Goal: Task Accomplishment & Management: Complete application form

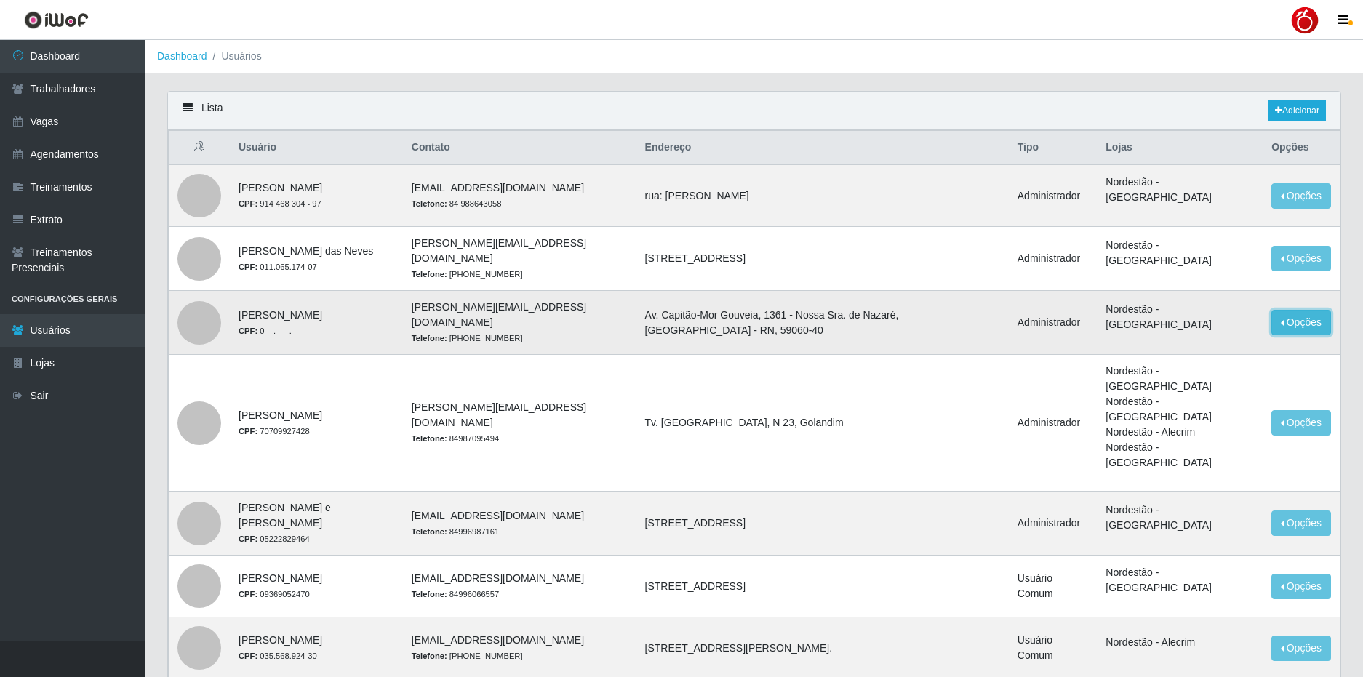
click at [1298, 321] on button "Opções" at bounding box center [1301, 322] width 60 height 25
click at [991, 303] on td "Av. Capitão-Mor Gouveia, 1361 - Nossa Sra. de Nazaré, [GEOGRAPHIC_DATA] - RN, 5…" at bounding box center [822, 323] width 372 height 64
click at [1281, 323] on button "Opções" at bounding box center [1301, 322] width 60 height 25
click at [1187, 356] on div "Deletar" at bounding box center [1212, 355] width 86 height 15
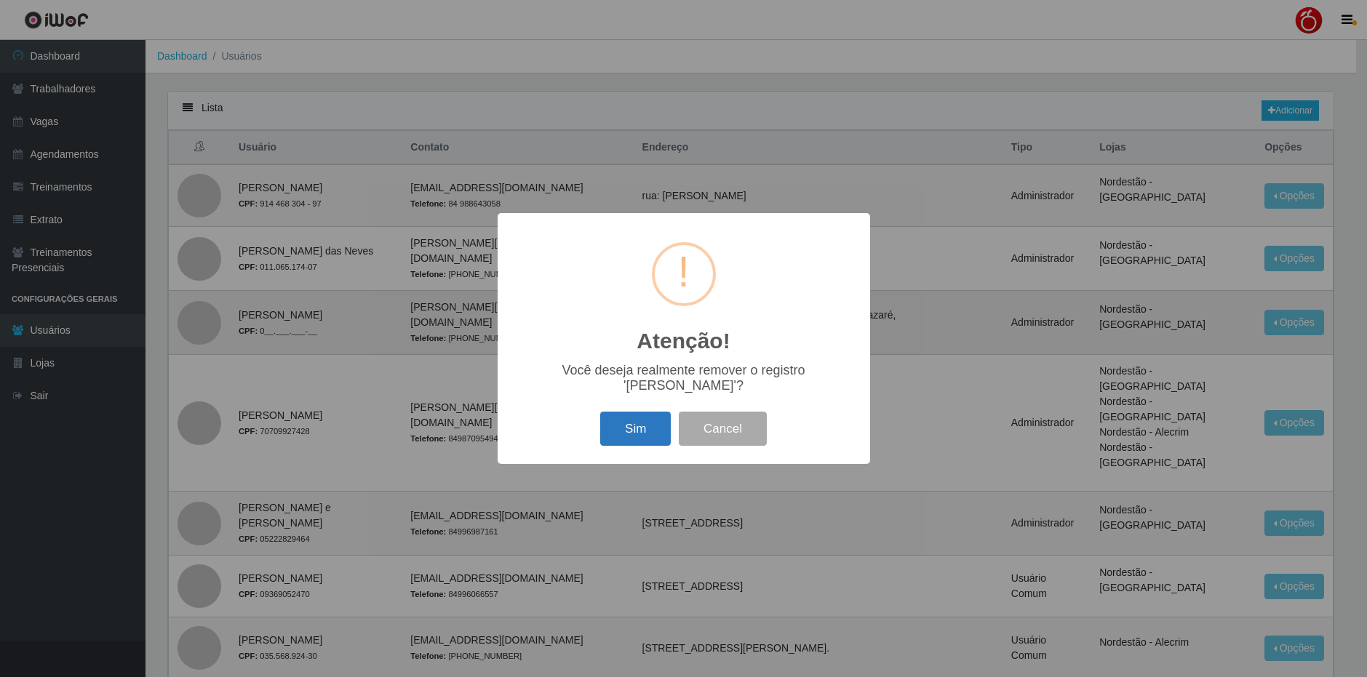
click at [626, 436] on button "Sim" at bounding box center [635, 429] width 71 height 34
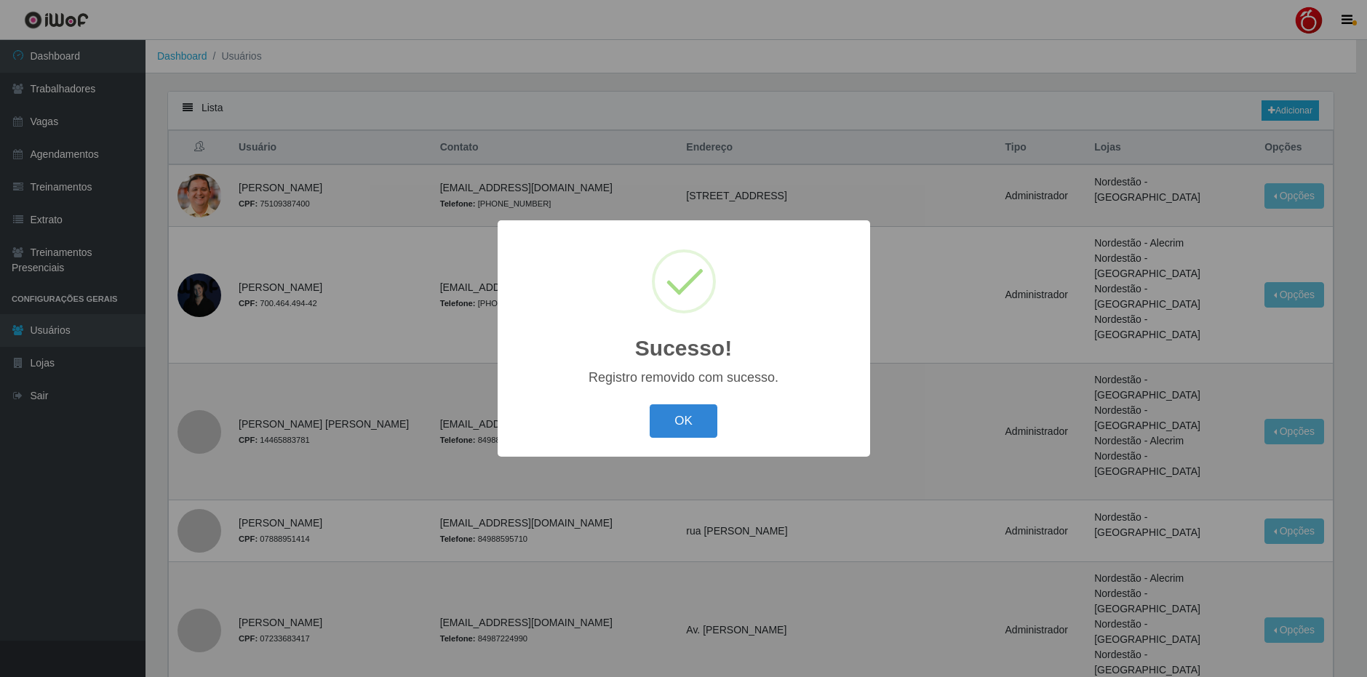
click at [683, 440] on div "OK Cancel" at bounding box center [683, 420] width 343 height 41
click at [683, 431] on button "OK" at bounding box center [684, 421] width 68 height 34
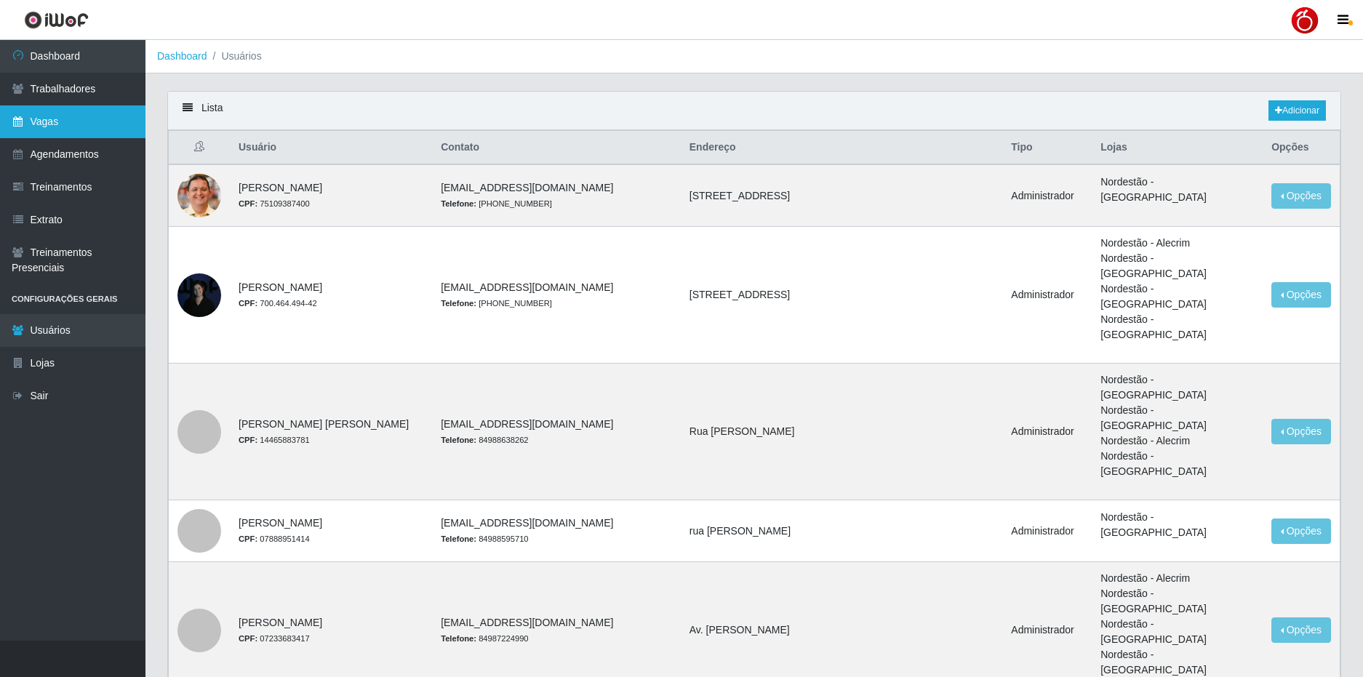
click at [69, 121] on link "Vagas" at bounding box center [72, 121] width 145 height 33
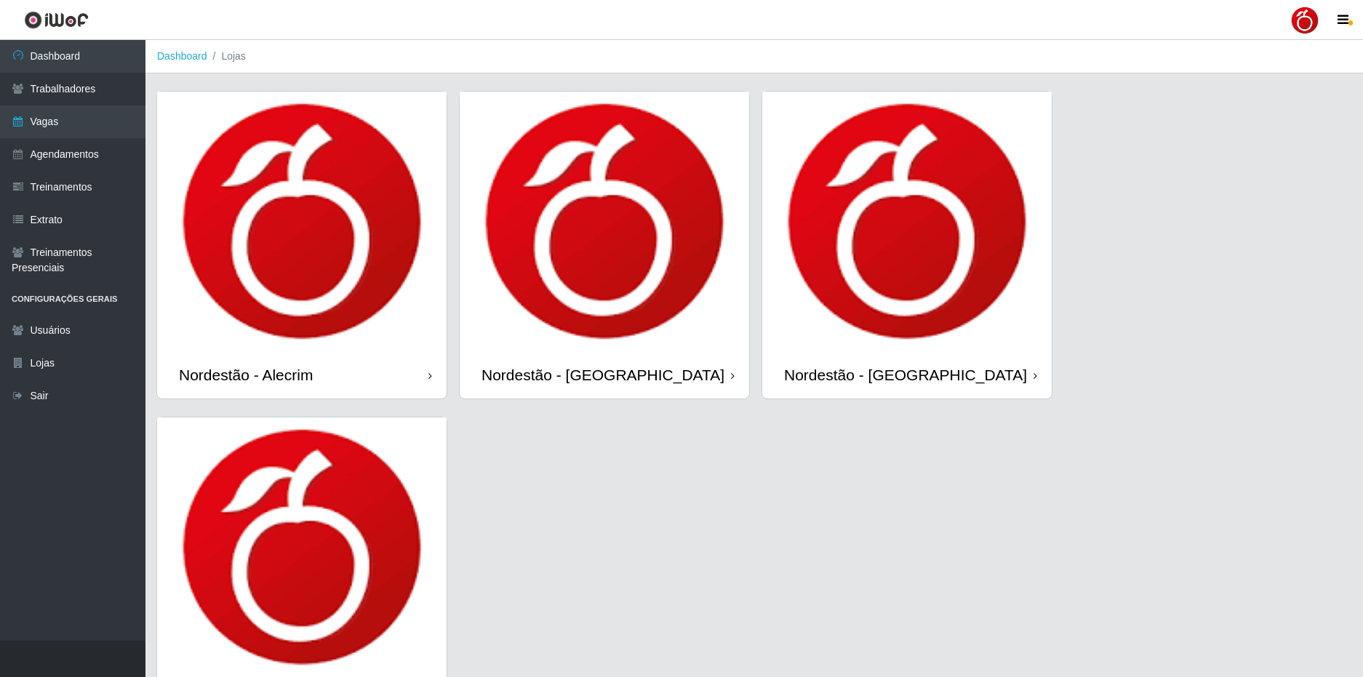
click at [1306, 22] on div at bounding box center [1304, 20] width 29 height 29
click at [1262, 121] on button "Sair" at bounding box center [1276, 113] width 131 height 30
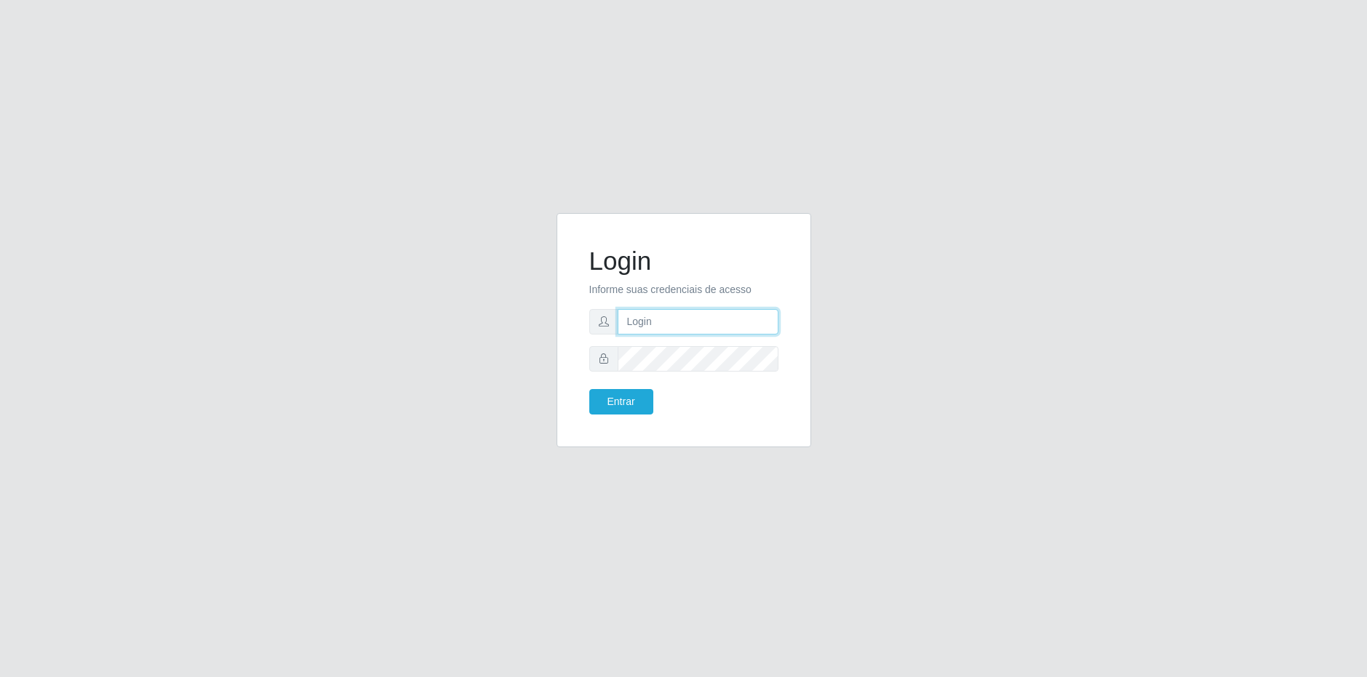
click at [658, 328] on input "text" at bounding box center [698, 321] width 161 height 25
type input "[EMAIL_ADDRESS][DOMAIN_NAME]"
click at [589, 389] on button "Entrar" at bounding box center [621, 401] width 64 height 25
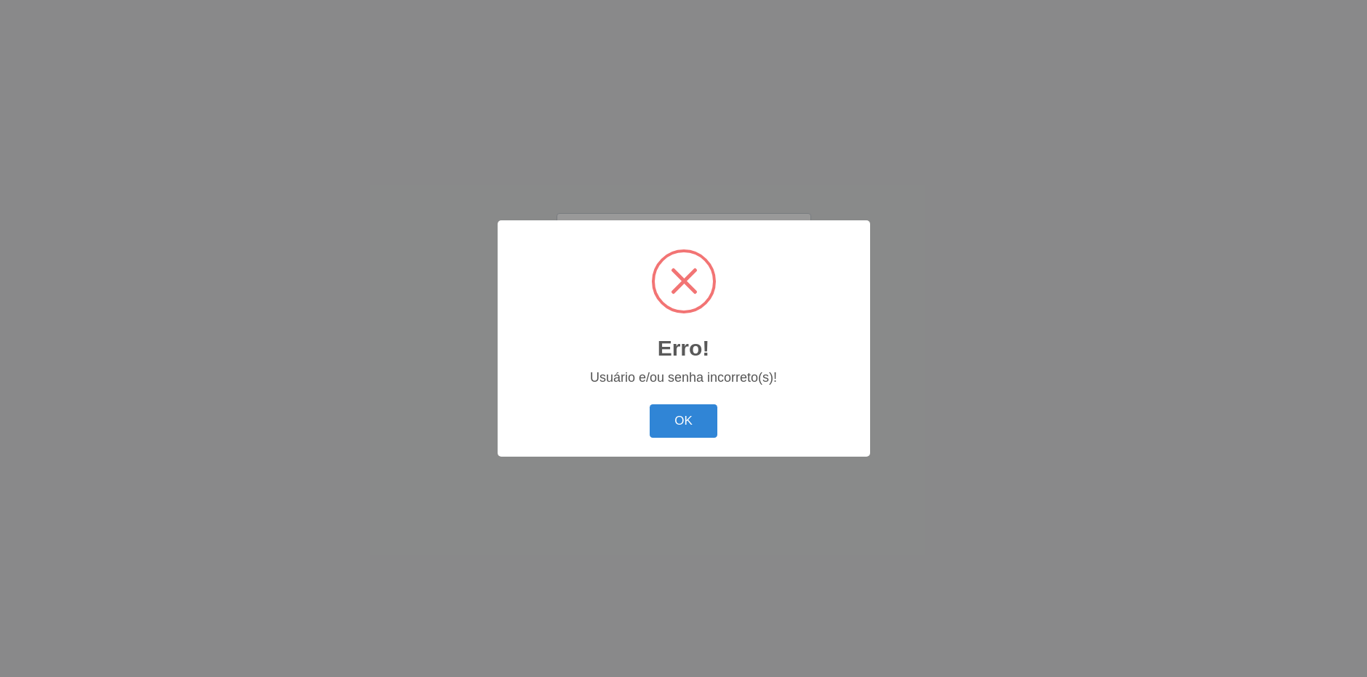
click at [650, 404] on button "OK" at bounding box center [684, 421] width 68 height 34
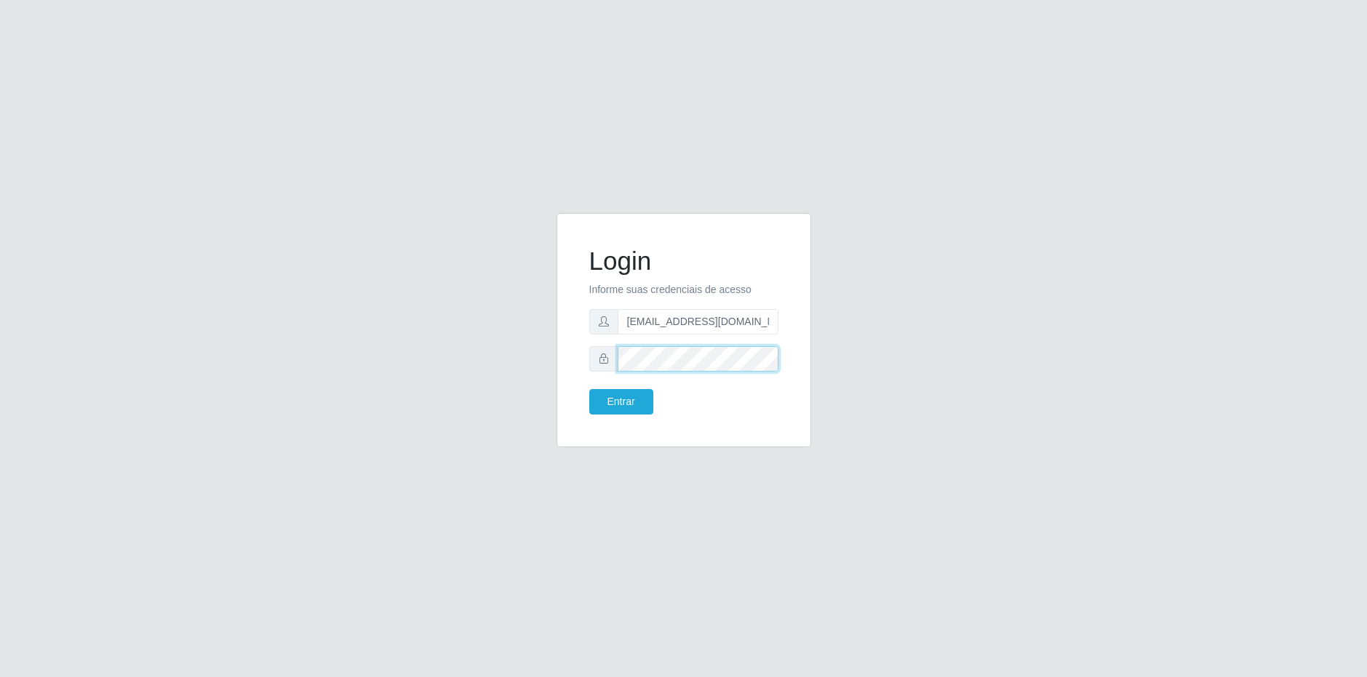
click at [380, 345] on div "Login Informe suas credenciais de acesso [EMAIL_ADDRESS][DOMAIN_NAME] Entrar" at bounding box center [683, 339] width 829 height 252
click at [589, 389] on button "Entrar" at bounding box center [621, 401] width 64 height 25
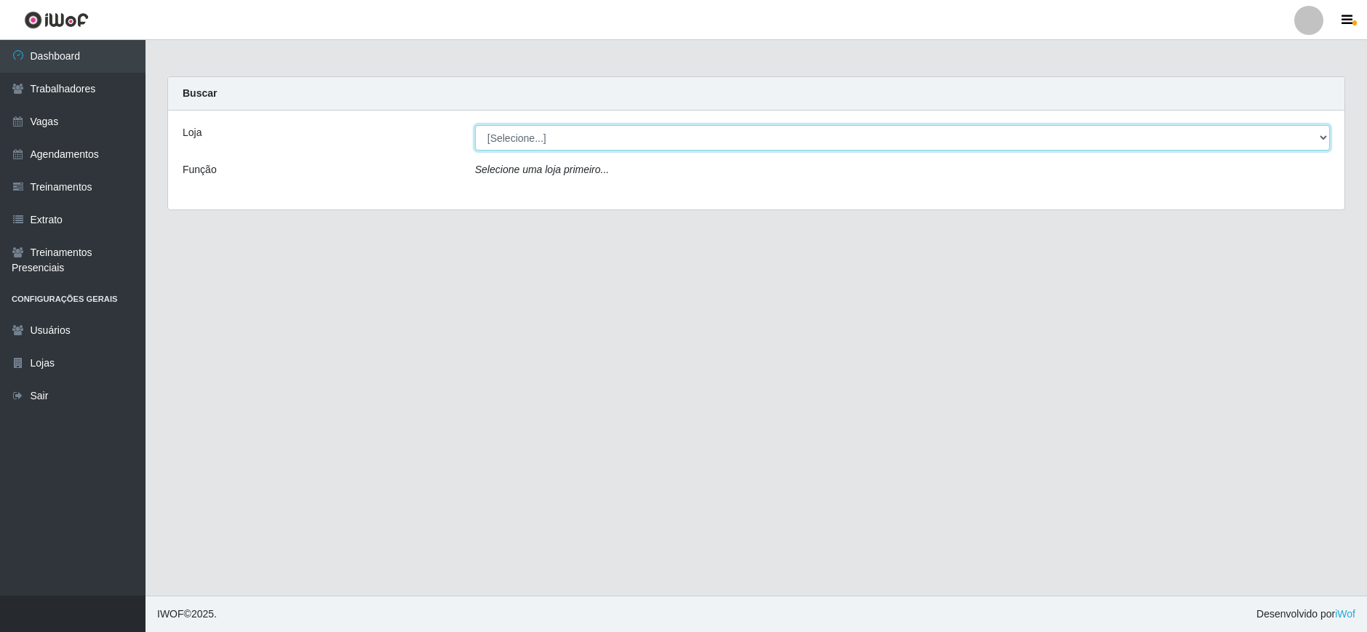
click at [614, 148] on select "[Selecione...] SuperFácil Atacado - Alto de São Manoel SuperFácil Atacado - Ema…" at bounding box center [902, 137] width 855 height 25
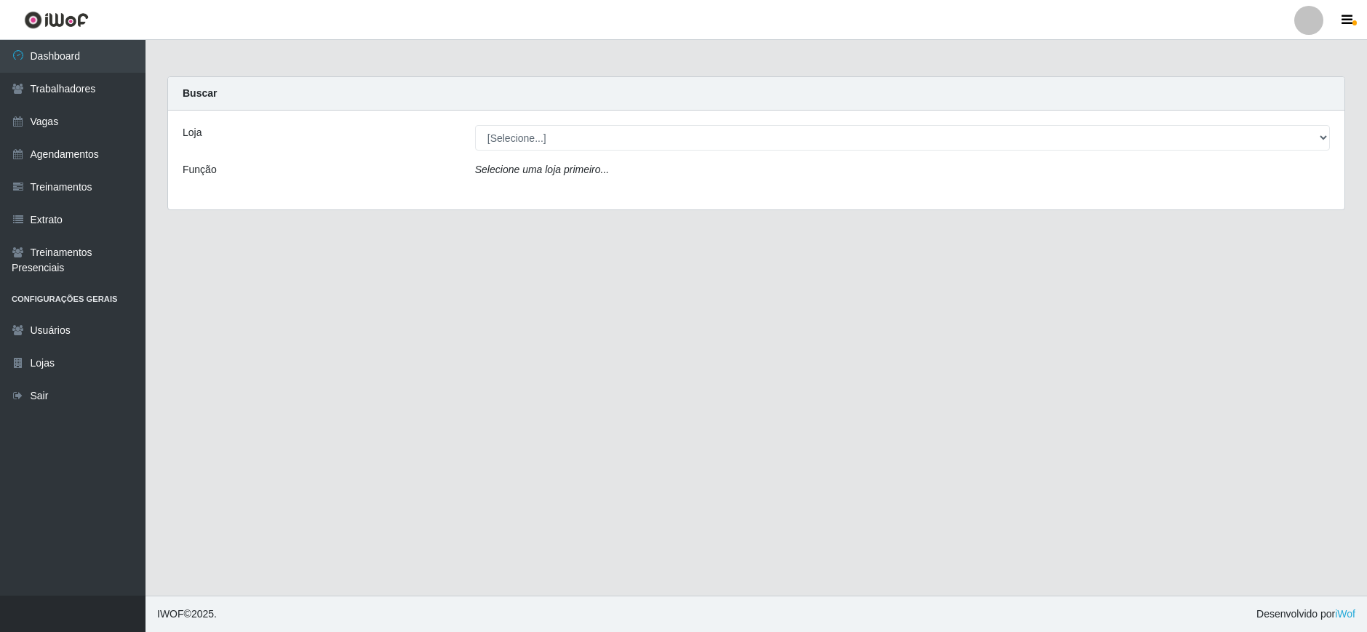
click at [298, 281] on main "Carregando... Buscar Loja [Selecione...] SuperFácil Atacado - Alto de São Manoe…" at bounding box center [755, 318] width 1221 height 556
click at [87, 124] on link "Vagas" at bounding box center [72, 121] width 145 height 33
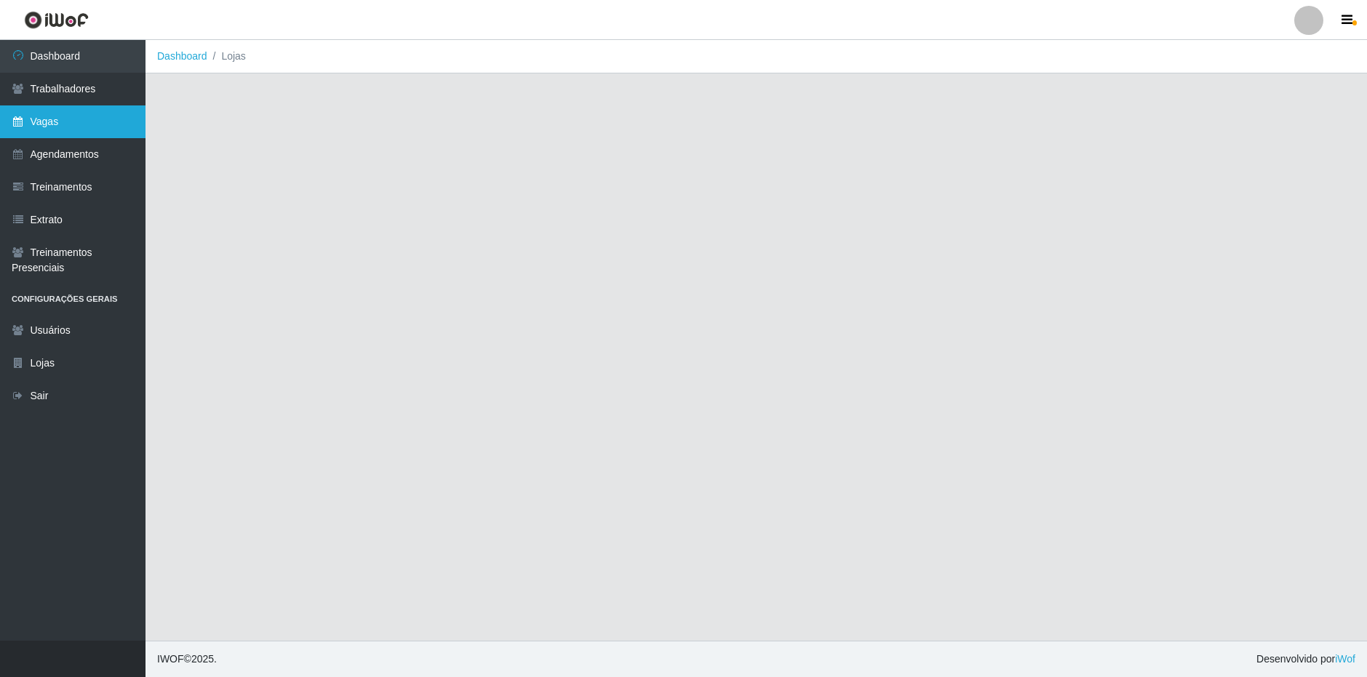
click at [67, 122] on link "Vagas" at bounding box center [72, 121] width 145 height 33
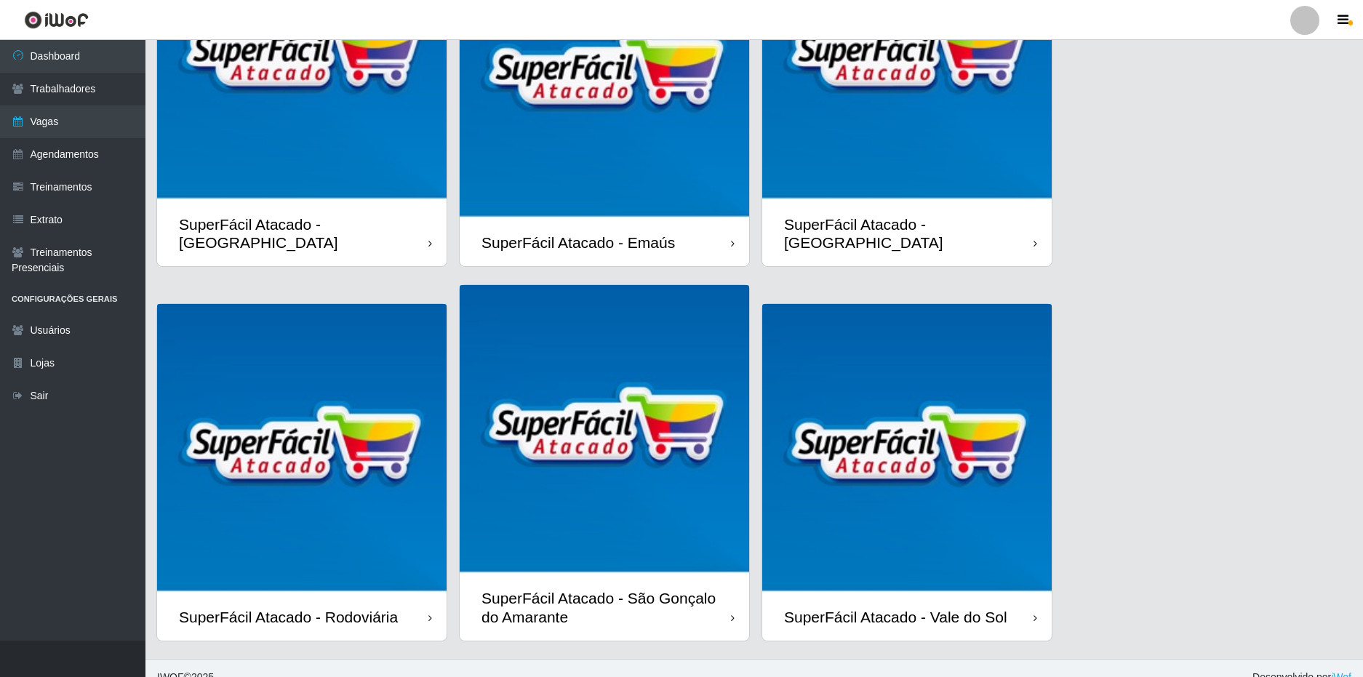
scroll to position [199, 0]
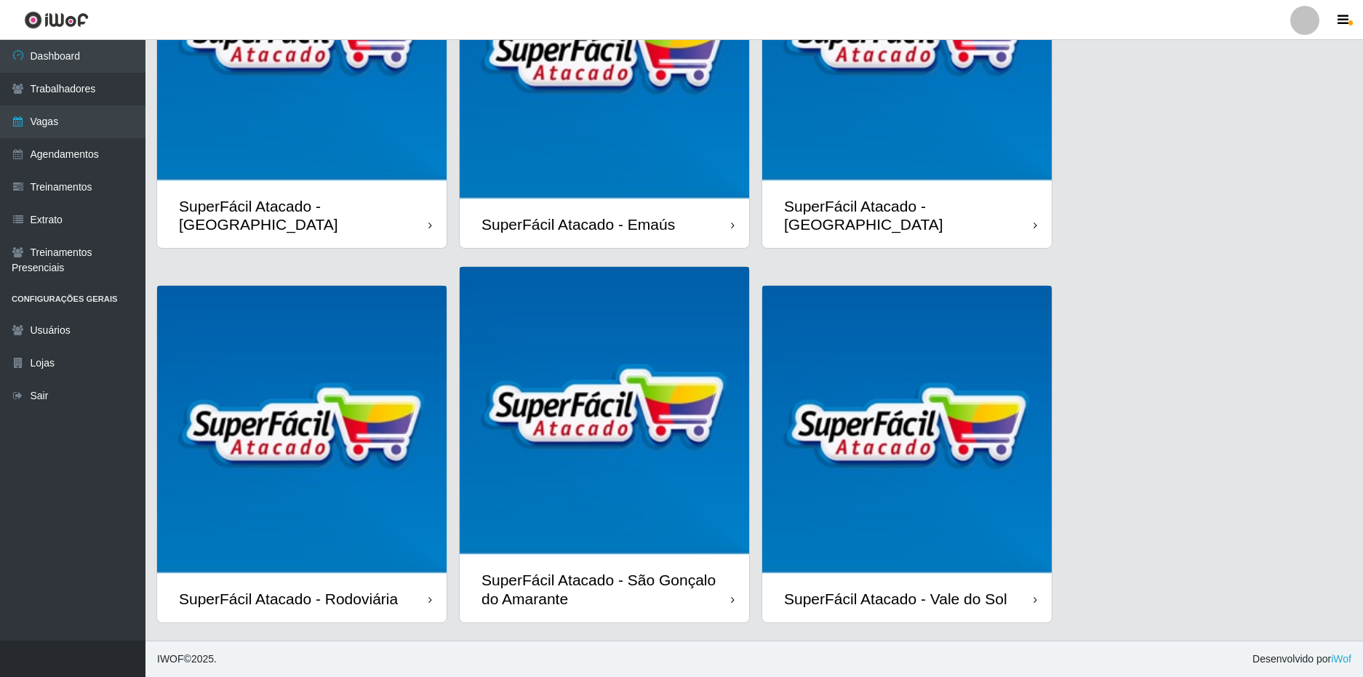
click at [948, 218] on div "SuperFácil Atacado - [GEOGRAPHIC_DATA]" at bounding box center [908, 215] width 249 height 36
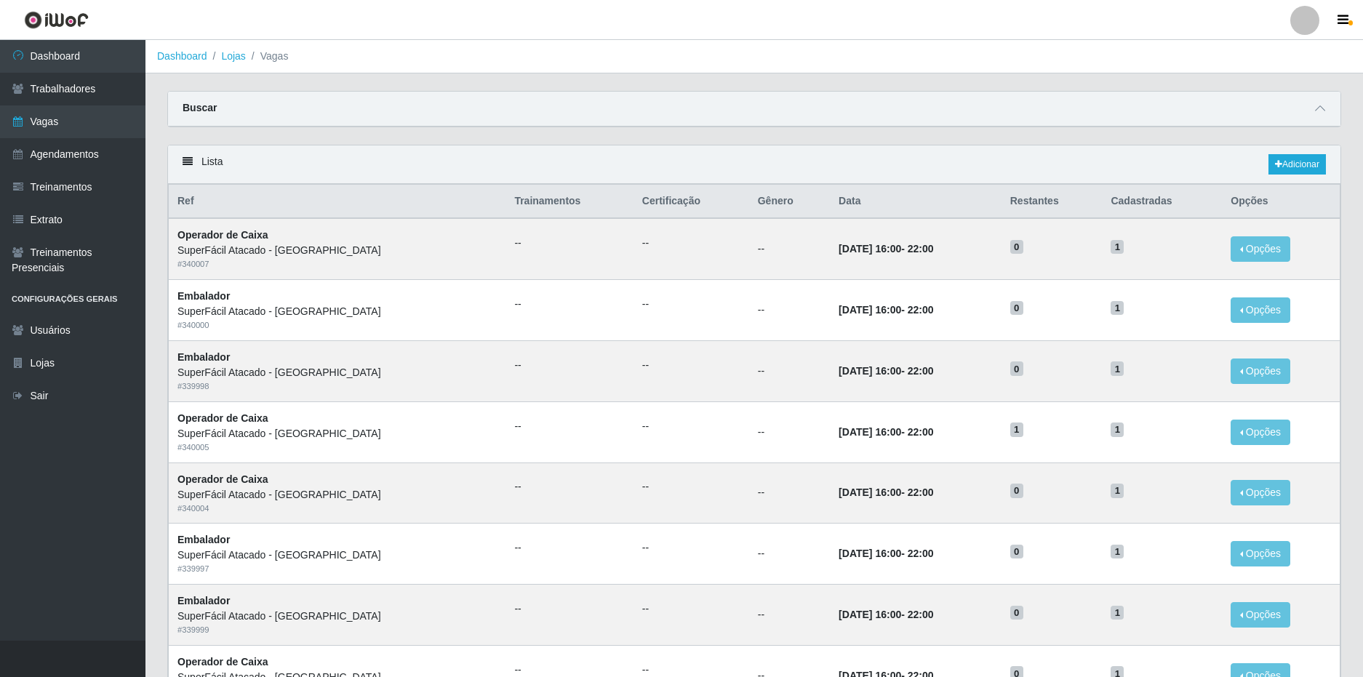
click at [1265, 142] on div "Carregando... Buscar Início em Término em Função [Selecione...] Embalador Embal…" at bounding box center [754, 118] width 1196 height 54
click at [1282, 166] on link "Adicionar" at bounding box center [1297, 164] width 57 height 20
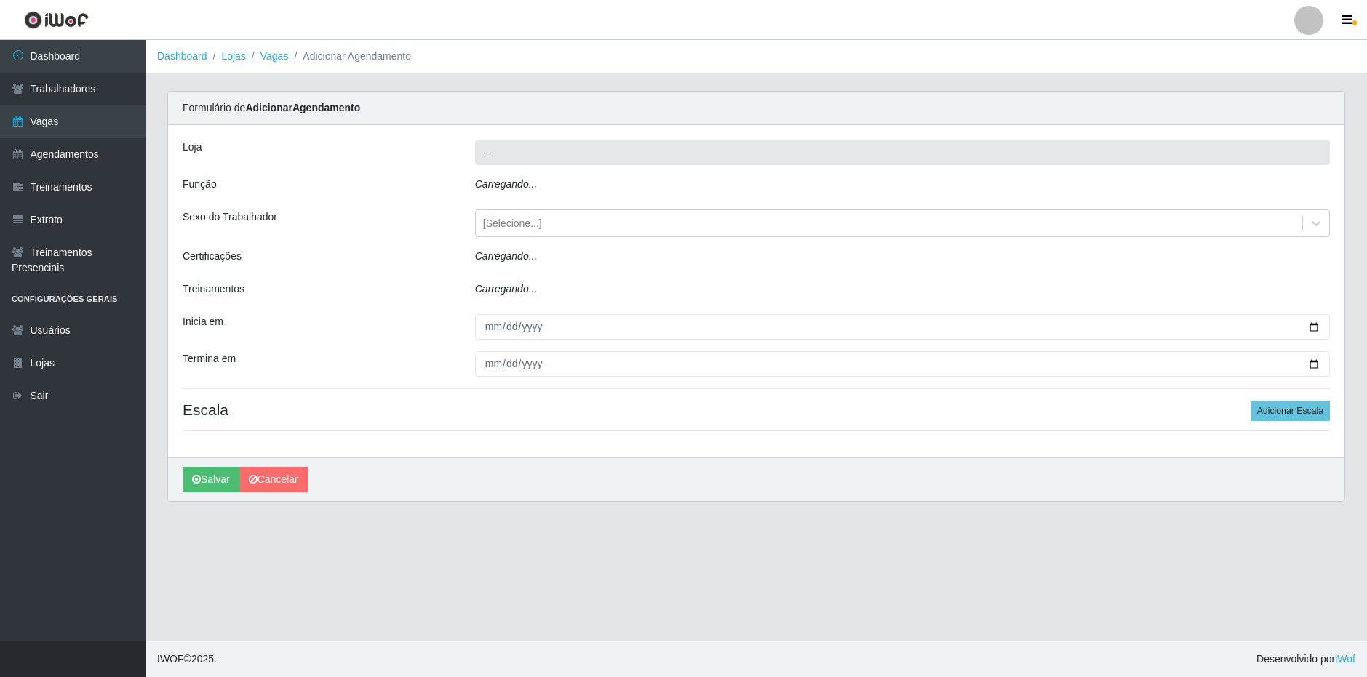
type input "SuperFácil Atacado - [GEOGRAPHIC_DATA]"
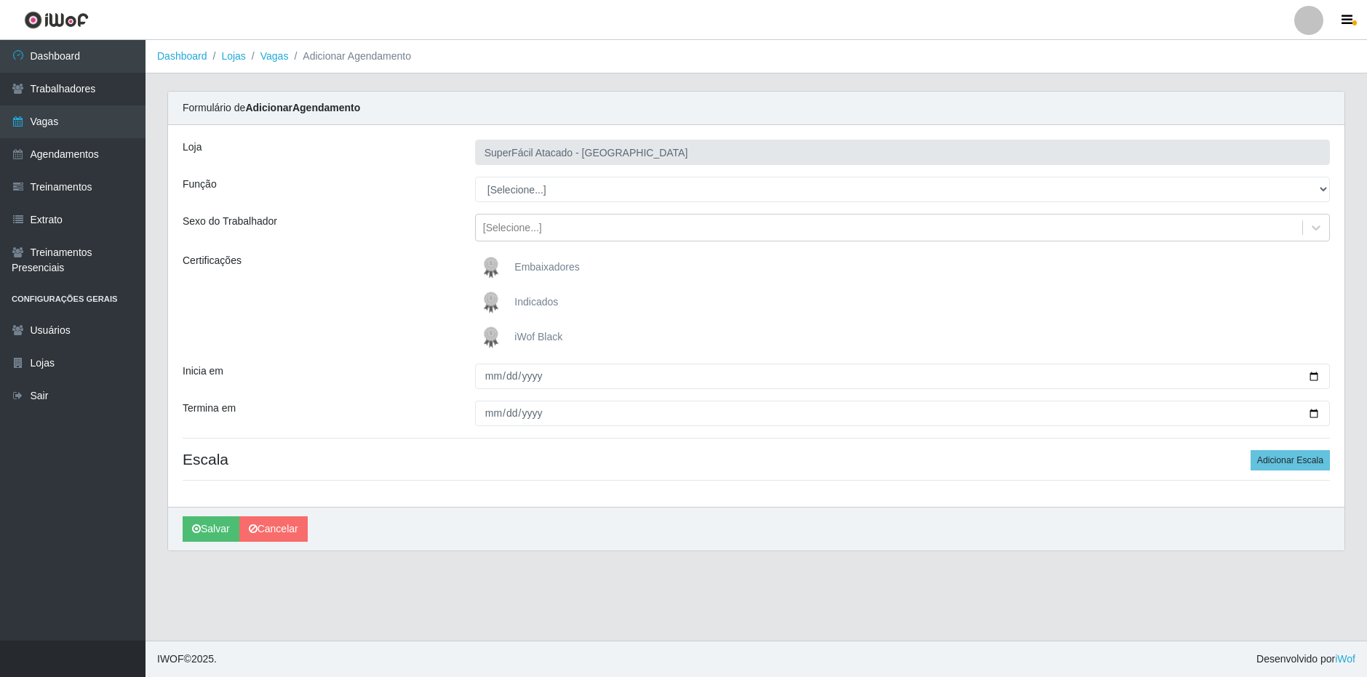
click at [554, 202] on div "Loja SuperFácil Atacado - Nova Betânia Função [Selecione...] Embalador Embalado…" at bounding box center [756, 316] width 1176 height 382
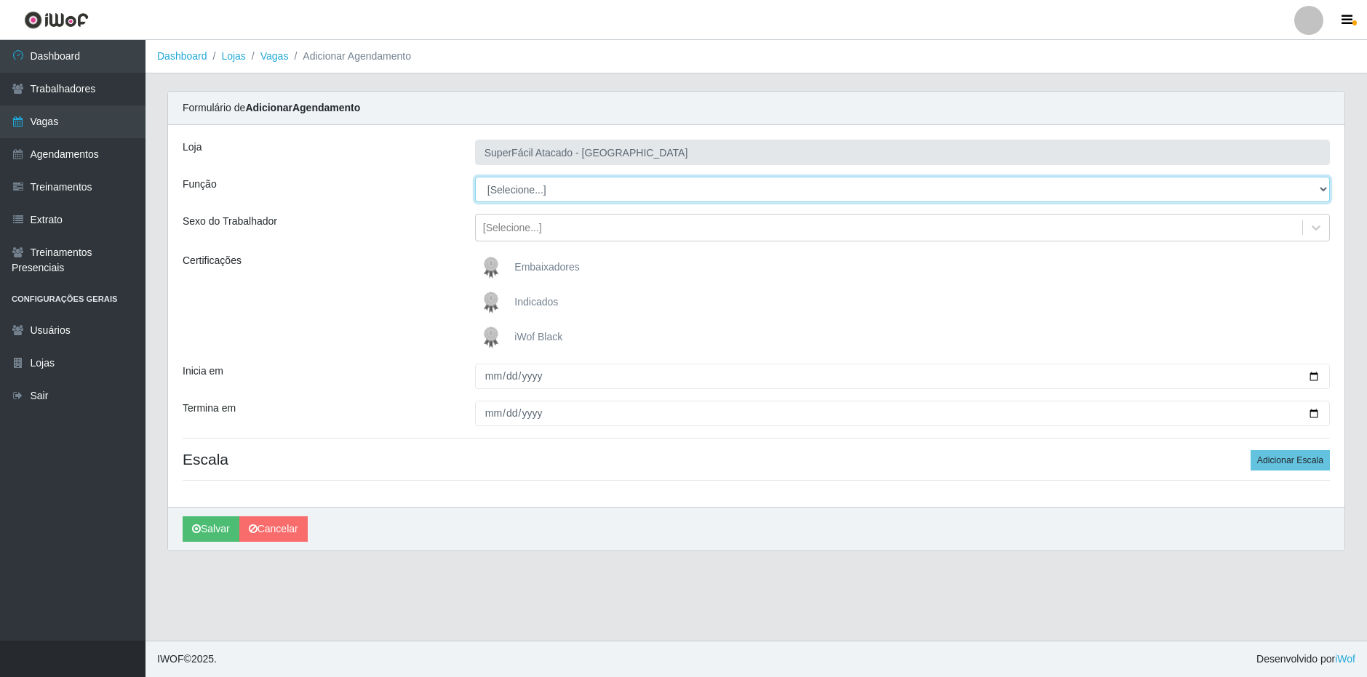
click at [561, 197] on select "[Selecione...] Embalador Embalador + Embalador ++ Operador de Caixa Operador de…" at bounding box center [902, 189] width 855 height 25
select select "1"
click at [475, 177] on select "[Selecione...] Embalador Embalador + Embalador ++ Operador de Caixa Operador de…" at bounding box center [902, 189] width 855 height 25
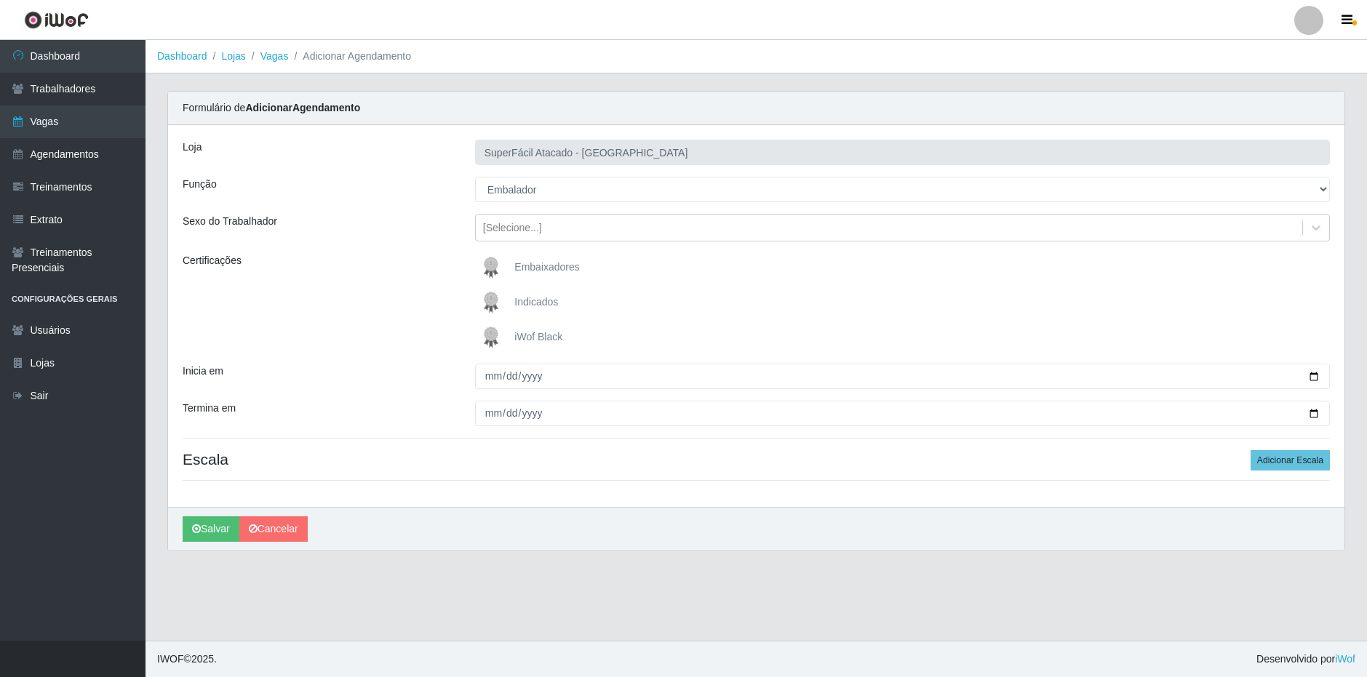
click at [526, 332] on span "iWof Black" at bounding box center [538, 337] width 48 height 12
click at [0, 0] on input "iWof Black" at bounding box center [0, 0] width 0 height 0
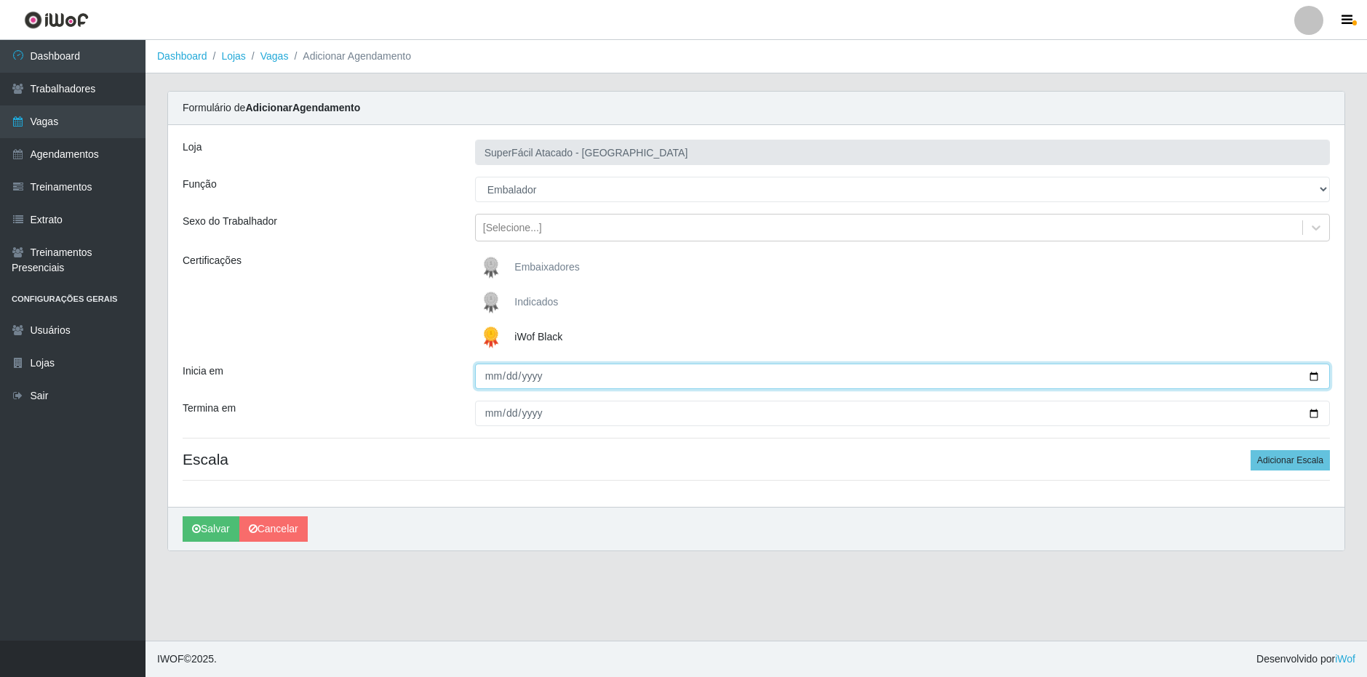
click at [490, 386] on input "Inicia em" at bounding box center [902, 376] width 855 height 25
type input "2025-09-12"
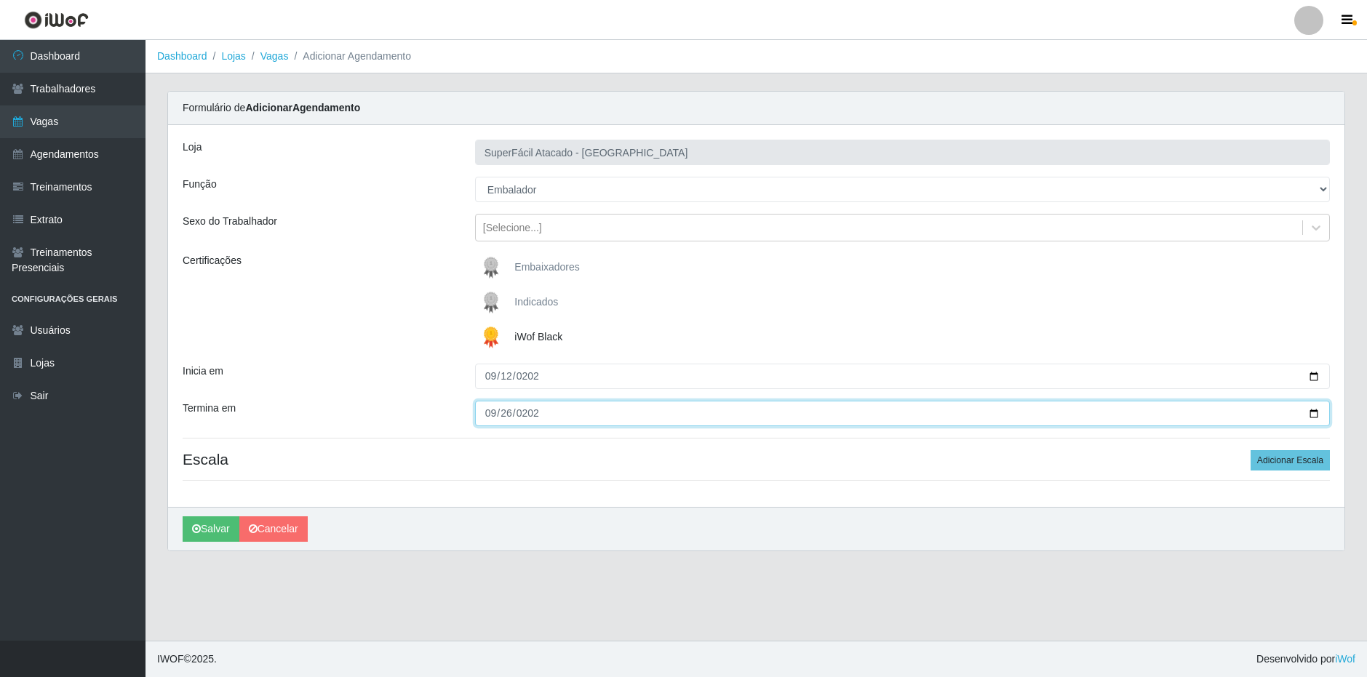
type input "2025-09-26"
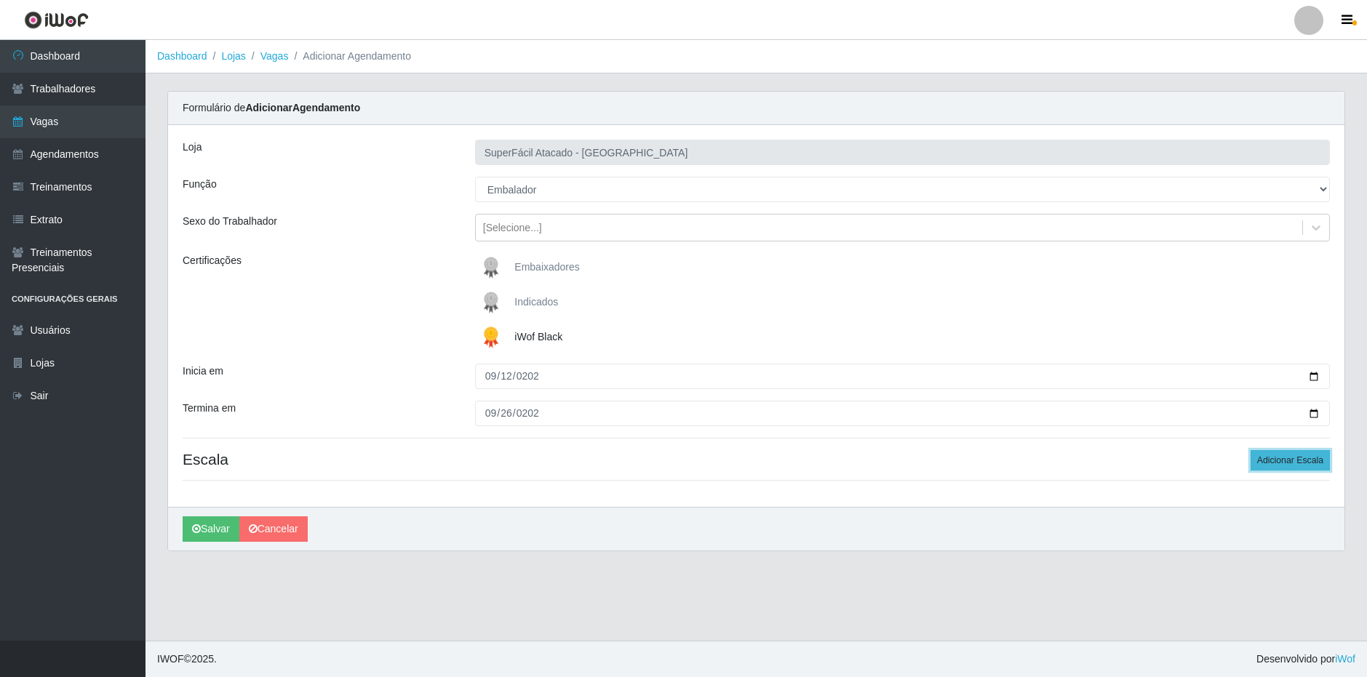
click at [1263, 453] on button "Adicionar Escala" at bounding box center [1289, 460] width 79 height 20
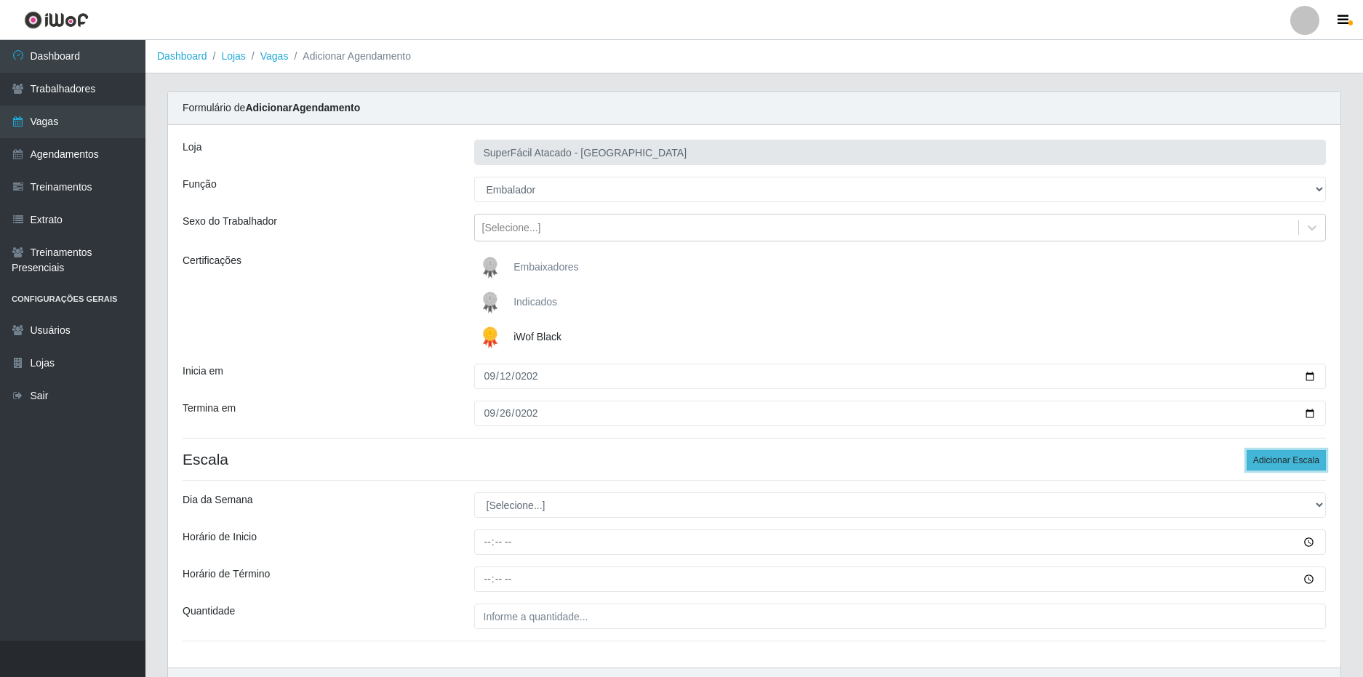
click at [1266, 458] on button "Adicionar Escala" at bounding box center [1286, 460] width 79 height 20
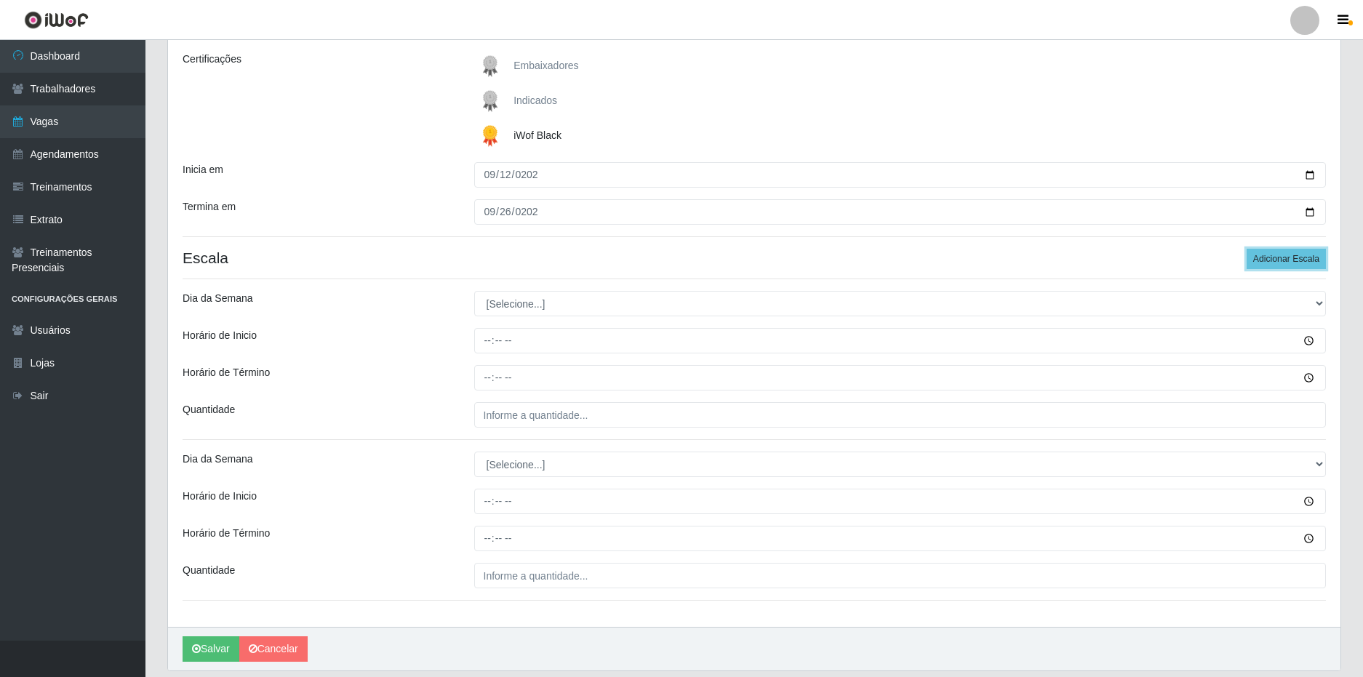
scroll to position [218, 0]
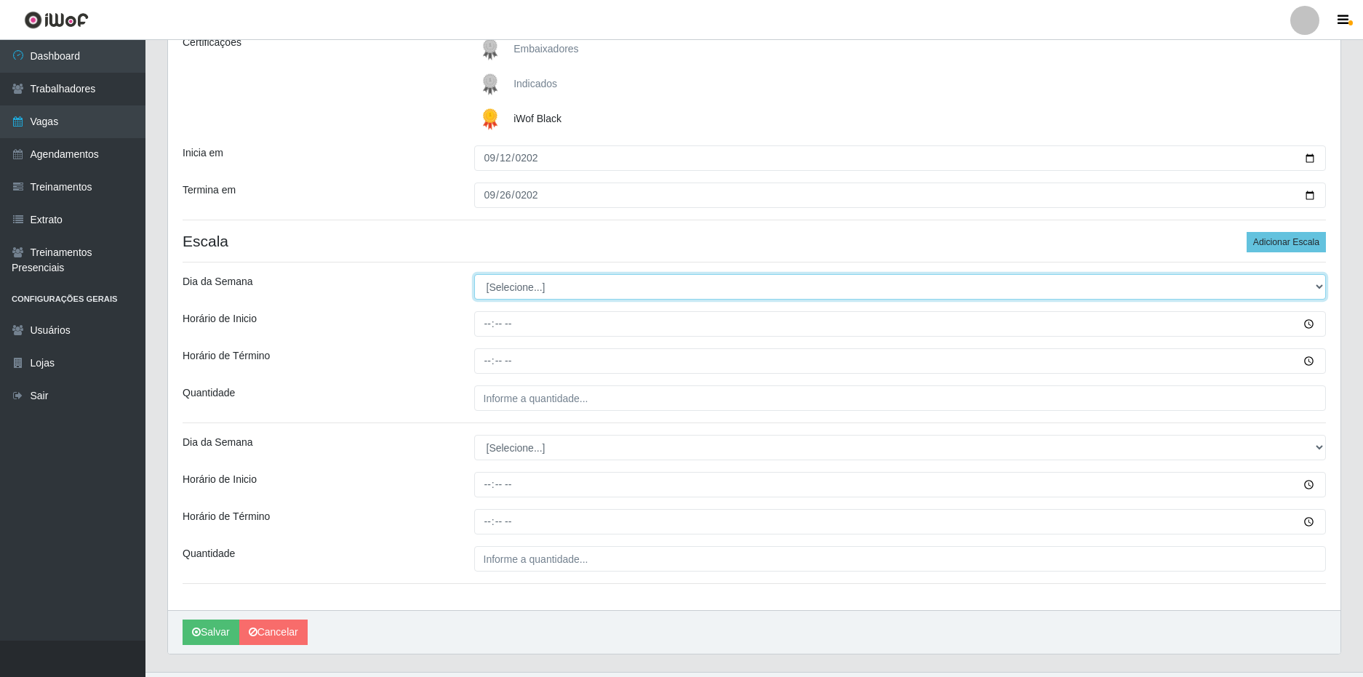
click at [554, 289] on select "[Selecione...] Segunda Terça Quarta Quinta Sexta Sábado Domingo" at bounding box center [900, 286] width 852 height 25
select select "5"
click at [474, 274] on select "[Selecione...] Segunda Terça Quarta Quinta Sexta Sábado Domingo" at bounding box center [900, 286] width 852 height 25
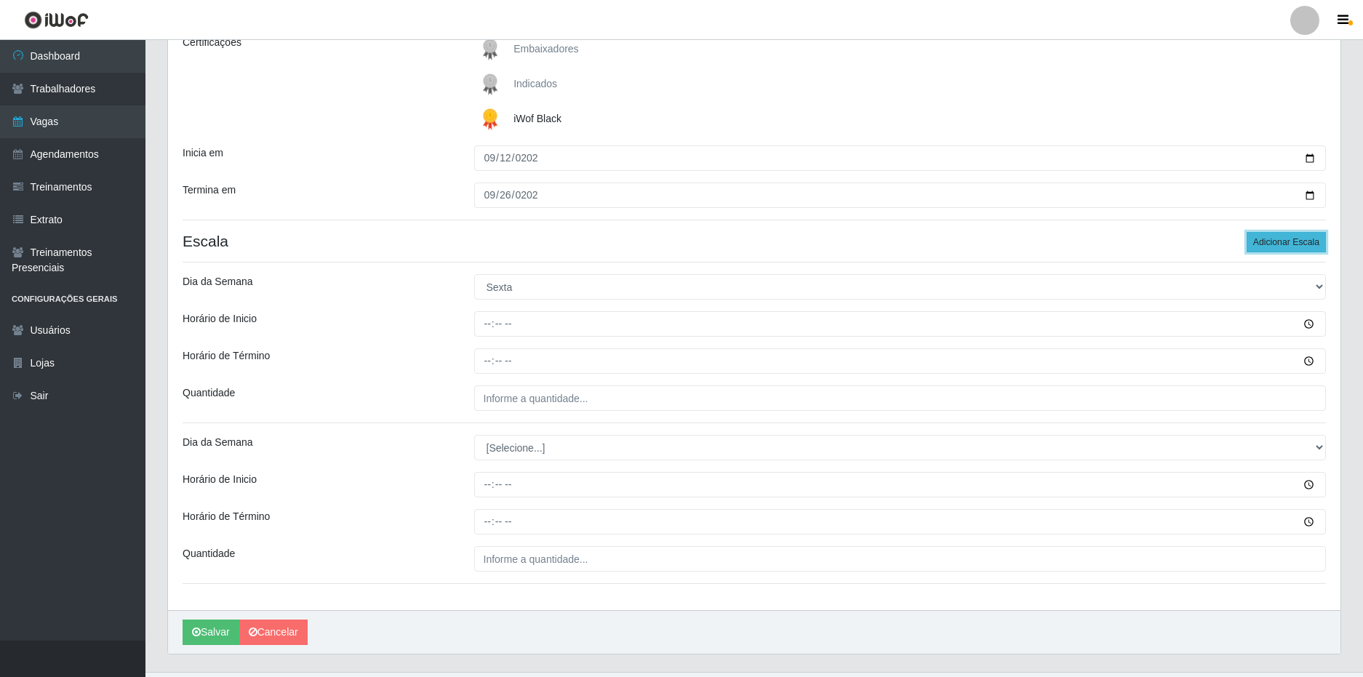
click at [1298, 237] on button "Adicionar Escala" at bounding box center [1286, 242] width 79 height 20
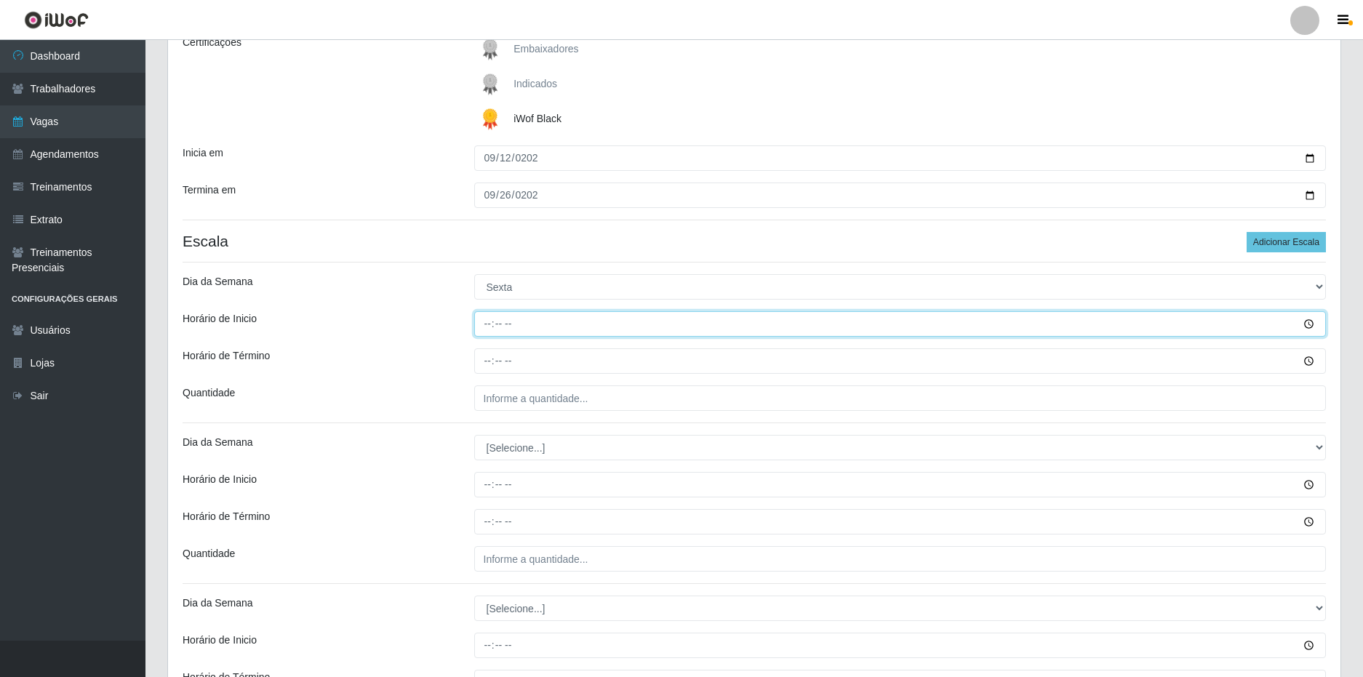
click at [491, 321] on input "Horário de Inicio" at bounding box center [900, 323] width 852 height 25
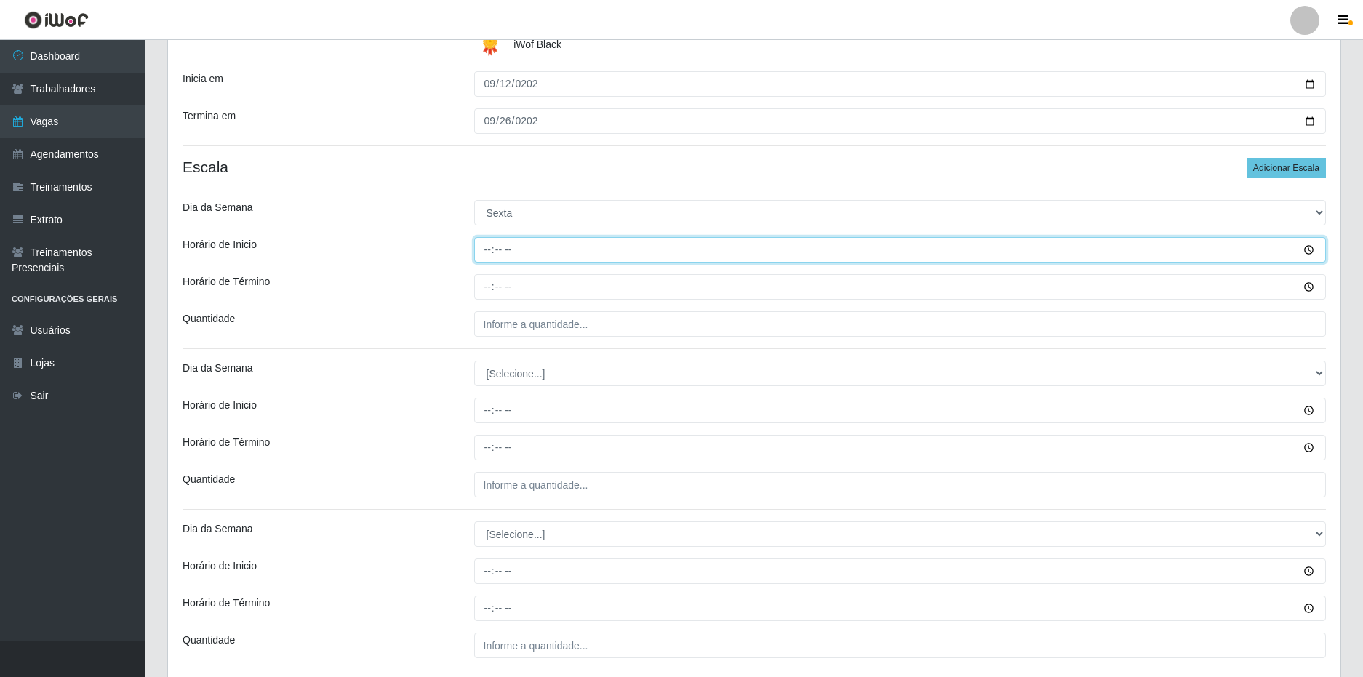
scroll to position [364, 0]
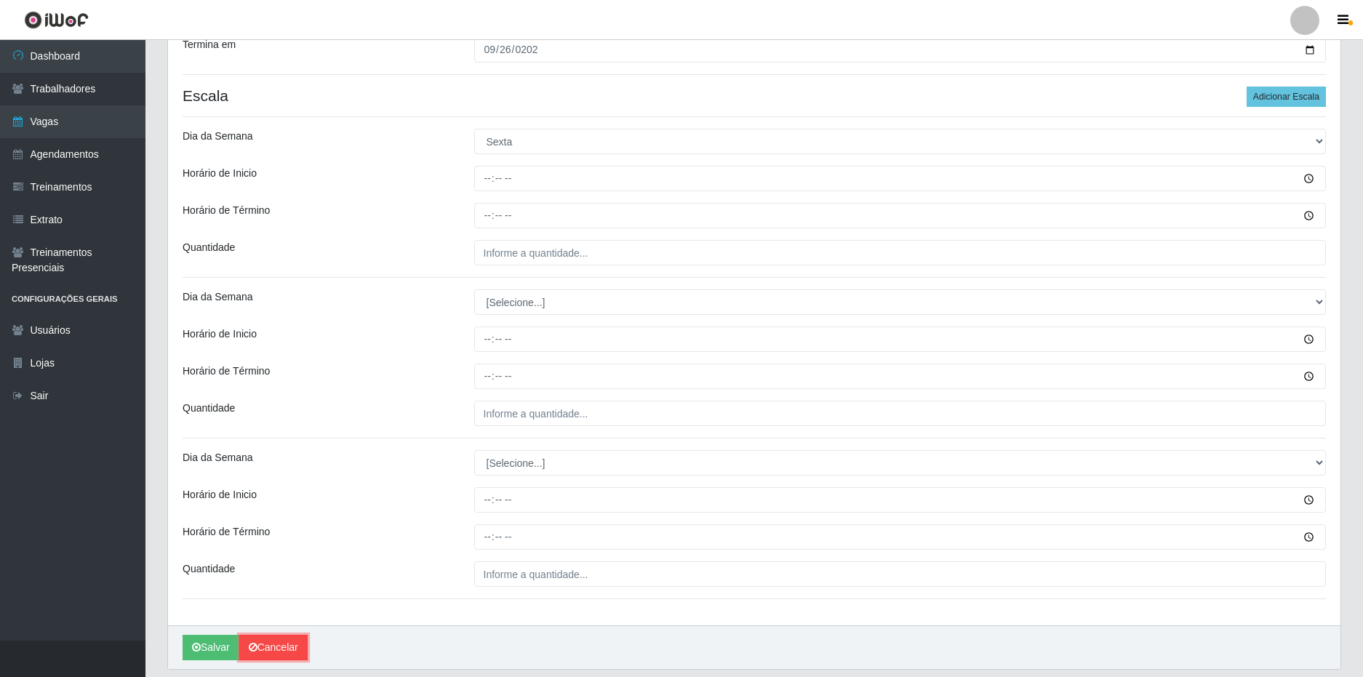
click at [275, 652] on link "Cancelar" at bounding box center [273, 647] width 68 height 25
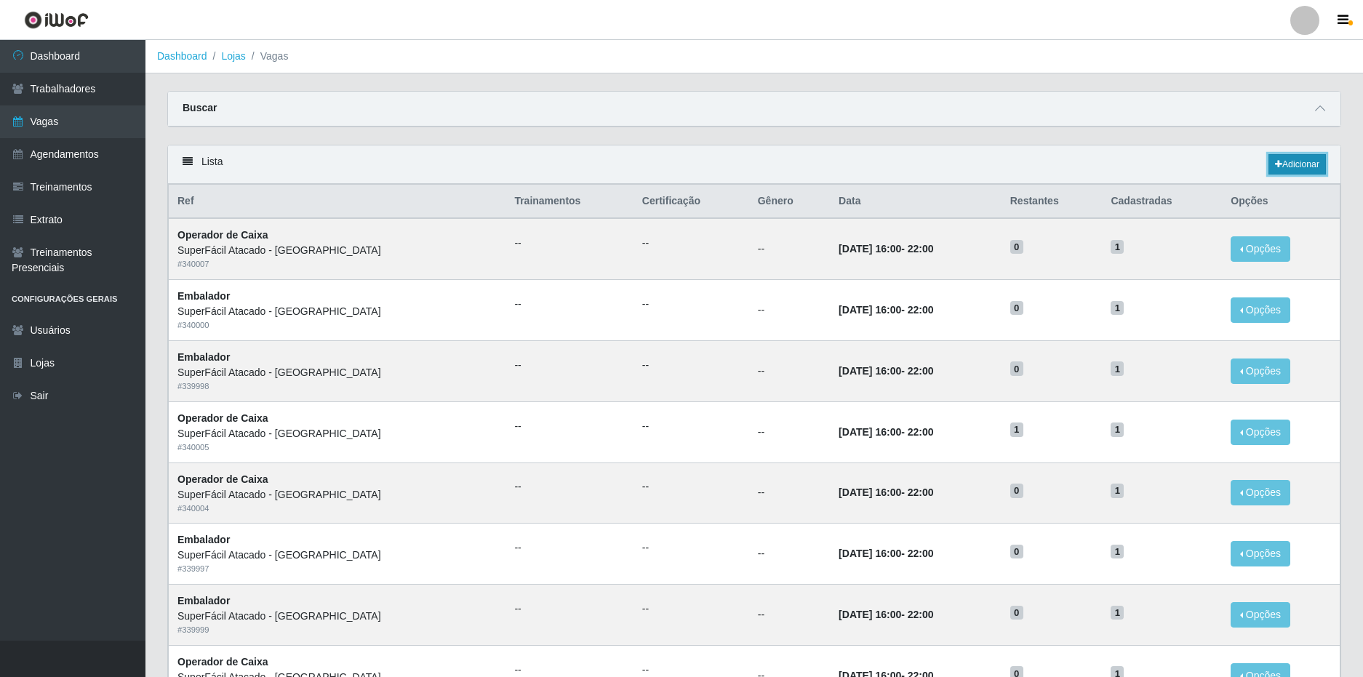
click at [1299, 160] on link "Adicionar" at bounding box center [1297, 164] width 57 height 20
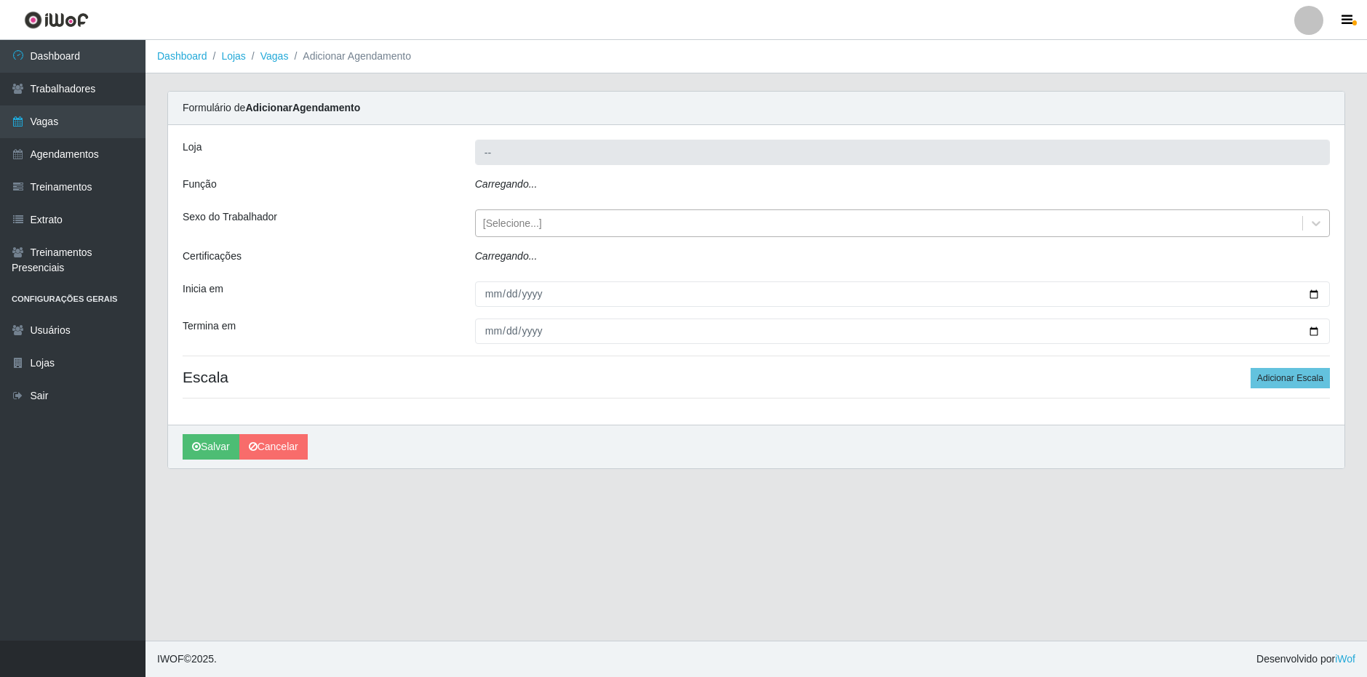
type input "SuperFácil Atacado - [GEOGRAPHIC_DATA]"
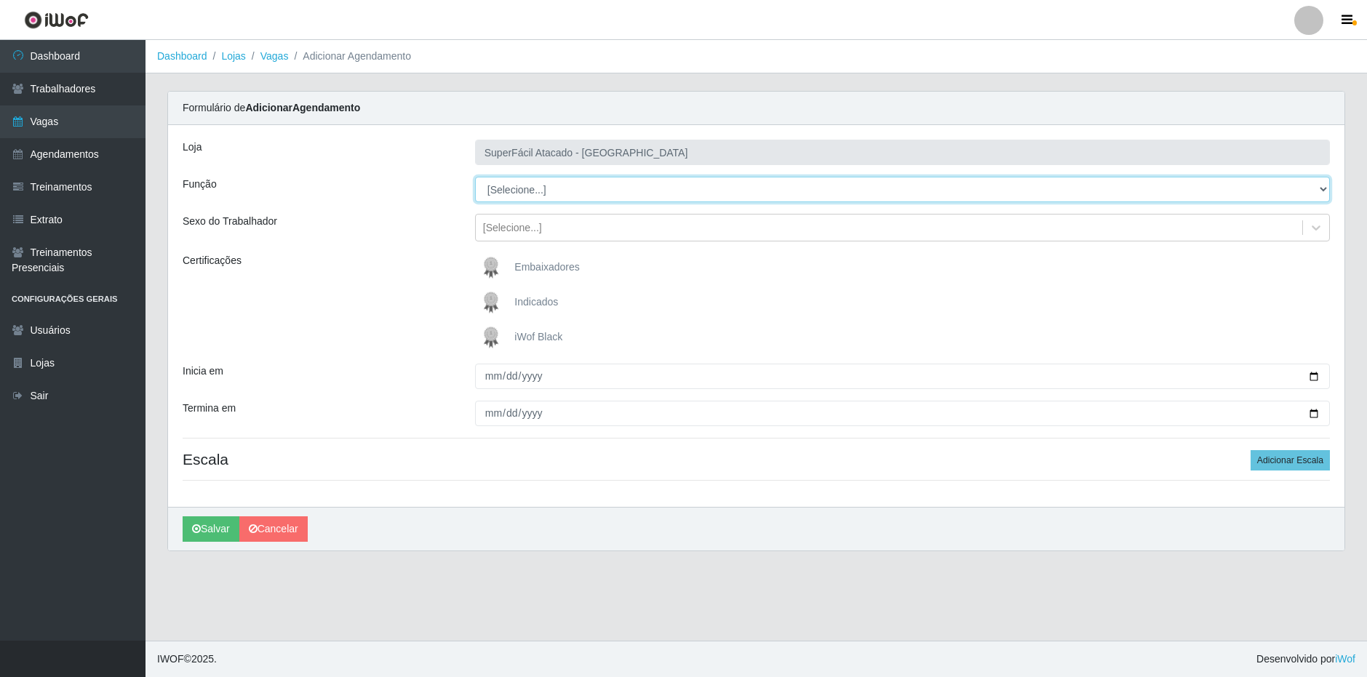
click at [537, 195] on select "[Selecione...] Embalador Embalador + Embalador ++ Operador de Caixa Operador de…" at bounding box center [902, 189] width 855 height 25
select select "1"
click at [475, 177] on select "[Selecione...] Embalador Embalador + Embalador ++ Operador de Caixa Operador de…" at bounding box center [902, 189] width 855 height 25
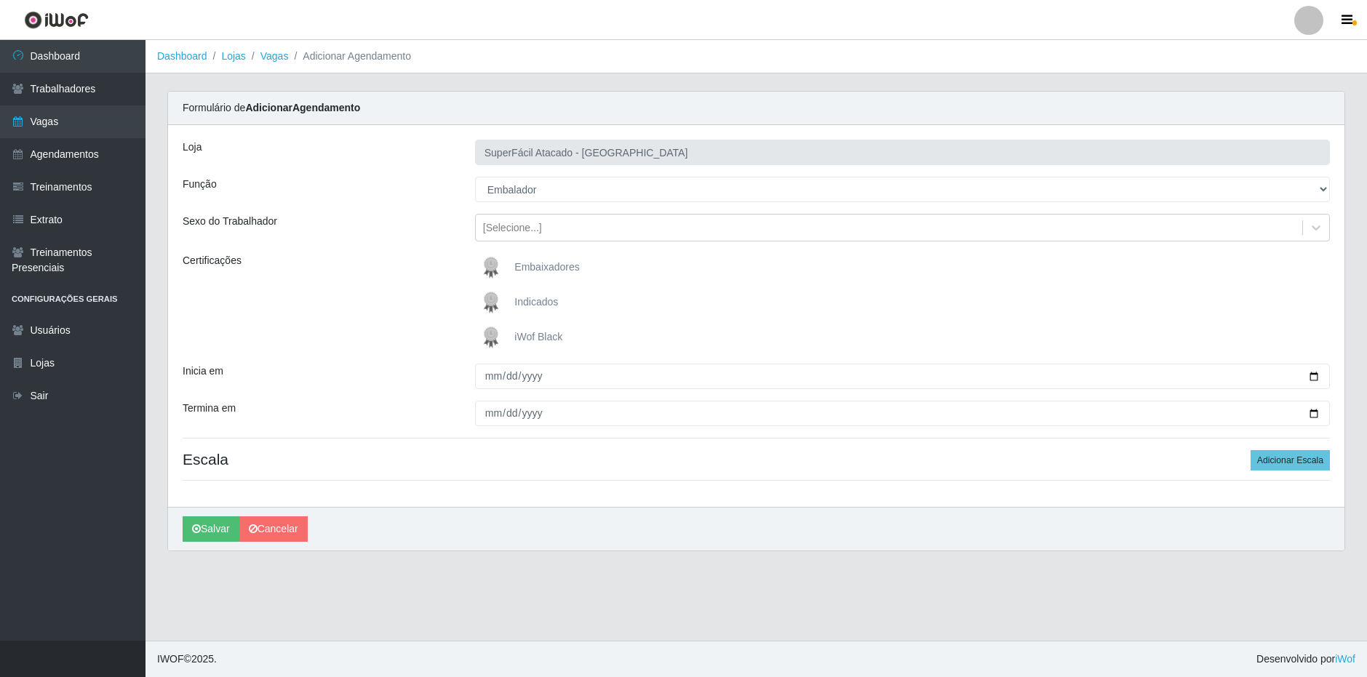
click at [538, 332] on span "iWof Black" at bounding box center [538, 337] width 48 height 12
click at [0, 0] on input "iWof Black" at bounding box center [0, 0] width 0 height 0
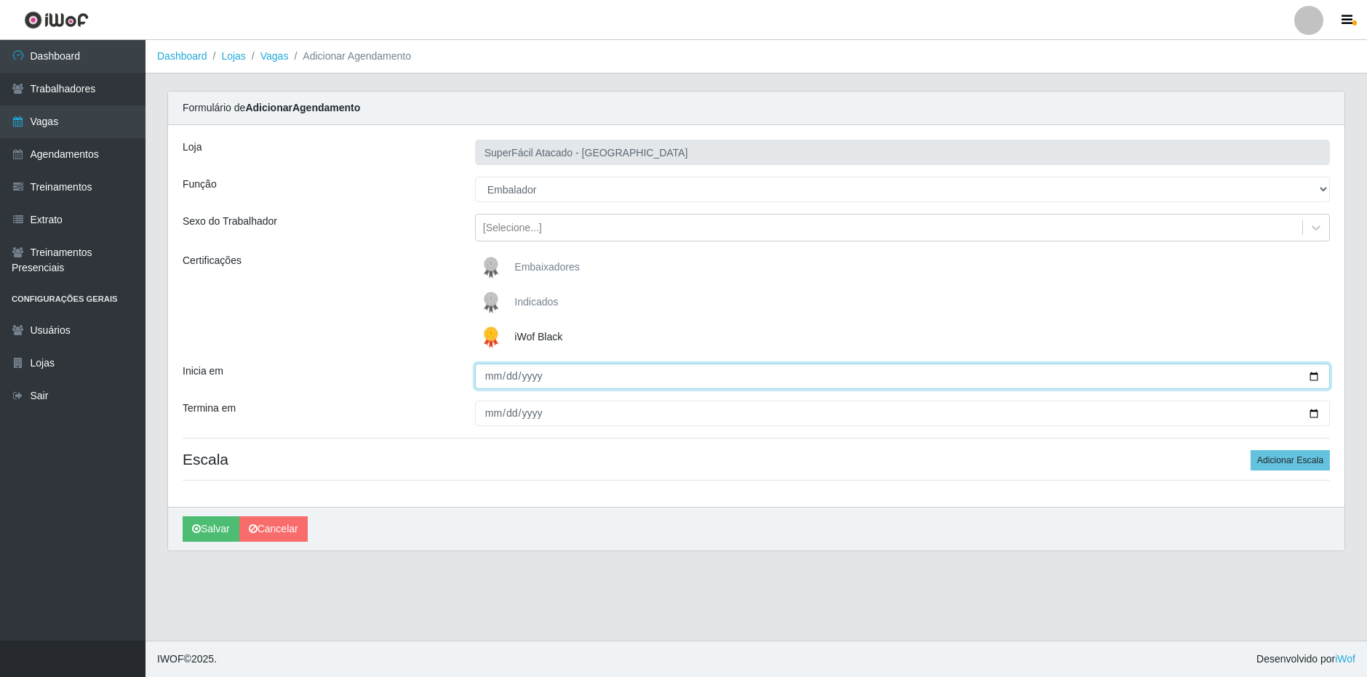
click at [488, 372] on input "Inicia em" at bounding box center [902, 376] width 855 height 25
type input "2025-09-12"
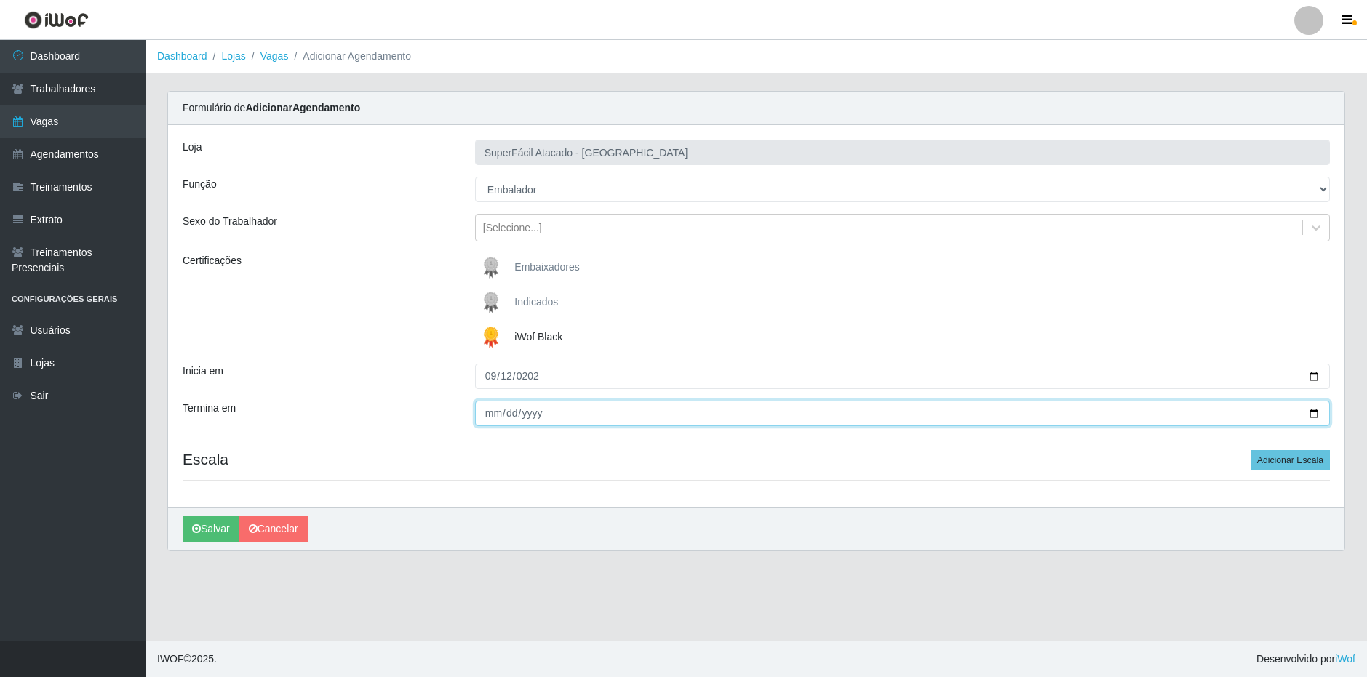
drag, startPoint x: 526, startPoint y: 305, endPoint x: 507, endPoint y: 410, distance: 107.2
click at [507, 410] on input "Termina em" at bounding box center [902, 413] width 855 height 25
click at [493, 411] on input "Termina em" at bounding box center [902, 413] width 855 height 25
type input "2025-09-26"
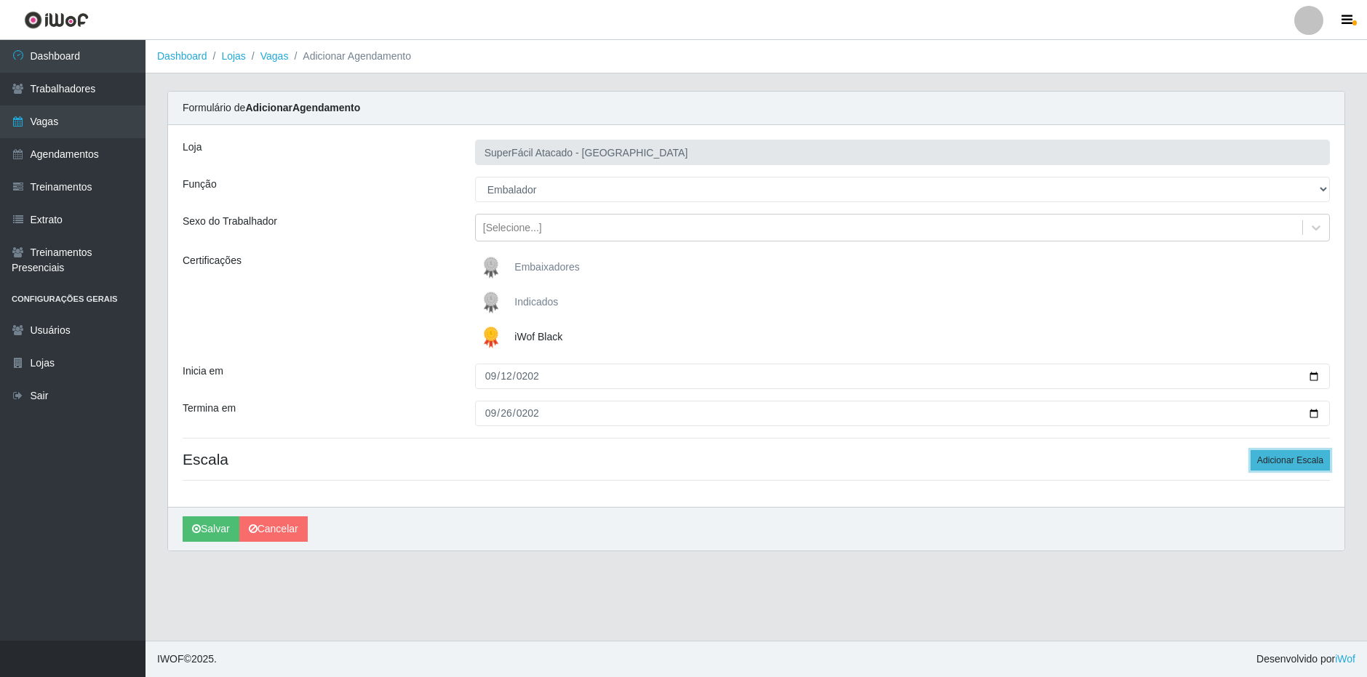
click at [1283, 463] on button "Adicionar Escala" at bounding box center [1289, 460] width 79 height 20
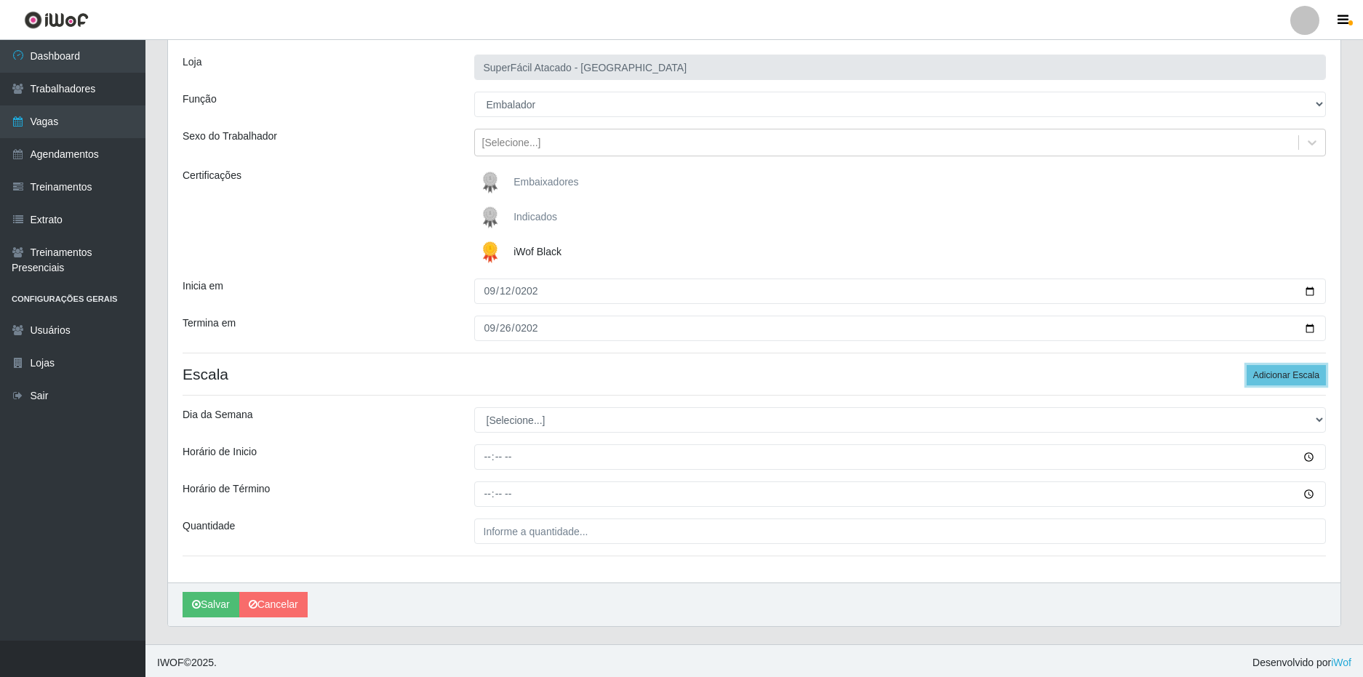
scroll to position [89, 0]
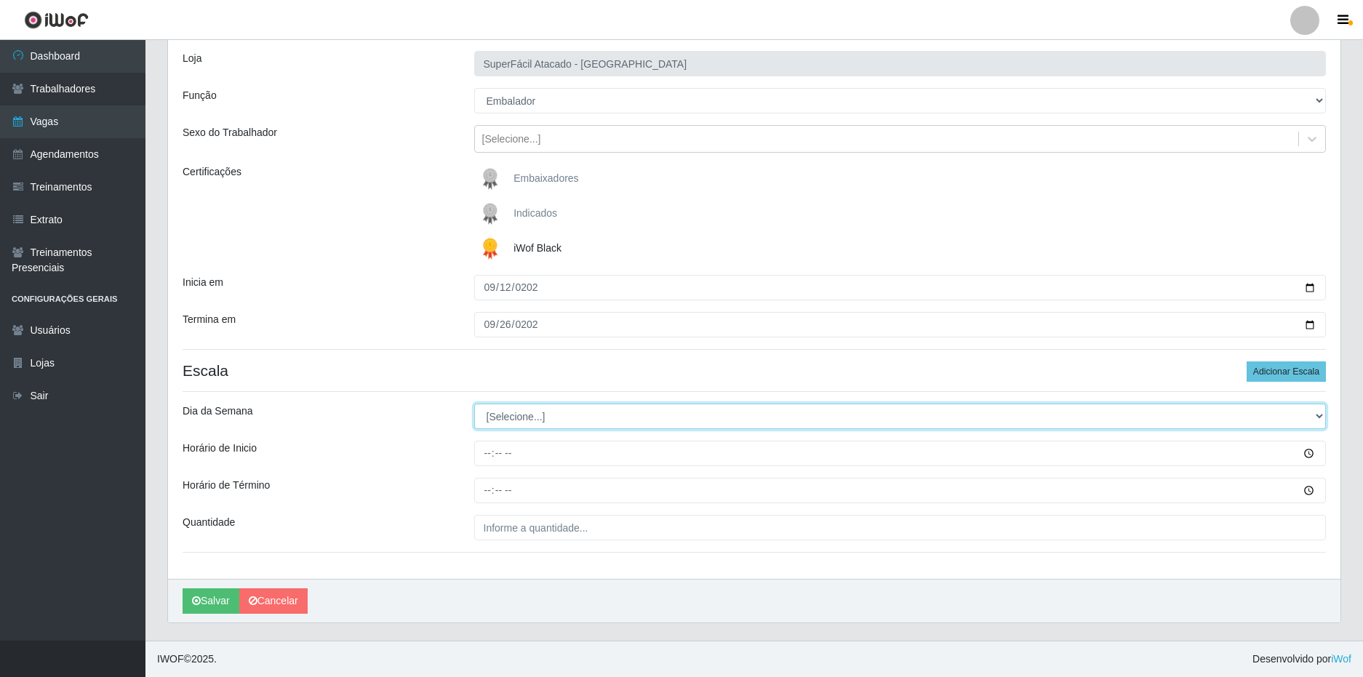
click at [529, 421] on select "[Selecione...] Segunda Terça Quarta Quinta Sexta Sábado Domingo" at bounding box center [900, 416] width 852 height 25
select select "5"
click at [474, 404] on select "[Selecione...] Segunda Terça Quarta Quinta Sexta Sábado Domingo" at bounding box center [900, 416] width 852 height 25
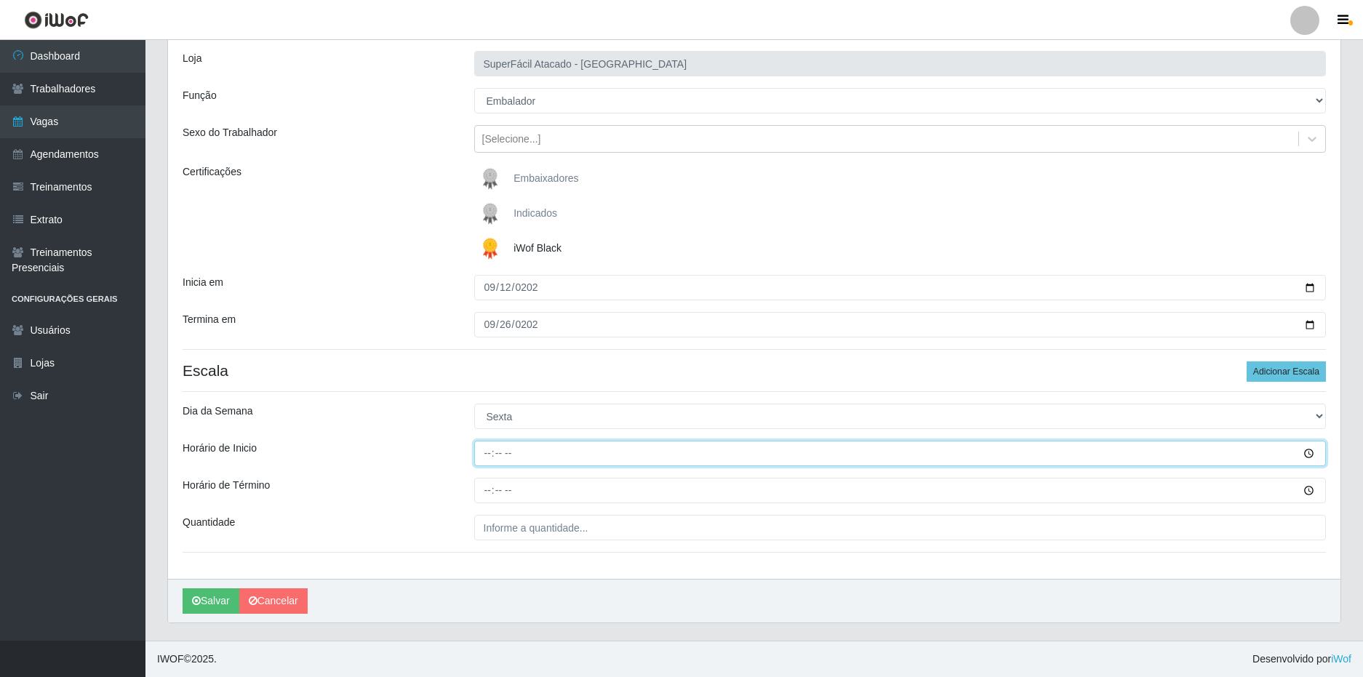
click at [489, 458] on input "Horário de Inicio" at bounding box center [900, 453] width 852 height 25
type input "16:00"
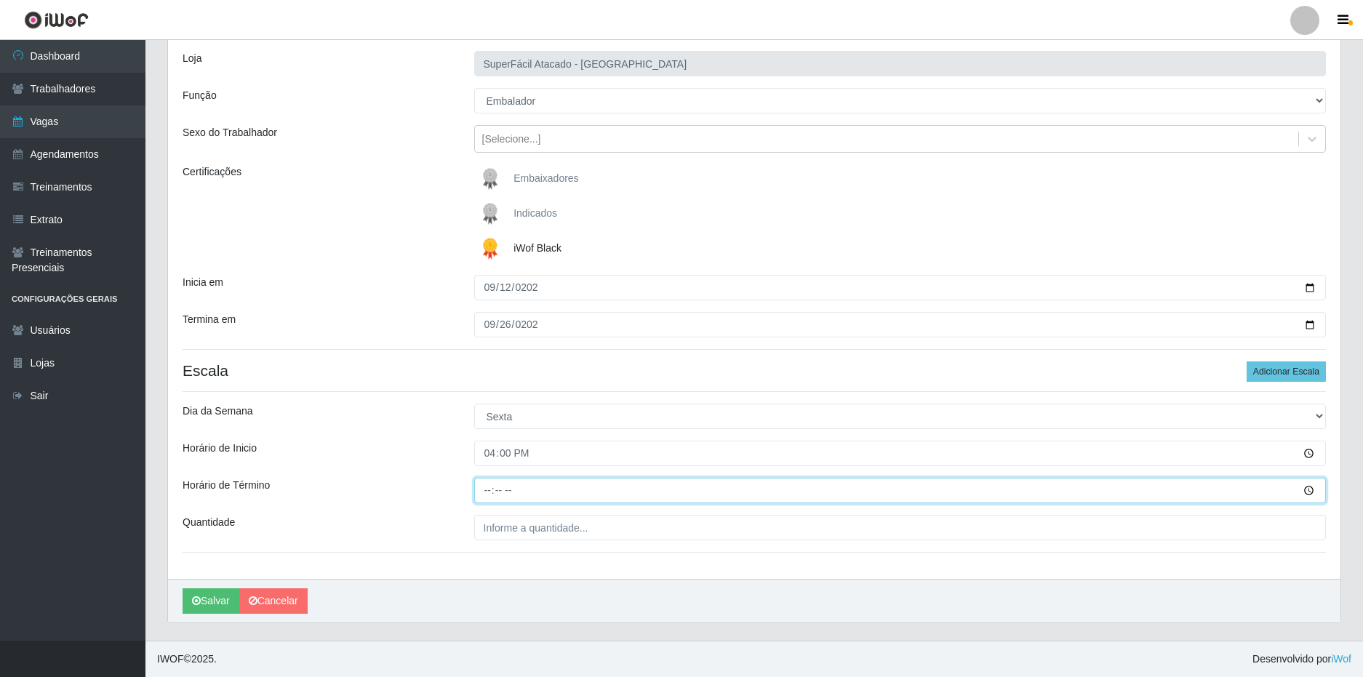
type input "22:00"
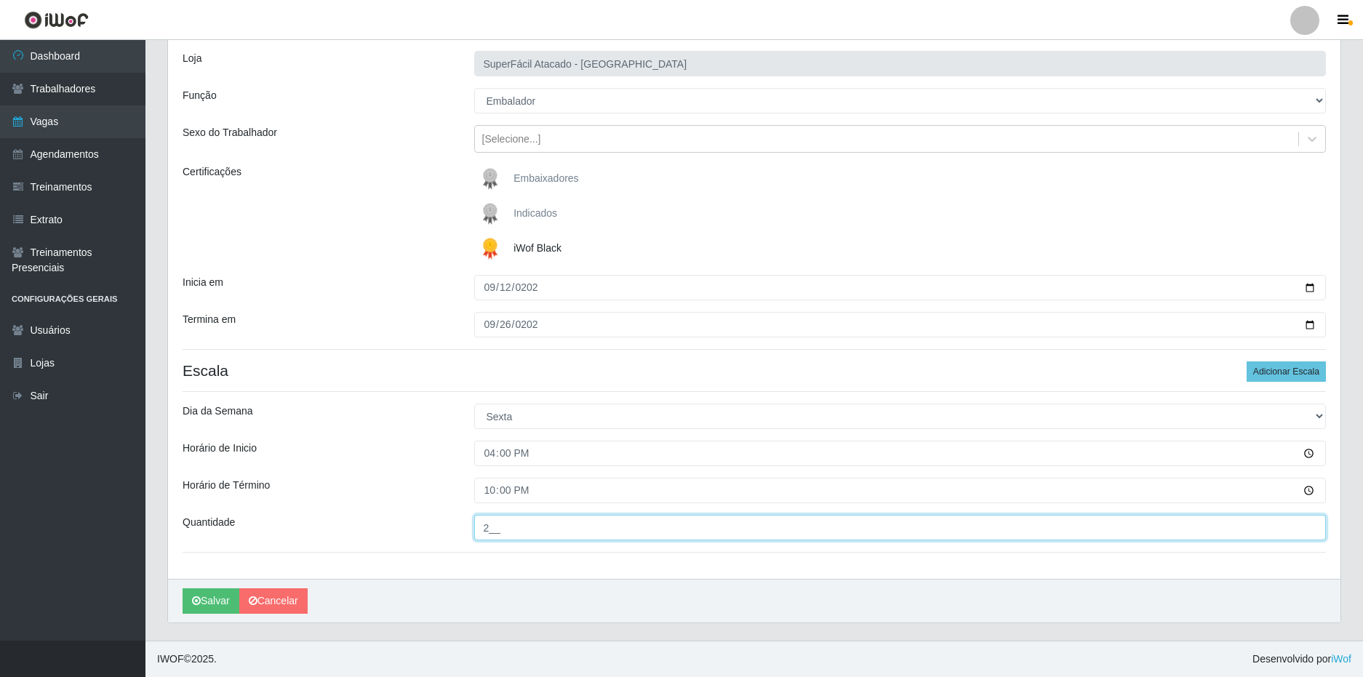
type input "2__"
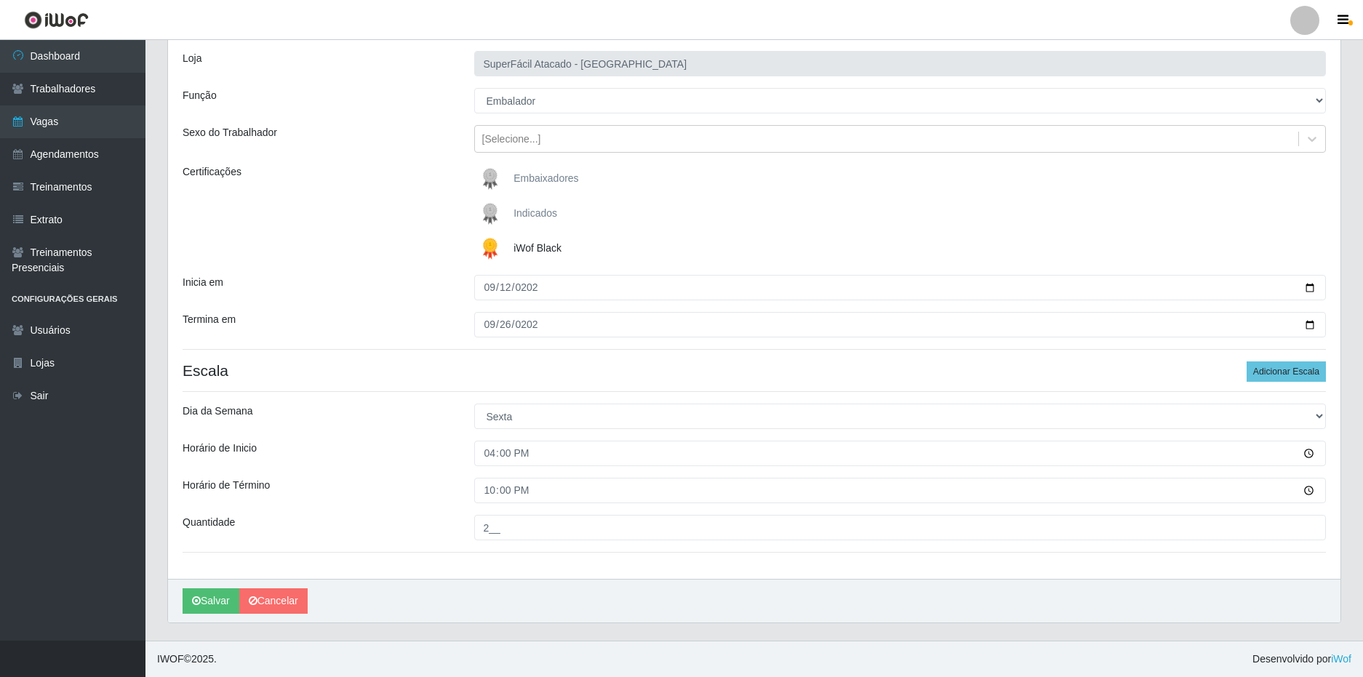
drag, startPoint x: 398, startPoint y: 455, endPoint x: 378, endPoint y: 479, distance: 31.6
click at [396, 455] on div "Horário de Inicio" at bounding box center [318, 453] width 292 height 25
click at [194, 596] on icon "submit" at bounding box center [196, 601] width 9 height 10
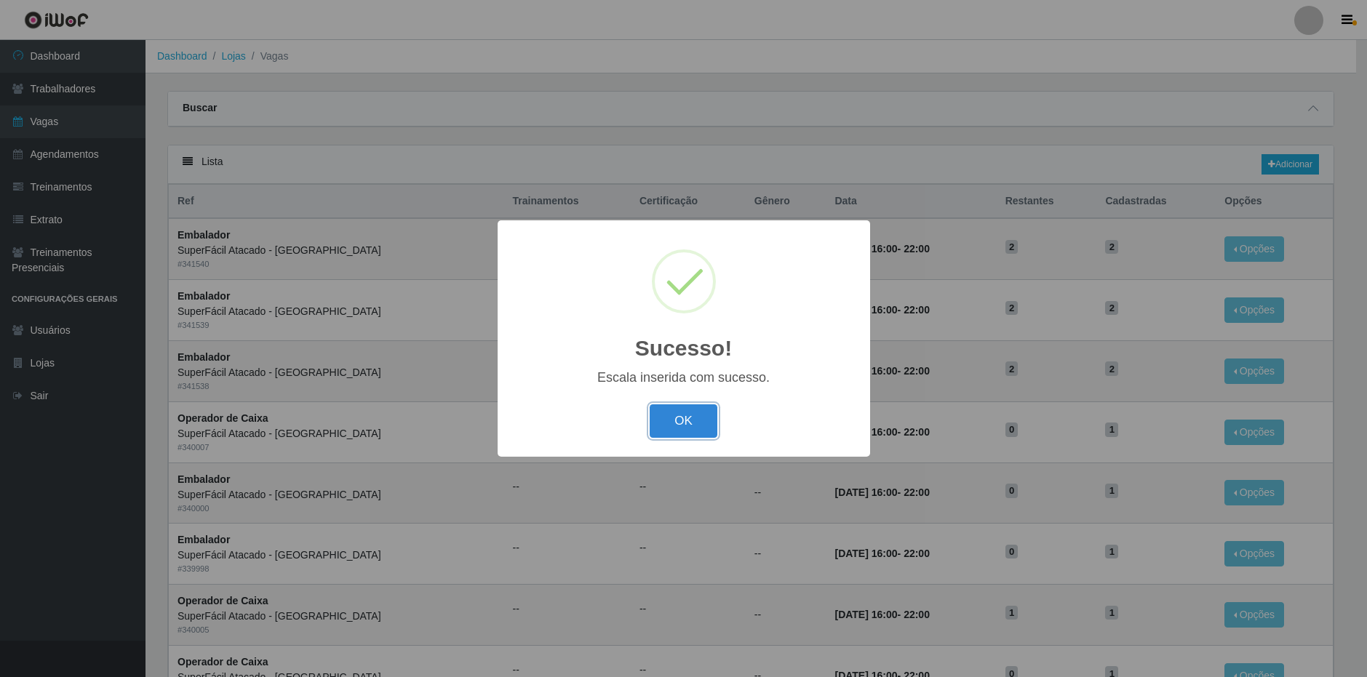
drag, startPoint x: 688, startPoint y: 418, endPoint x: 714, endPoint y: 409, distance: 26.9
click at [690, 418] on button "OK" at bounding box center [684, 421] width 68 height 34
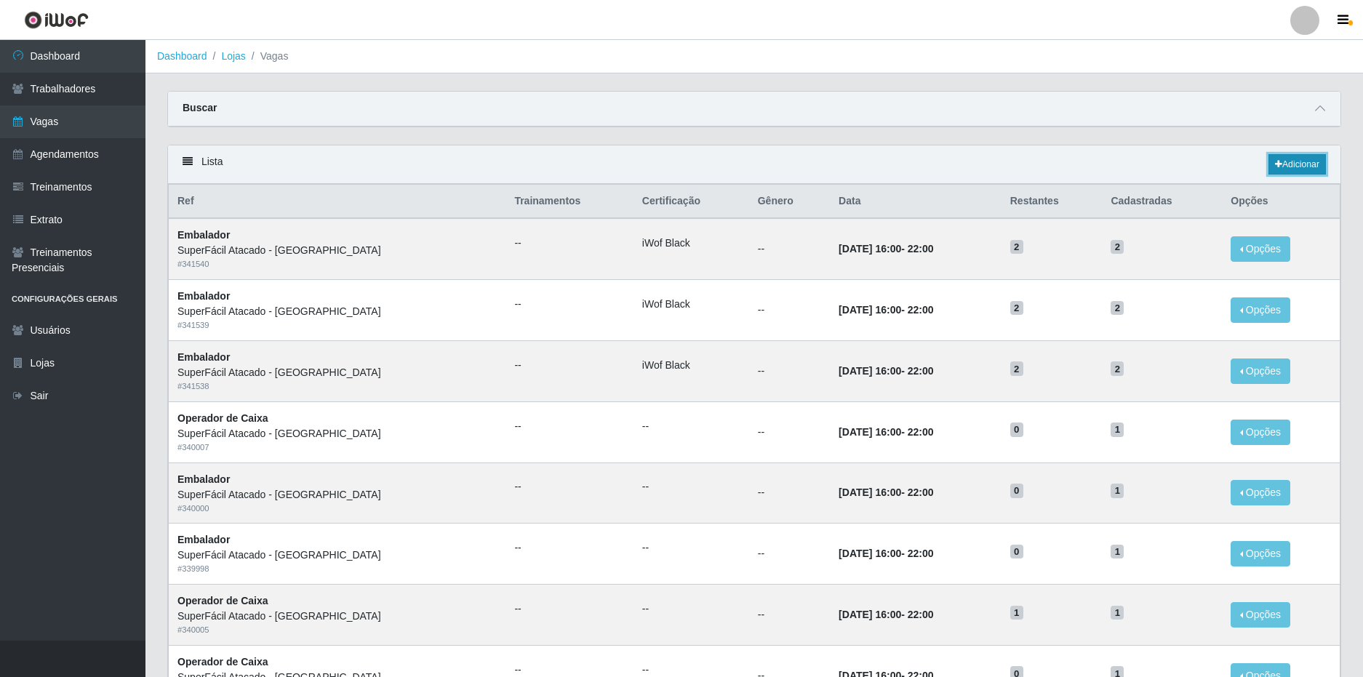
click at [1292, 162] on link "Adicionar" at bounding box center [1297, 164] width 57 height 20
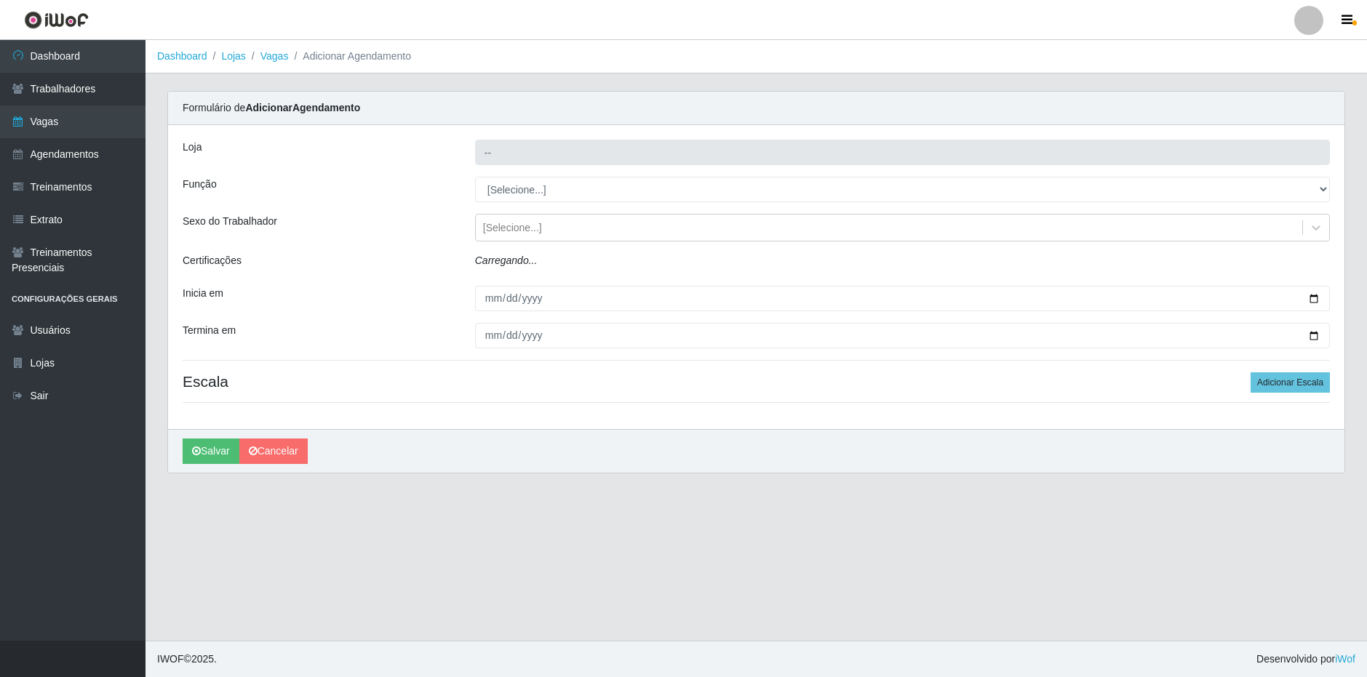
type input "SuperFácil Atacado - [GEOGRAPHIC_DATA]"
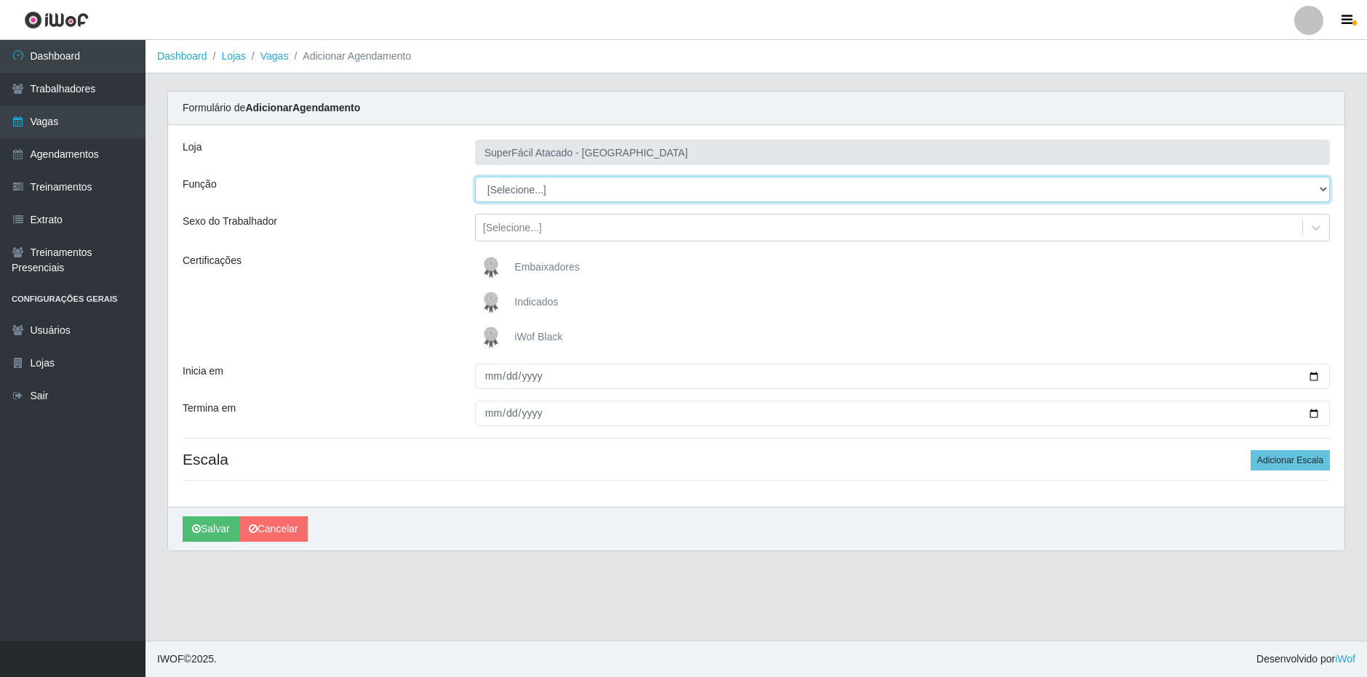
click at [661, 198] on select "[Selecione...] Embalador Embalador + Embalador ++ Operador de Caixa Operador de…" at bounding box center [902, 189] width 855 height 25
select select "22"
click at [475, 177] on select "[Selecione...] Embalador Embalador + Embalador ++ Operador de Caixa Operador de…" at bounding box center [902, 189] width 855 height 25
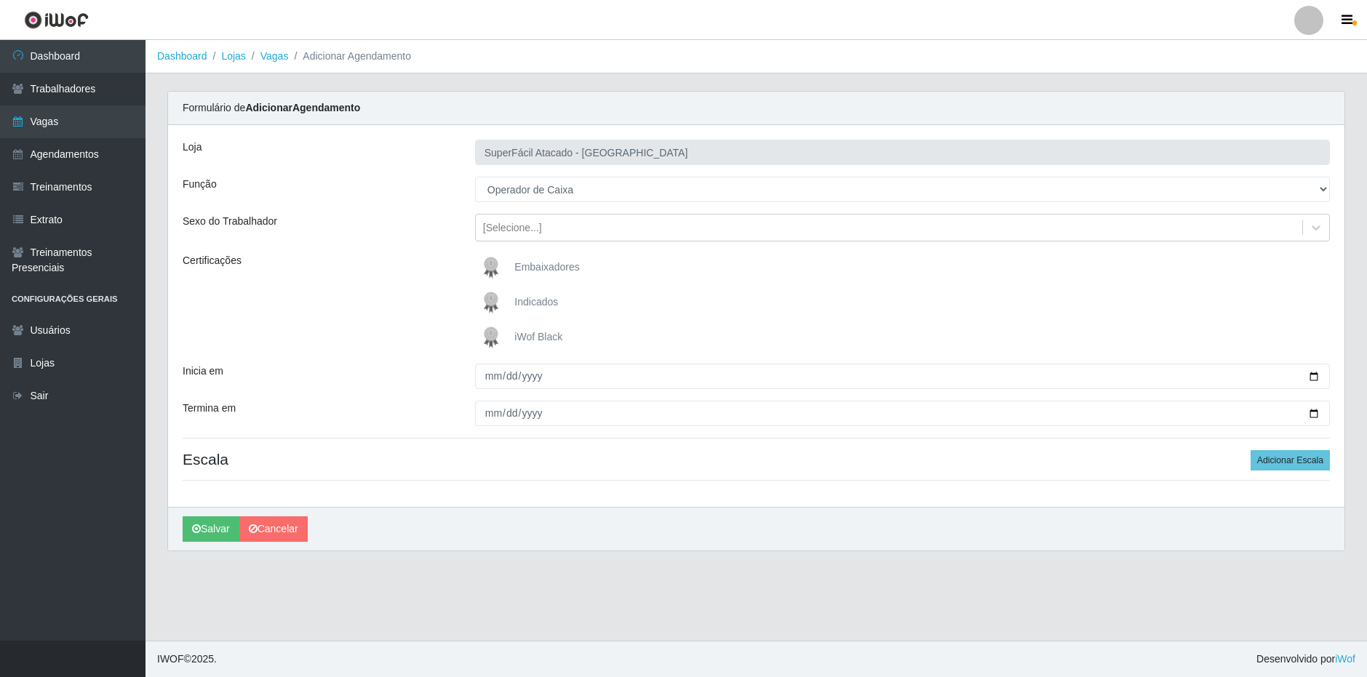
click at [527, 345] on label "iWof Black" at bounding box center [519, 337] width 86 height 29
click at [0, 0] on input "iWof Black" at bounding box center [0, 0] width 0 height 0
click at [535, 332] on span "iWof Black" at bounding box center [538, 337] width 48 height 12
click at [0, 0] on input "iWof Black" at bounding box center [0, 0] width 0 height 0
click at [279, 56] on link "Vagas" at bounding box center [274, 56] width 28 height 12
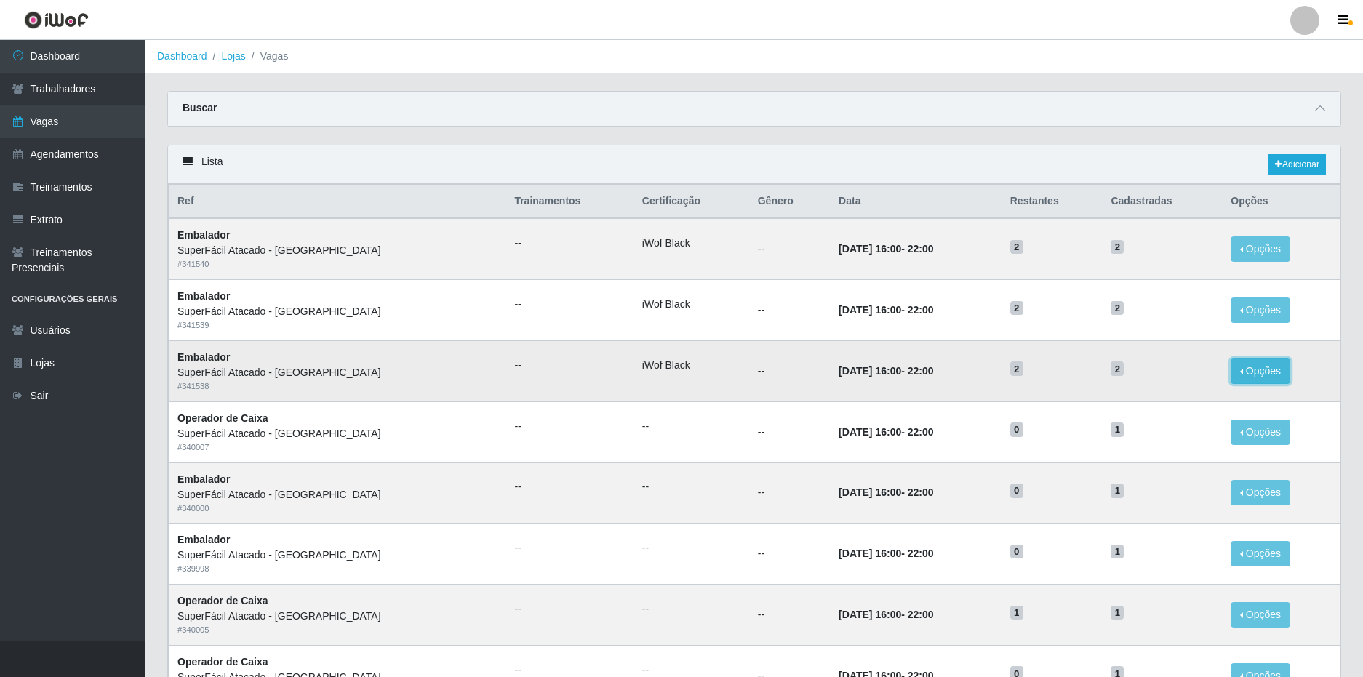
click at [1260, 369] on button "Opções" at bounding box center [1261, 371] width 60 height 25
click at [1157, 371] on link "Editar" at bounding box center [1148, 374] width 41 height 12
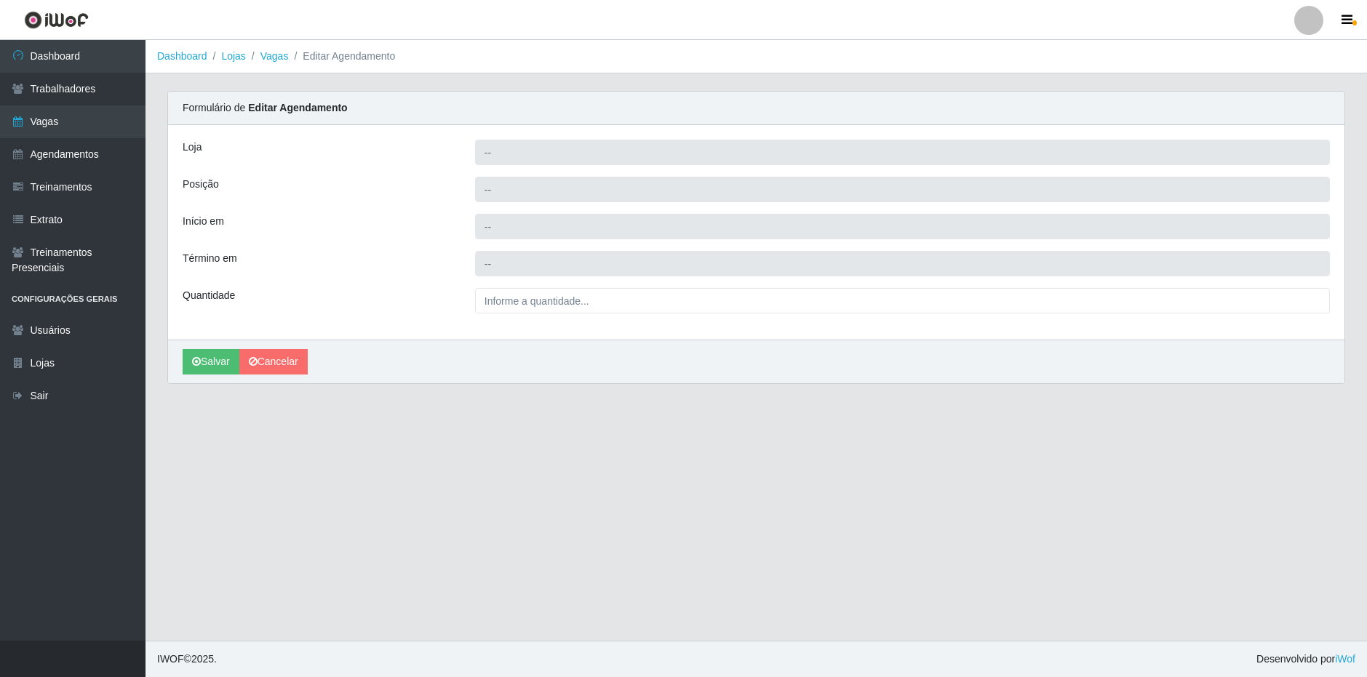
type input "SuperFácil Atacado - [GEOGRAPHIC_DATA]"
type input "Embalador"
type input "2025-09-12 16:00:00"
type input "2025-09-12 22:00:00"
type input "2__"
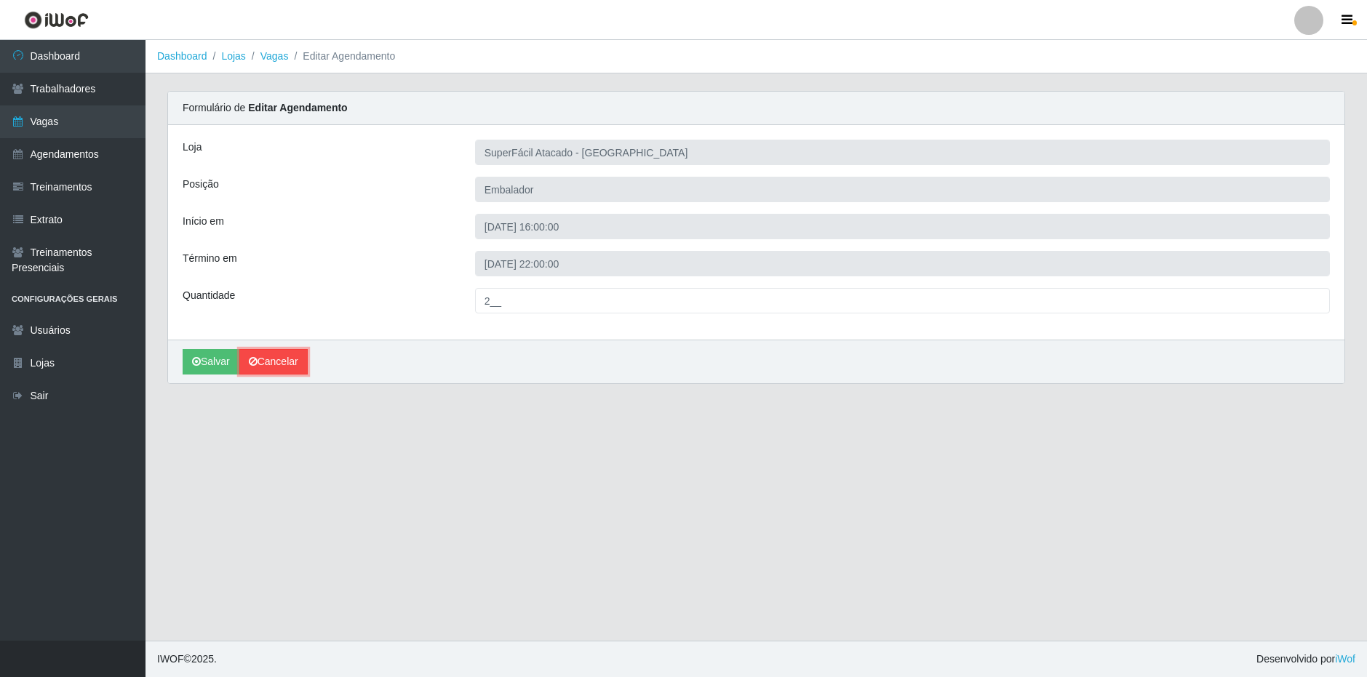
click at [276, 361] on link "Cancelar" at bounding box center [273, 361] width 68 height 25
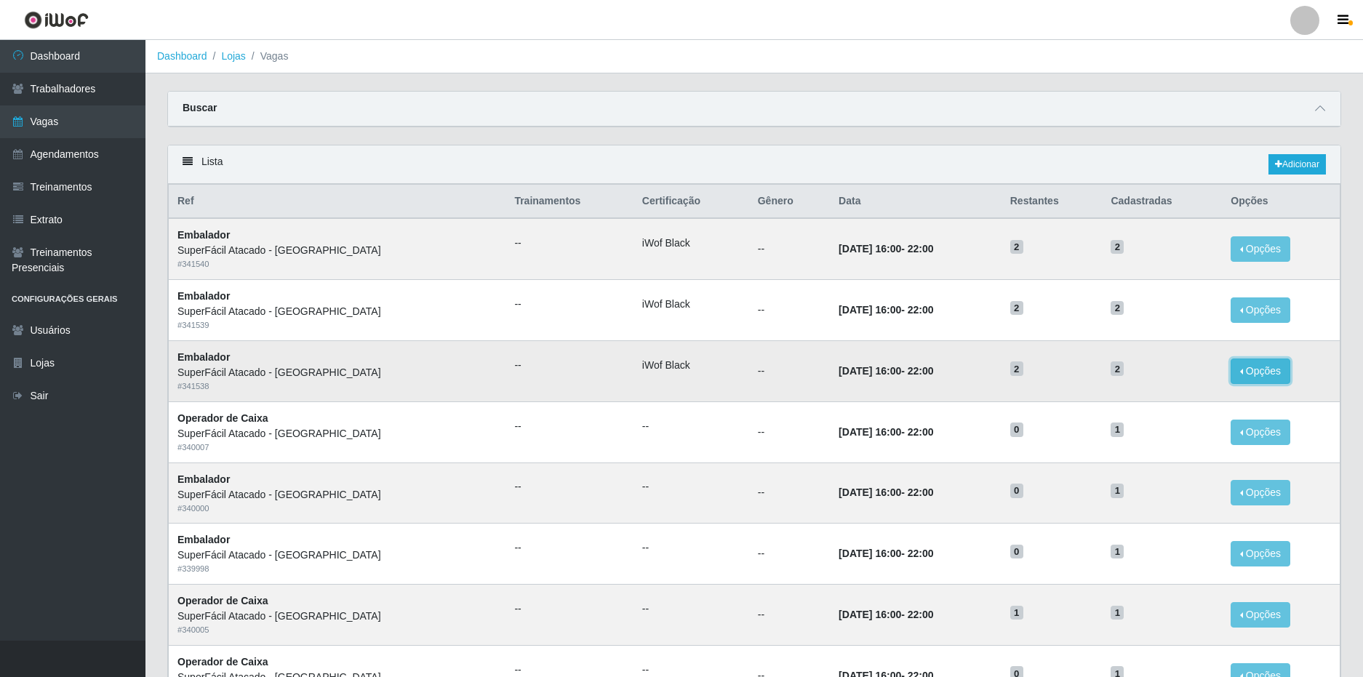
click at [1265, 367] on button "Opções" at bounding box center [1261, 371] width 60 height 25
click at [1075, 369] on h5 "2" at bounding box center [1052, 368] width 84 height 15
click at [1260, 374] on button "Opções" at bounding box center [1261, 371] width 60 height 25
click at [1155, 408] on div "Deletar" at bounding box center [1171, 404] width 86 height 15
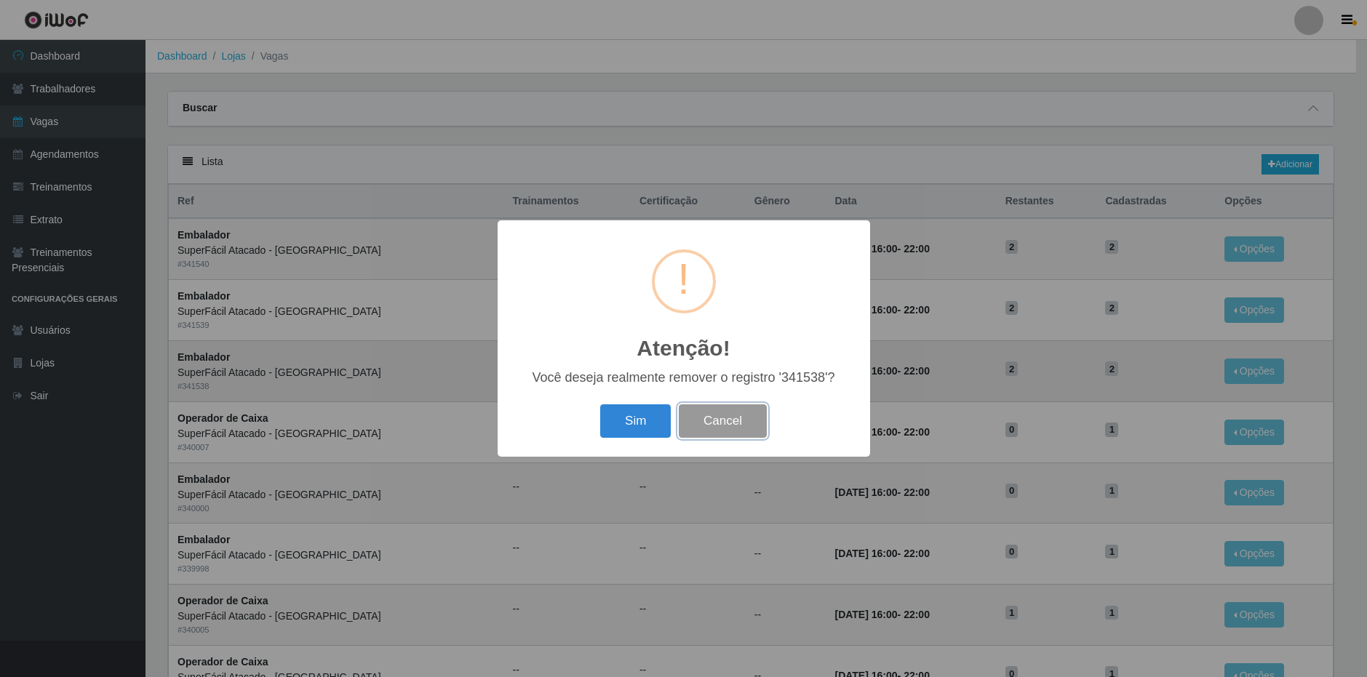
click at [748, 420] on button "Cancel" at bounding box center [723, 421] width 88 height 34
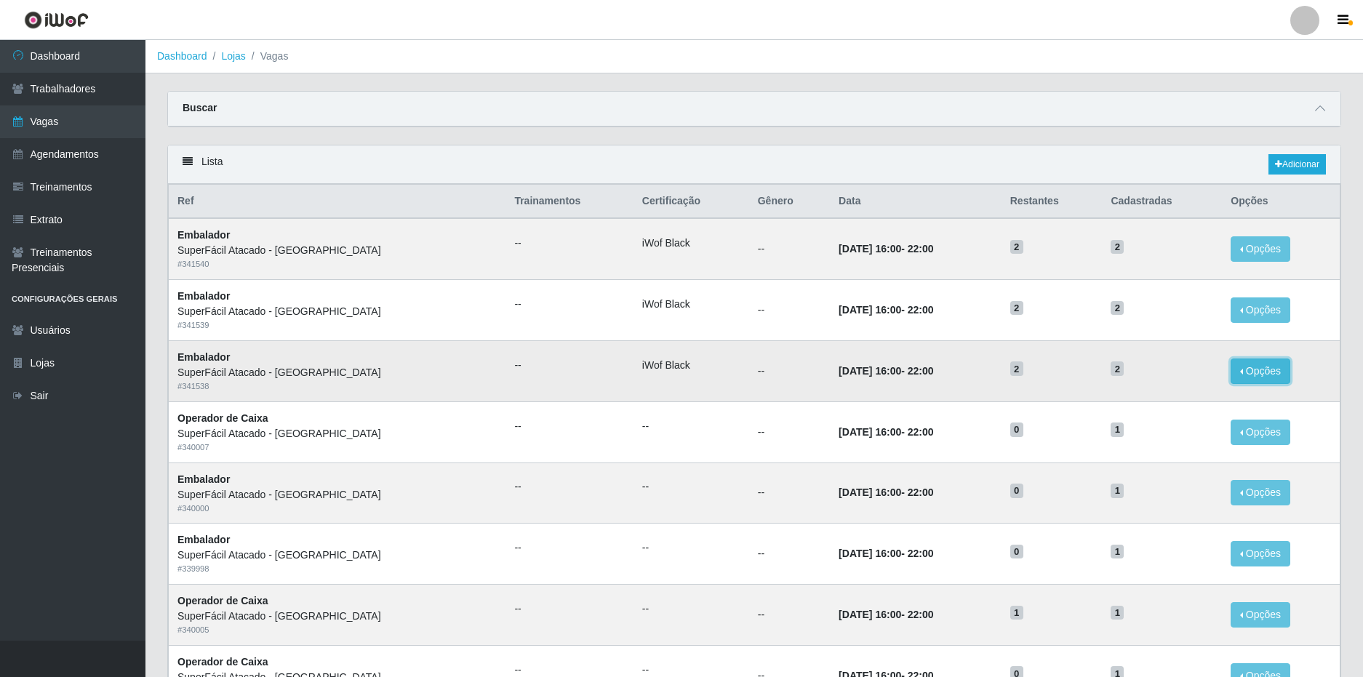
click at [1255, 365] on button "Opções" at bounding box center [1261, 371] width 60 height 25
click at [1162, 404] on div "Deletar" at bounding box center [1171, 404] width 86 height 15
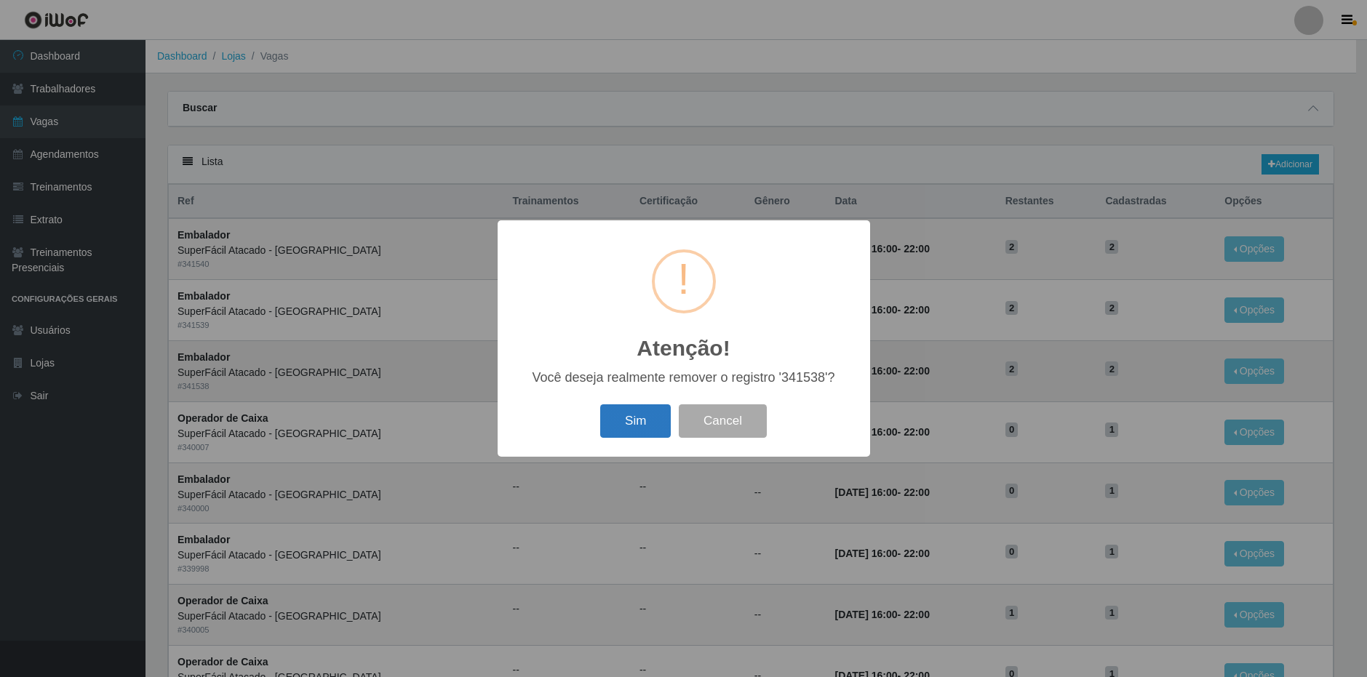
click at [644, 416] on button "Sim" at bounding box center [635, 421] width 71 height 34
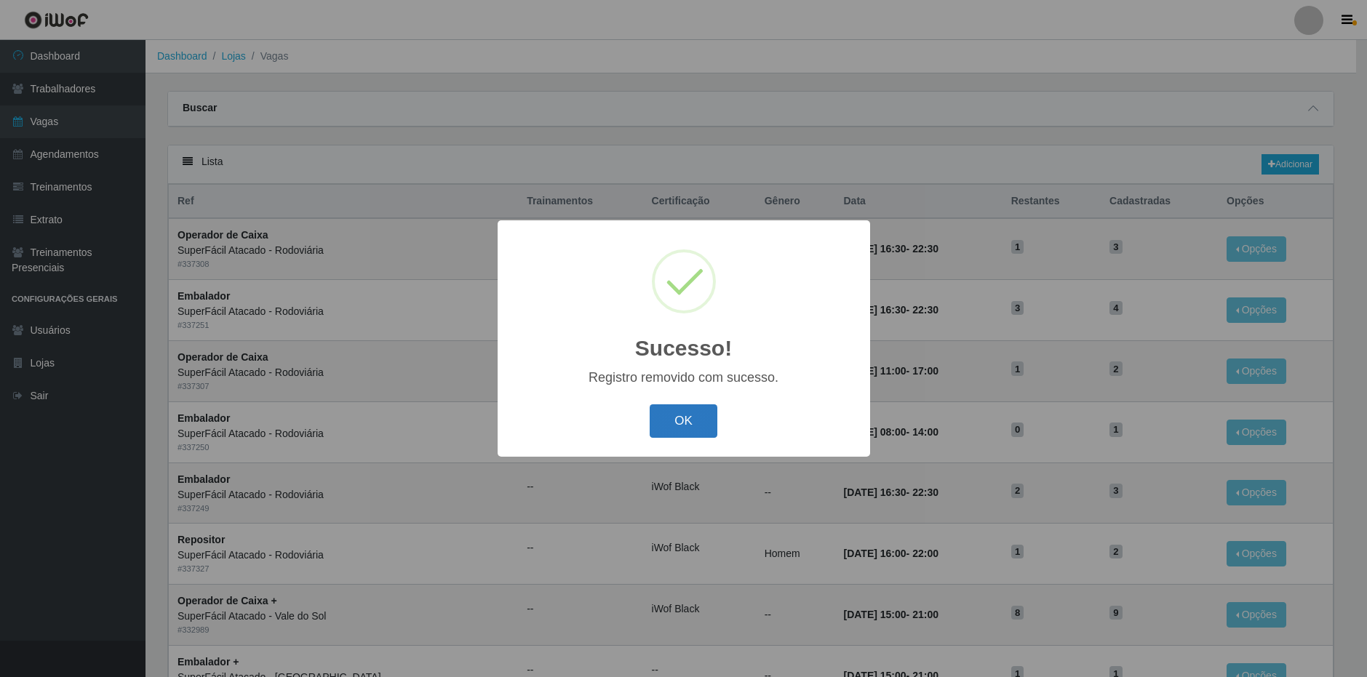
click at [684, 423] on button "OK" at bounding box center [684, 421] width 68 height 34
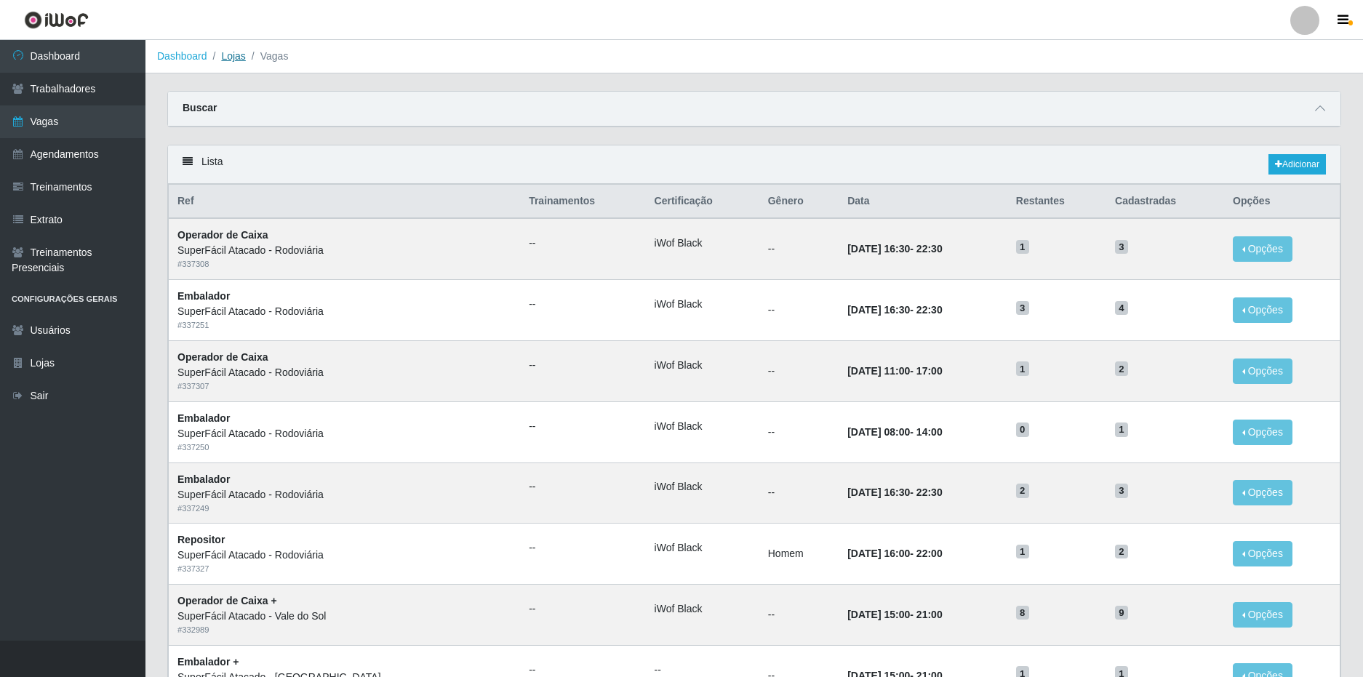
click at [232, 60] on link "Lojas" at bounding box center [233, 56] width 24 height 12
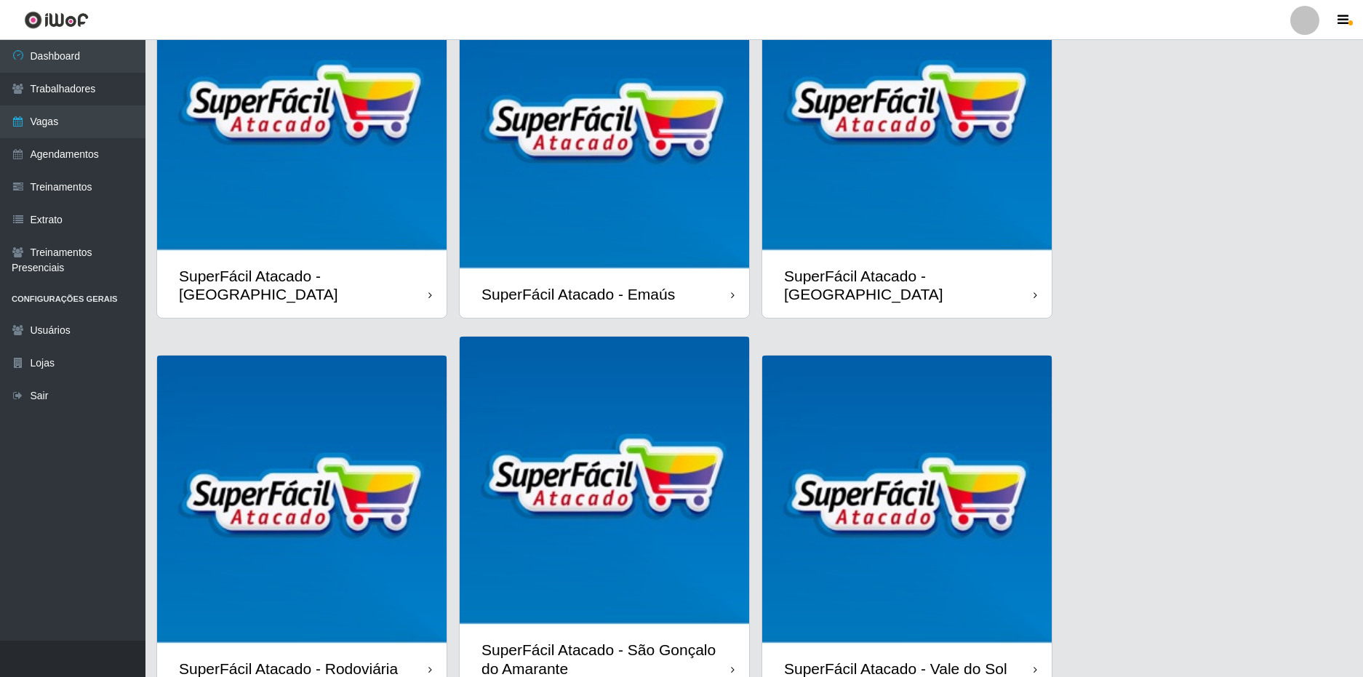
scroll to position [53, 0]
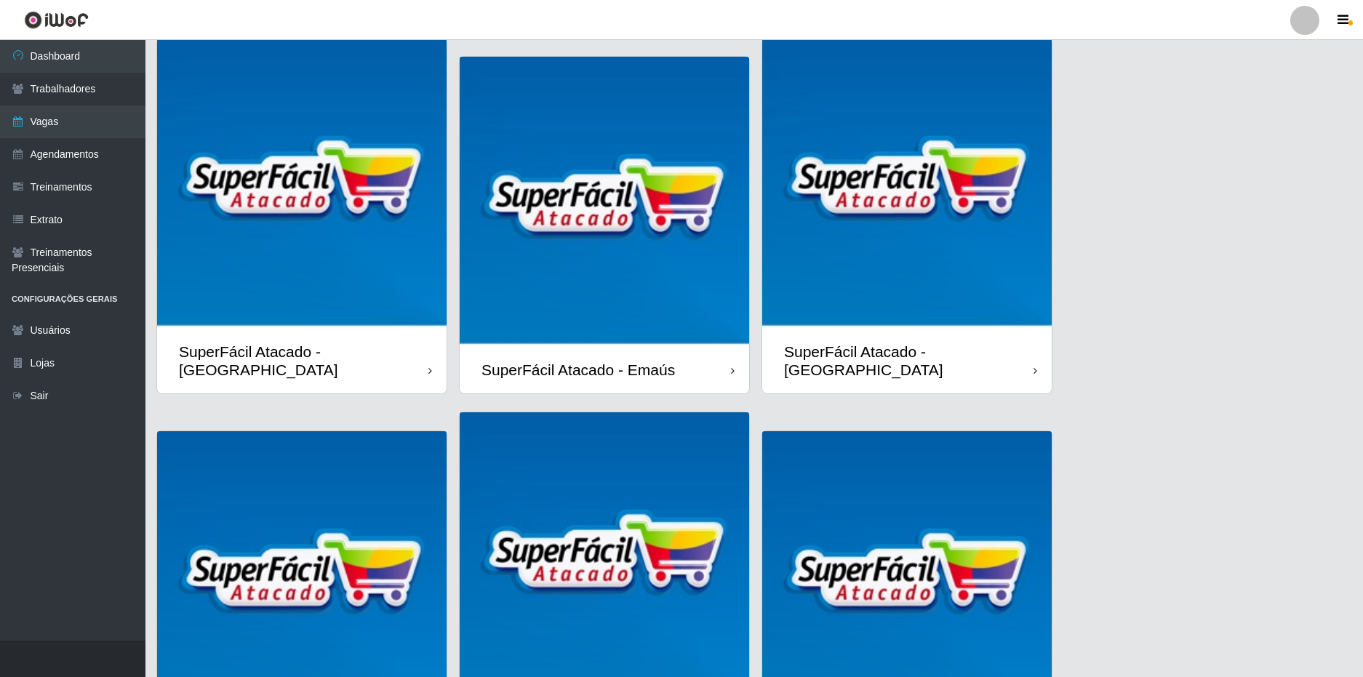
click at [892, 328] on img at bounding box center [906, 183] width 289 height 289
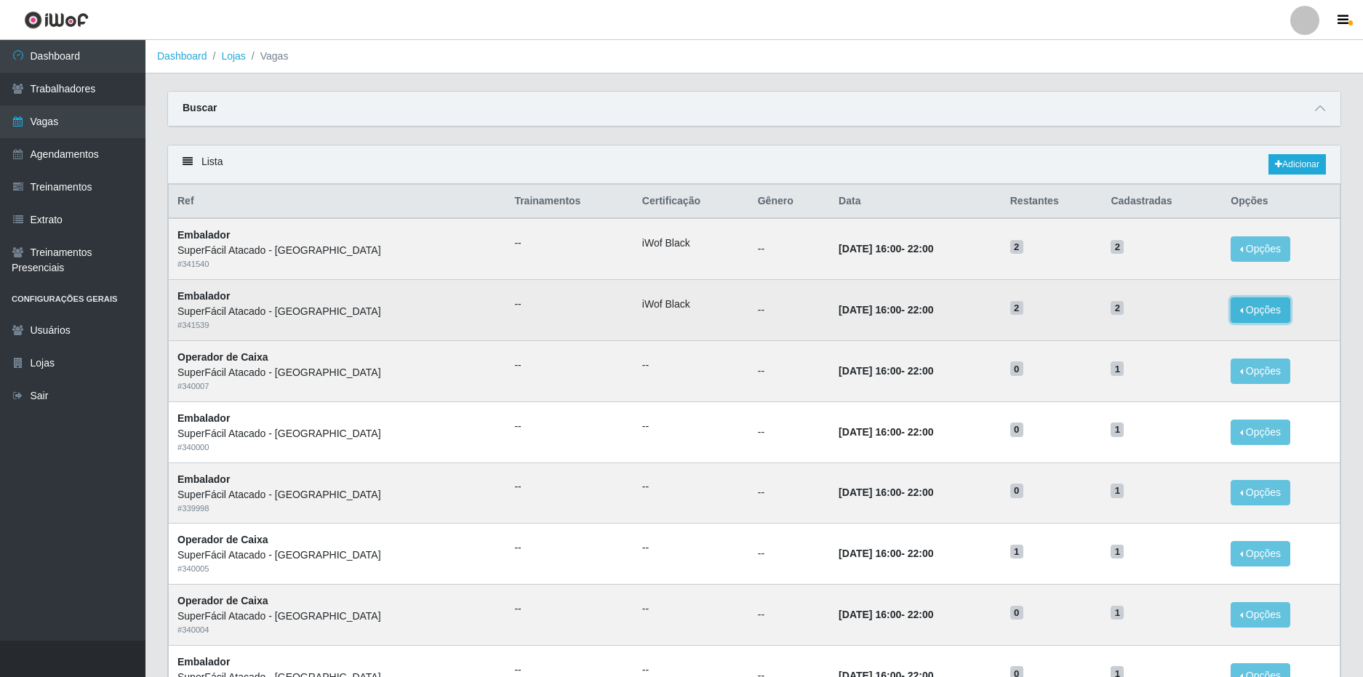
click at [1244, 313] on button "Opções" at bounding box center [1261, 309] width 60 height 25
click at [1162, 351] on div "Deletar" at bounding box center [1171, 343] width 86 height 15
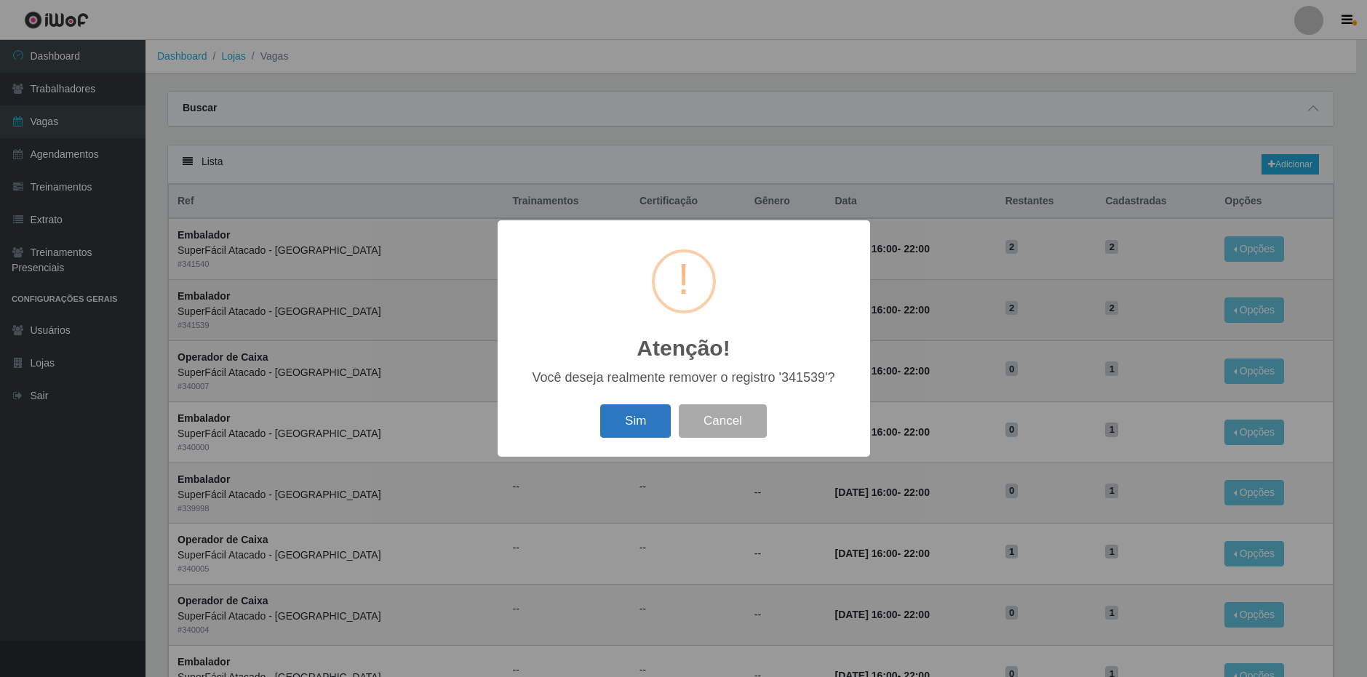
click at [635, 422] on button "Sim" at bounding box center [635, 421] width 71 height 34
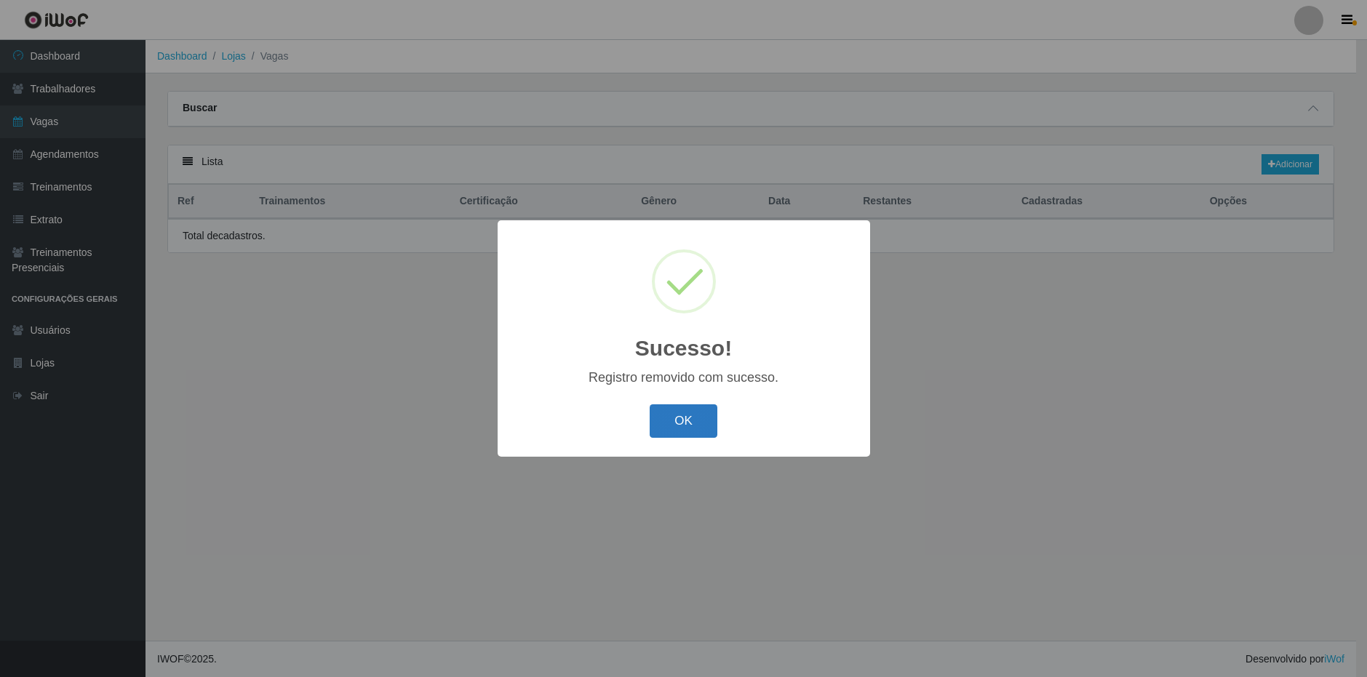
click at [695, 432] on button "OK" at bounding box center [684, 421] width 68 height 34
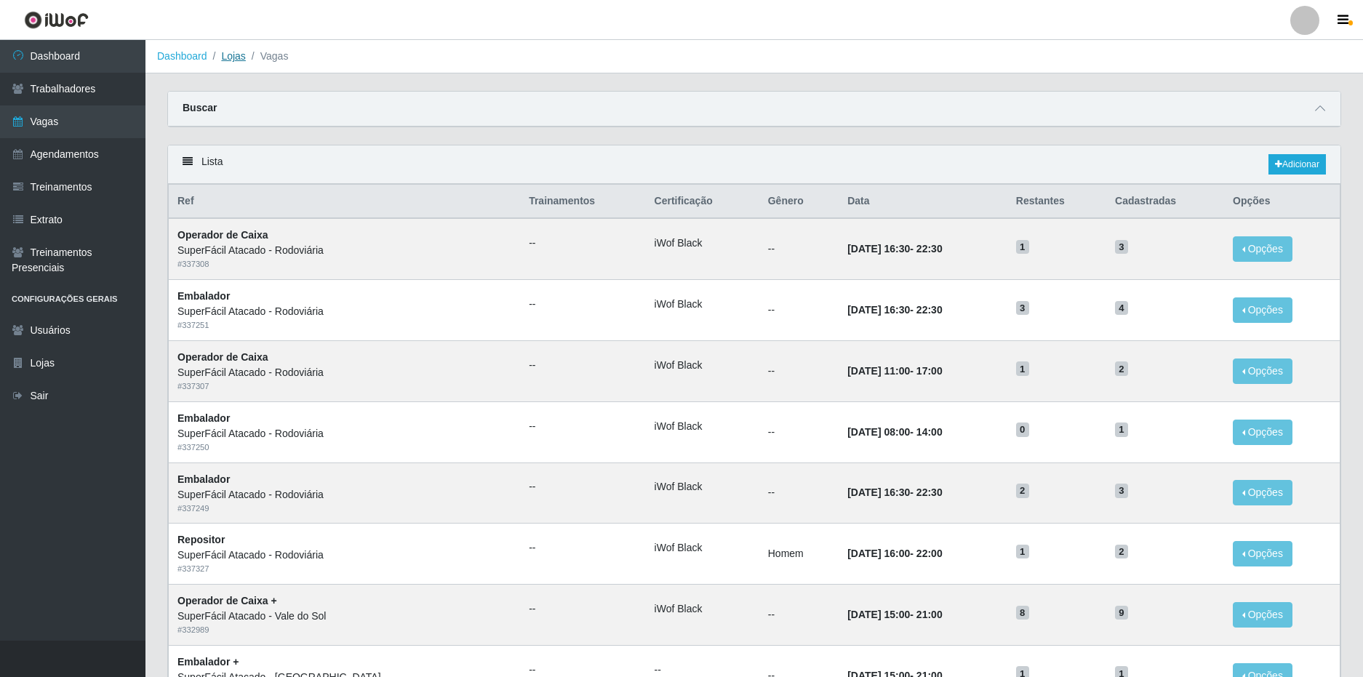
click at [225, 55] on link "Lojas" at bounding box center [233, 56] width 24 height 12
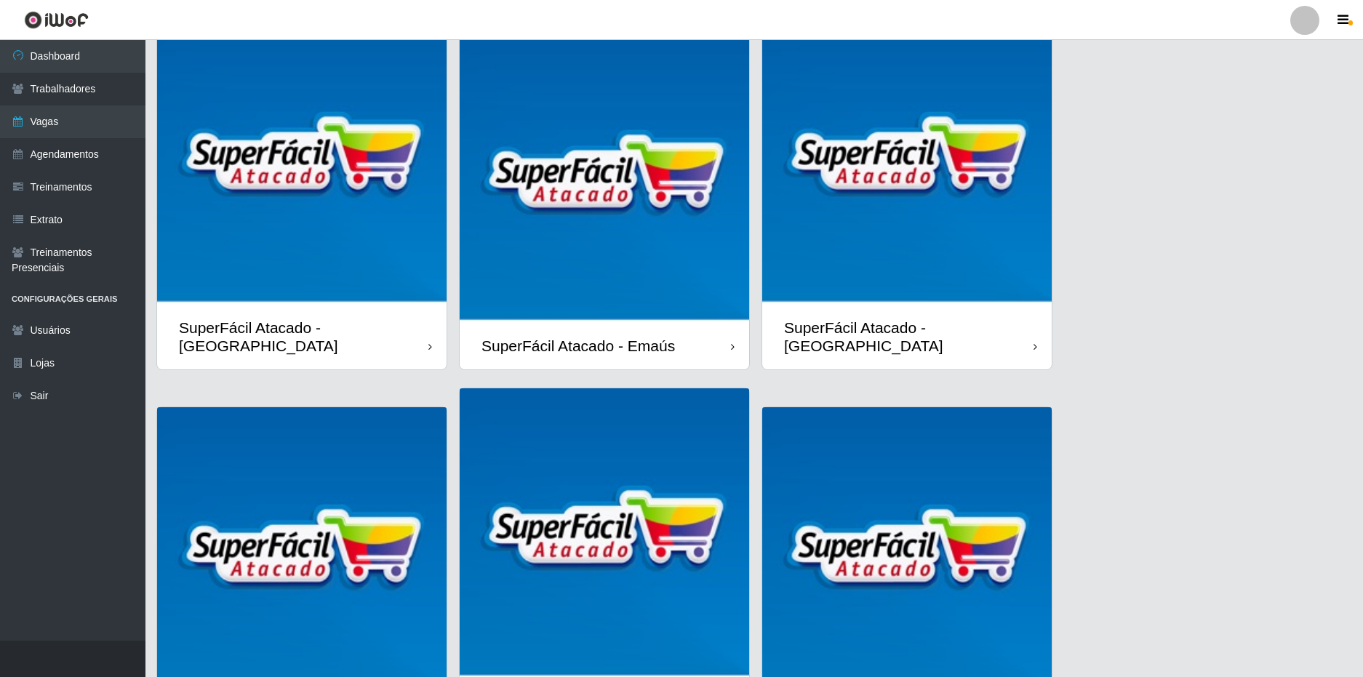
scroll to position [199, 0]
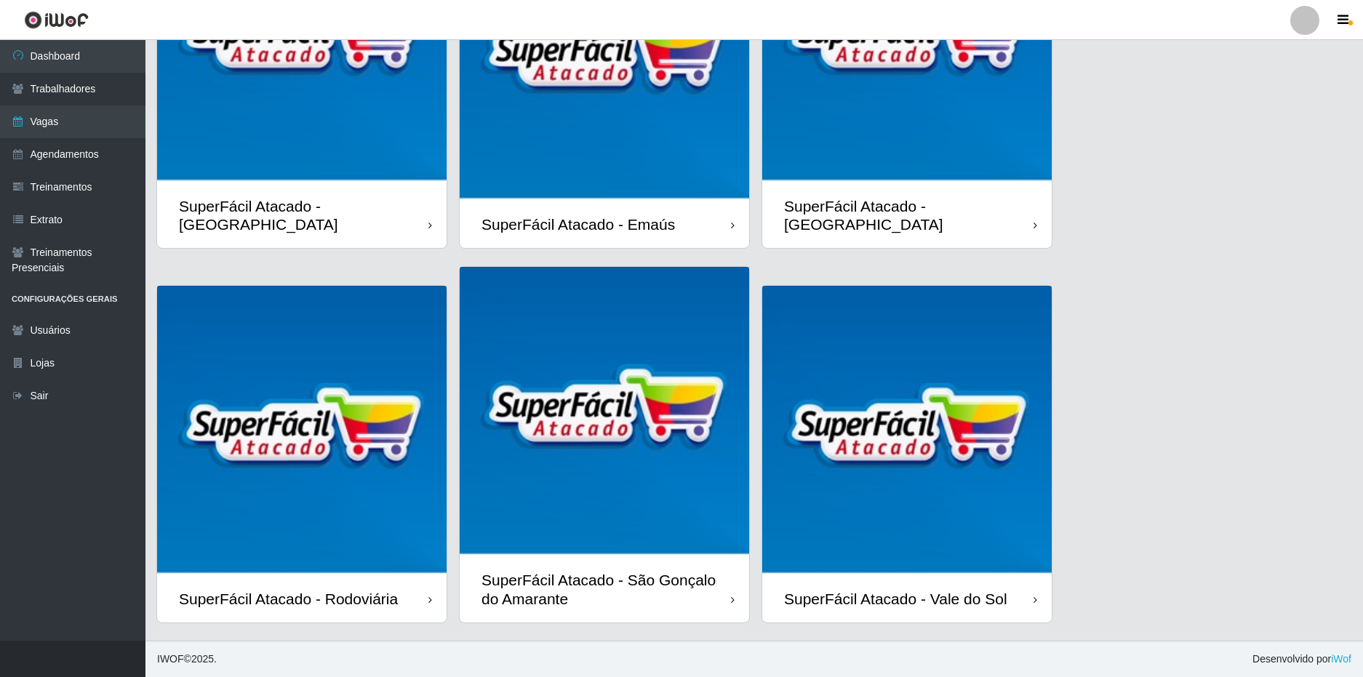
click at [969, 183] on img at bounding box center [906, 37] width 289 height 289
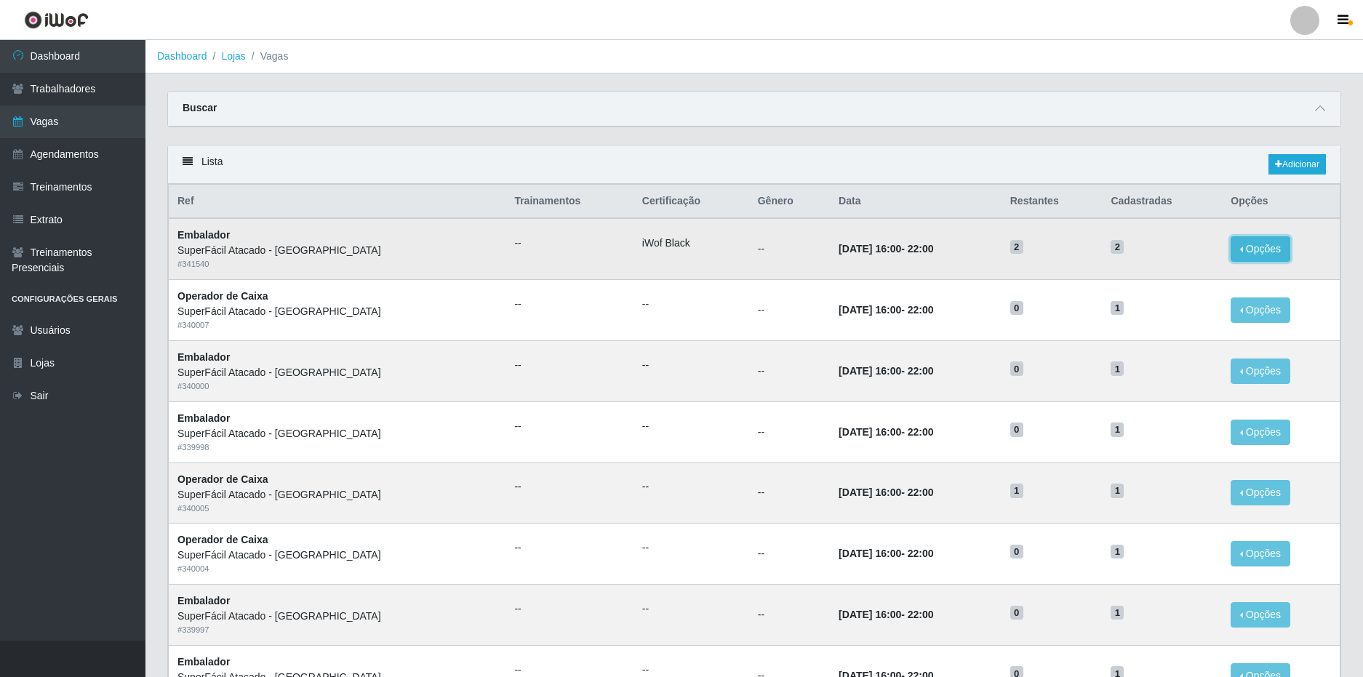
click at [1279, 244] on button "Opções" at bounding box center [1261, 248] width 60 height 25
click at [1162, 284] on div "Deletar" at bounding box center [1171, 282] width 86 height 15
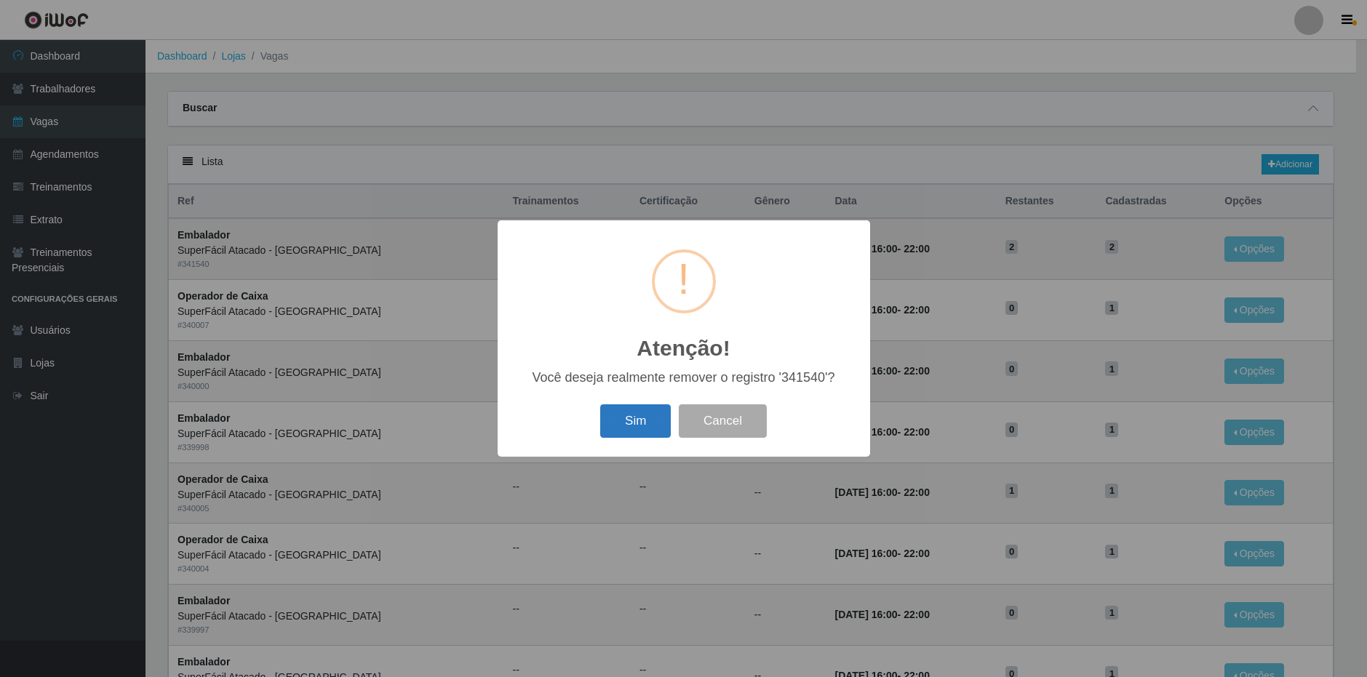
click at [641, 411] on button "Sim" at bounding box center [635, 421] width 71 height 34
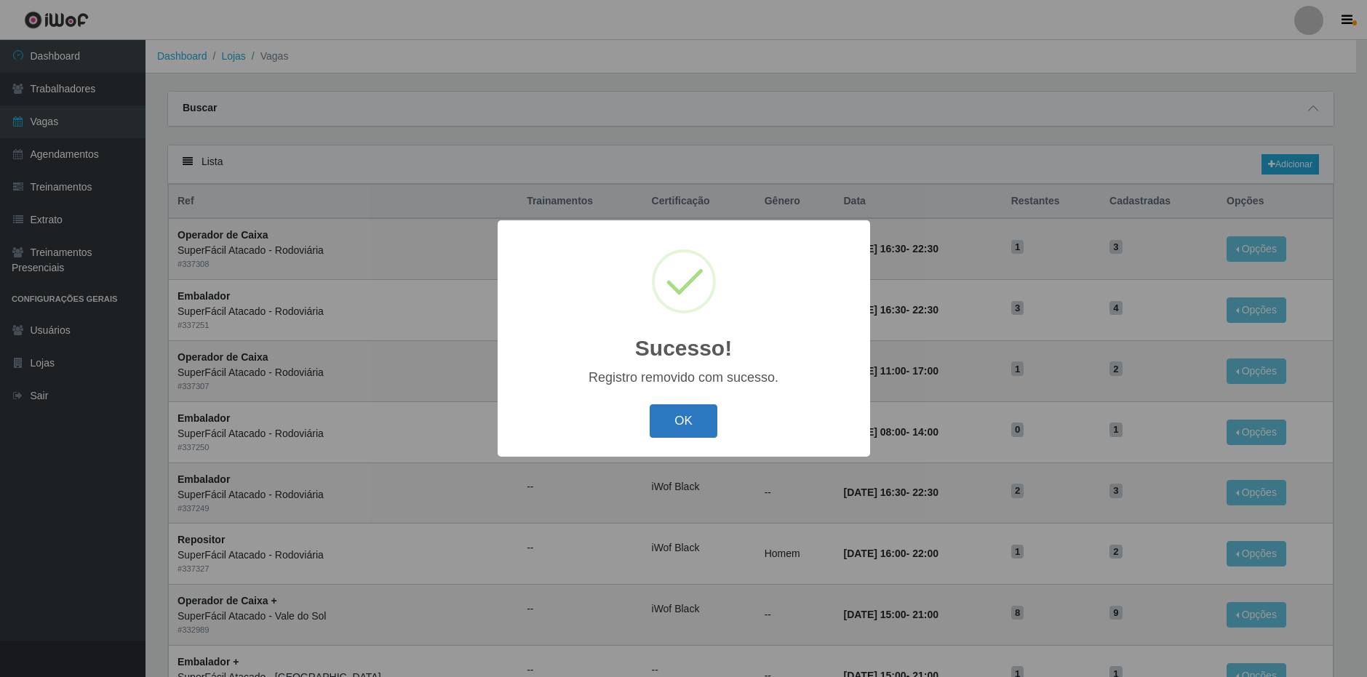
click at [692, 423] on button "OK" at bounding box center [684, 421] width 68 height 34
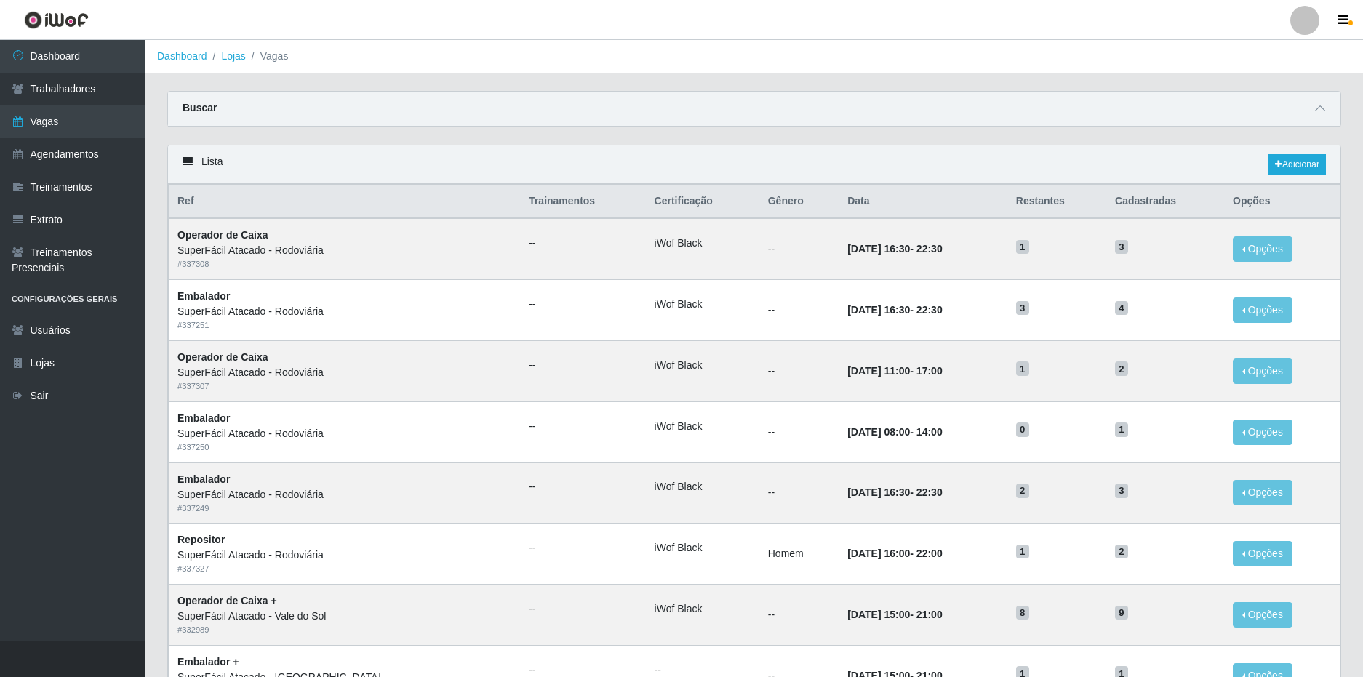
click at [706, 152] on div "Lista Adicionar" at bounding box center [754, 164] width 1173 height 39
click at [240, 54] on link "Lojas" at bounding box center [233, 56] width 24 height 12
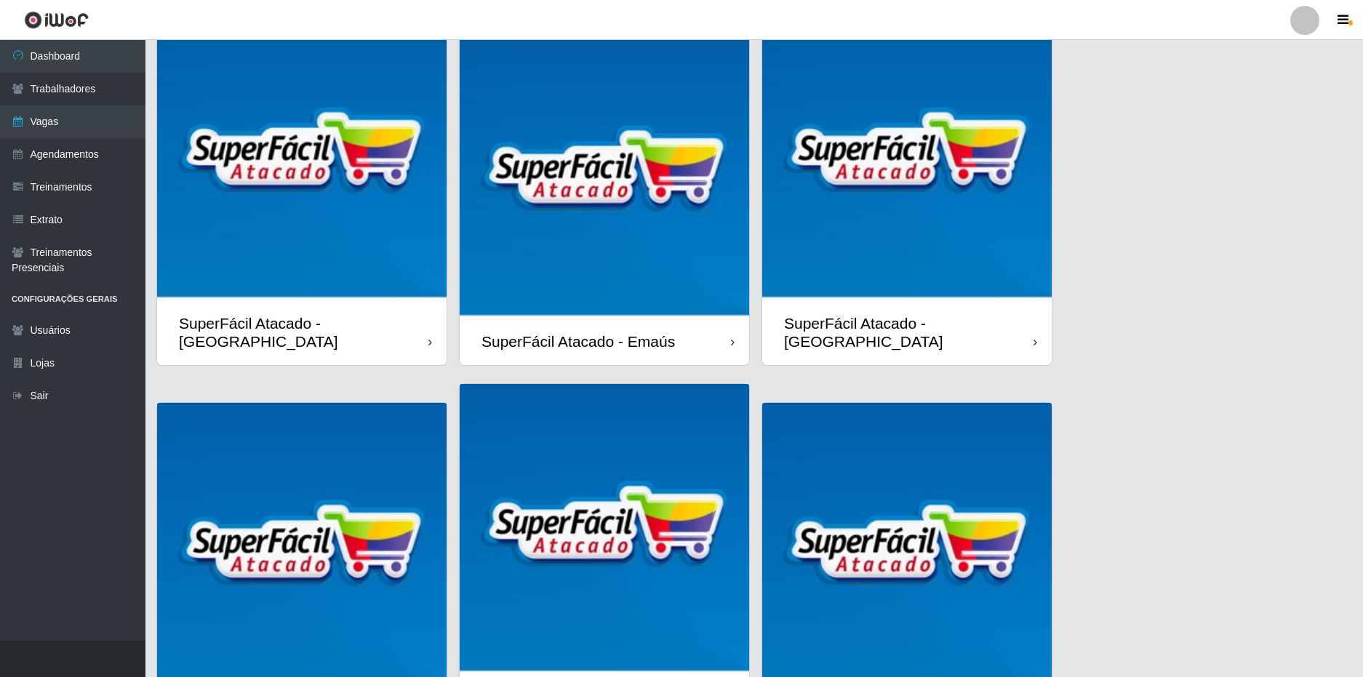
scroll to position [199, 0]
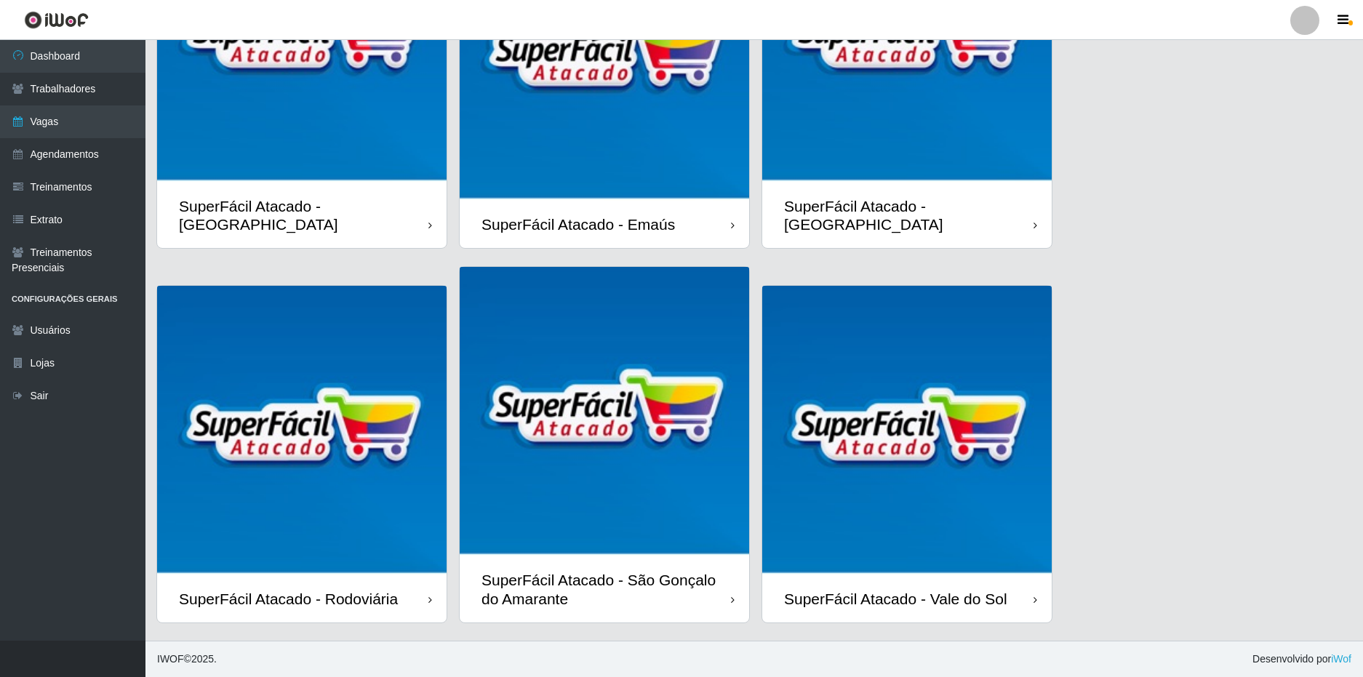
click at [937, 201] on div "SuperFácil Atacado - [GEOGRAPHIC_DATA]" at bounding box center [906, 215] width 289 height 65
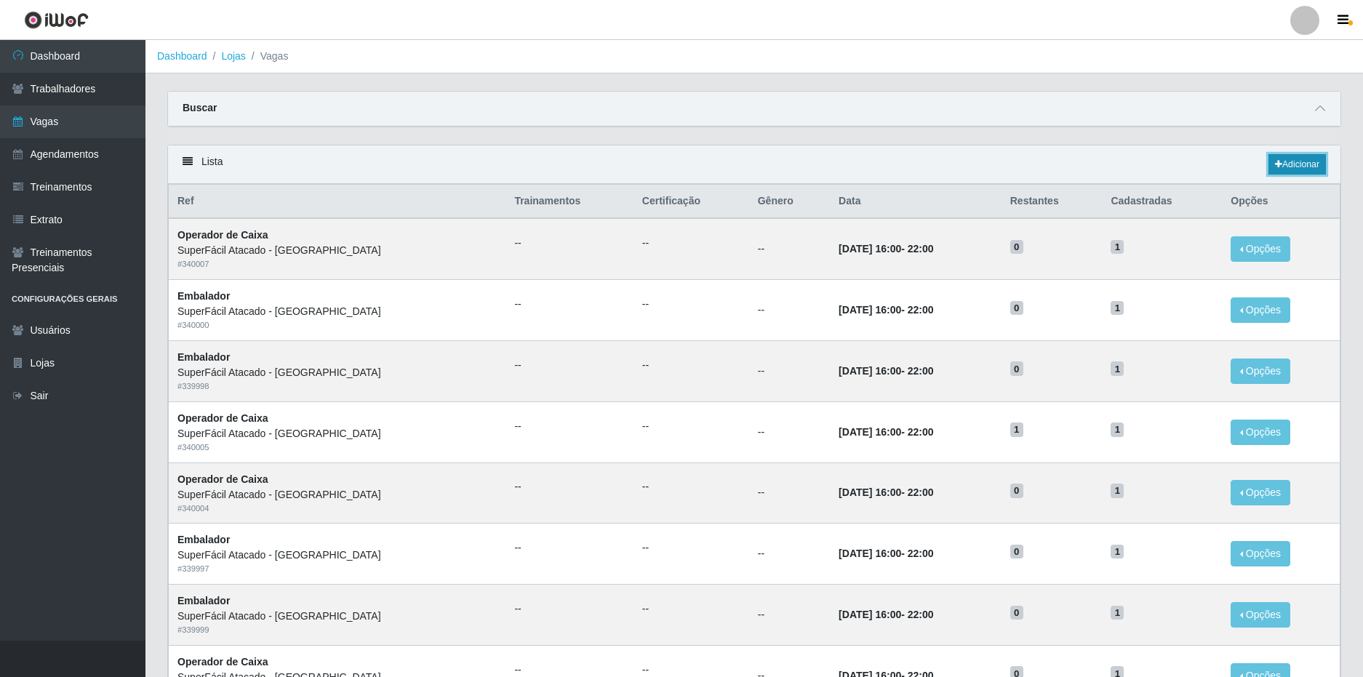
click at [1275, 169] on icon at bounding box center [1278, 164] width 7 height 9
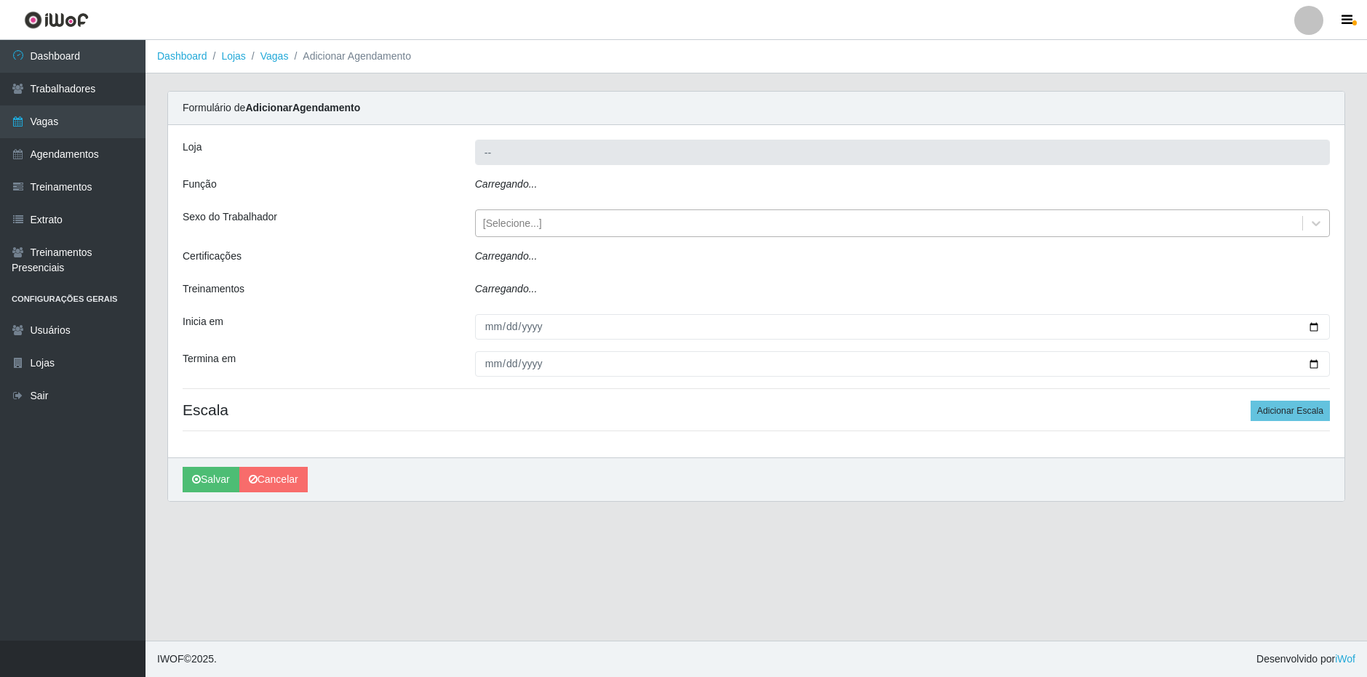
type input "SuperFácil Atacado - [GEOGRAPHIC_DATA]"
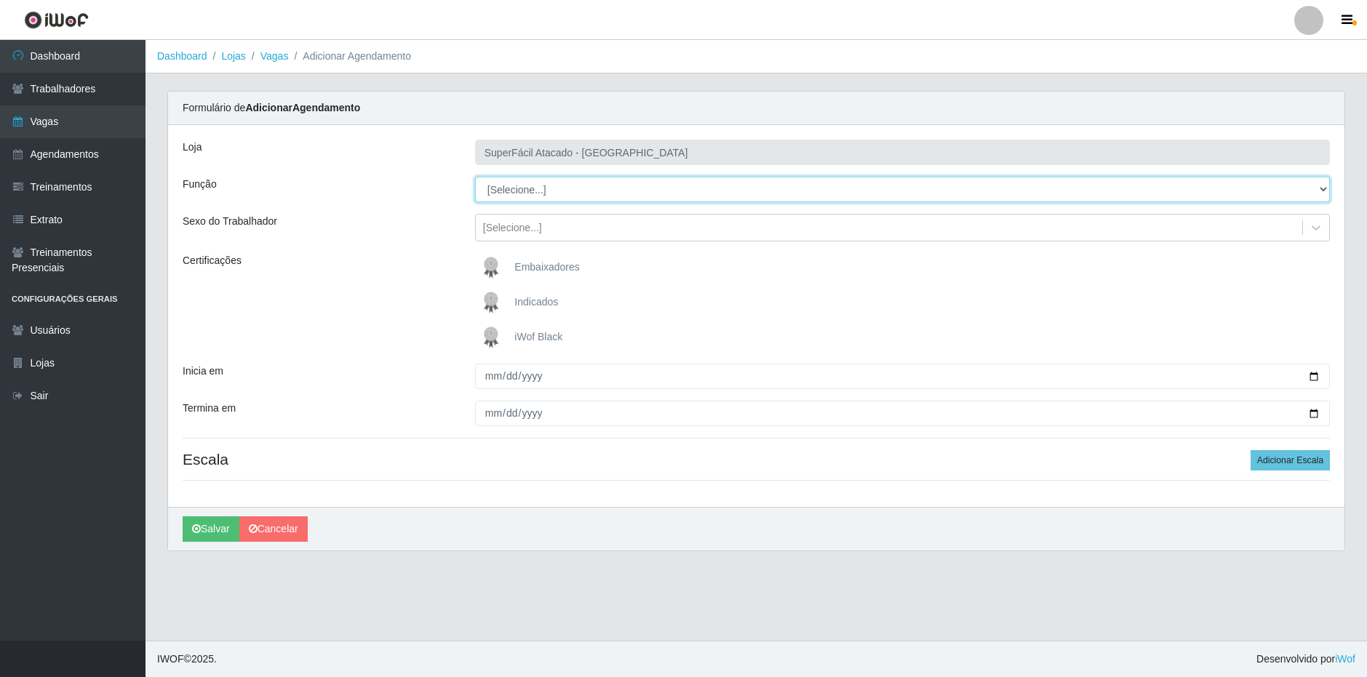
click at [561, 188] on select "[Selecione...] Embalador Embalador + Embalador ++ Operador de Caixa Operador de…" at bounding box center [902, 189] width 855 height 25
select select "1"
click at [475, 177] on select "[Selecione...] Embalador Embalador + Embalador ++ Operador de Caixa Operador de…" at bounding box center [902, 189] width 855 height 25
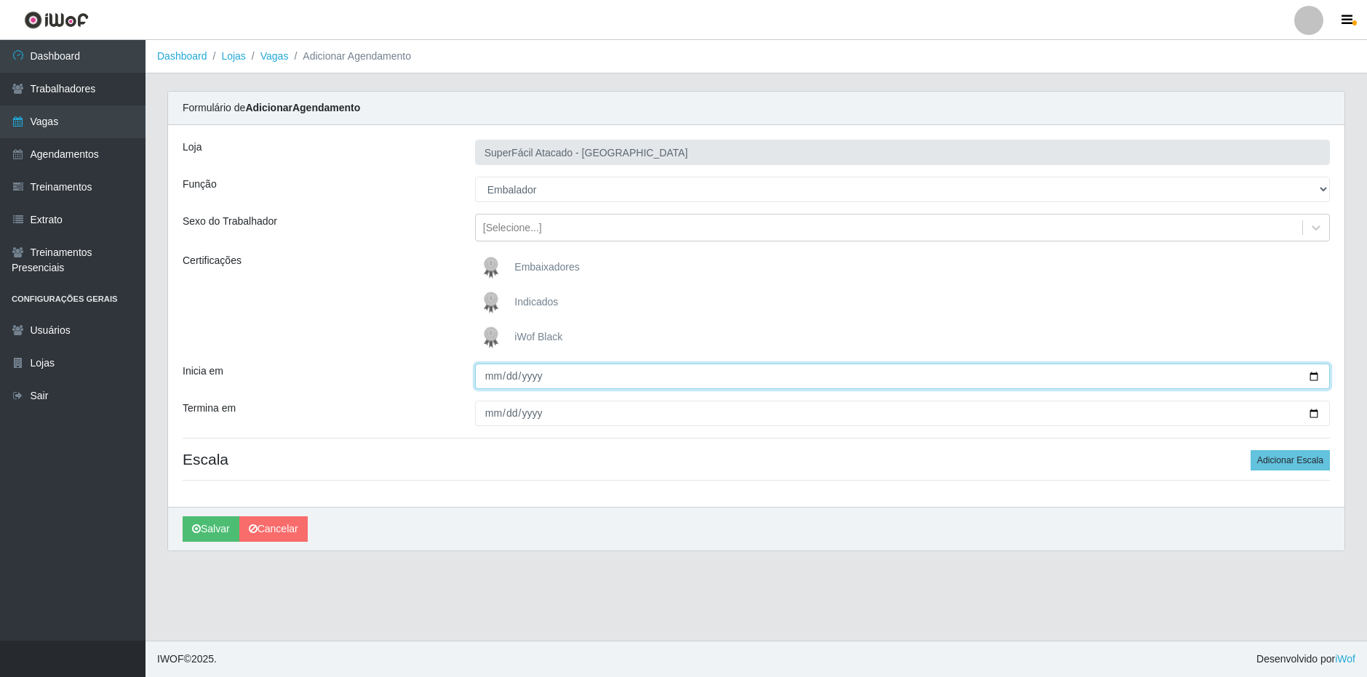
click at [487, 378] on input "Inicia em" at bounding box center [902, 376] width 855 height 25
type input "2025-09-12"
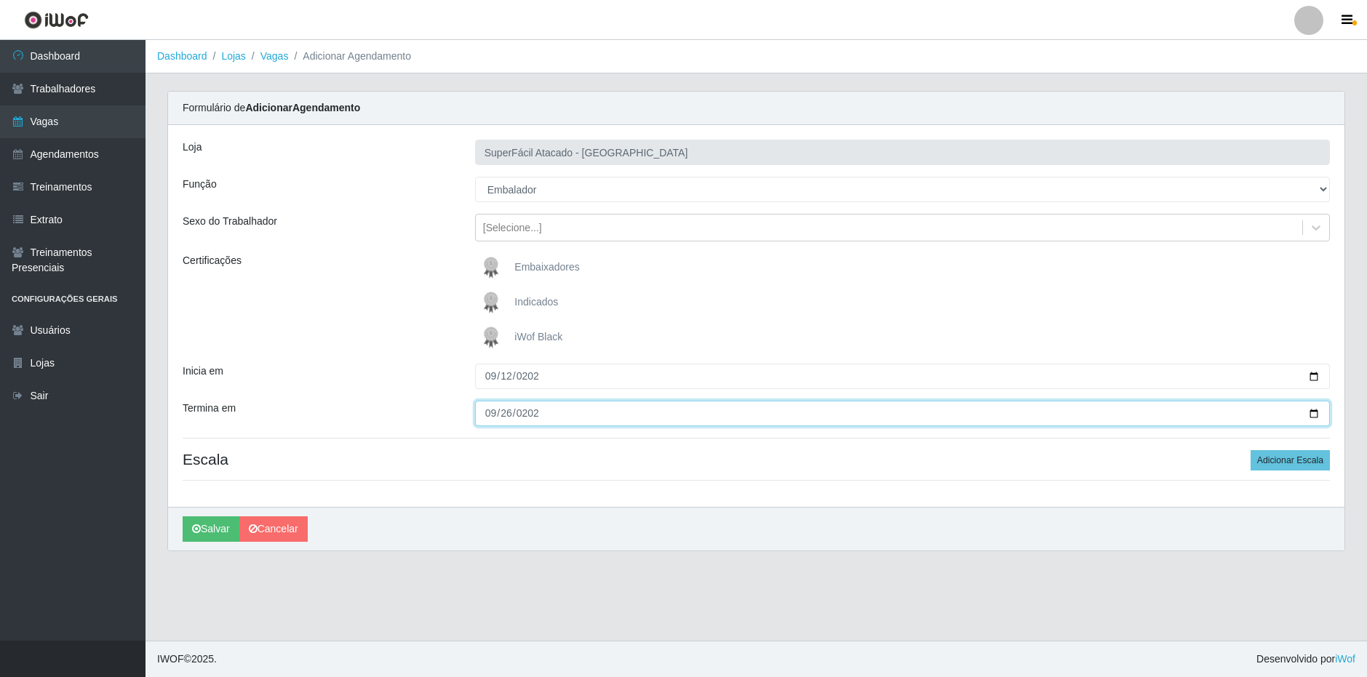
type input "2025-09-26"
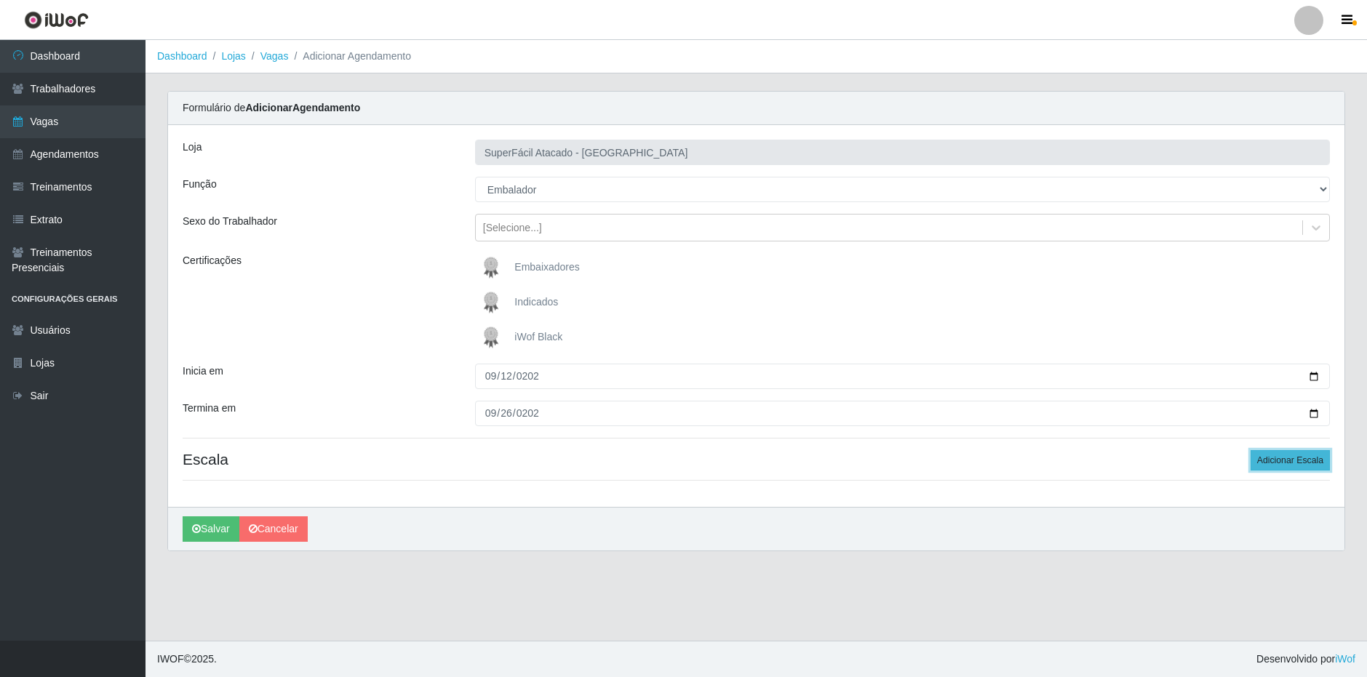
click at [1297, 460] on button "Adicionar Escala" at bounding box center [1289, 460] width 79 height 20
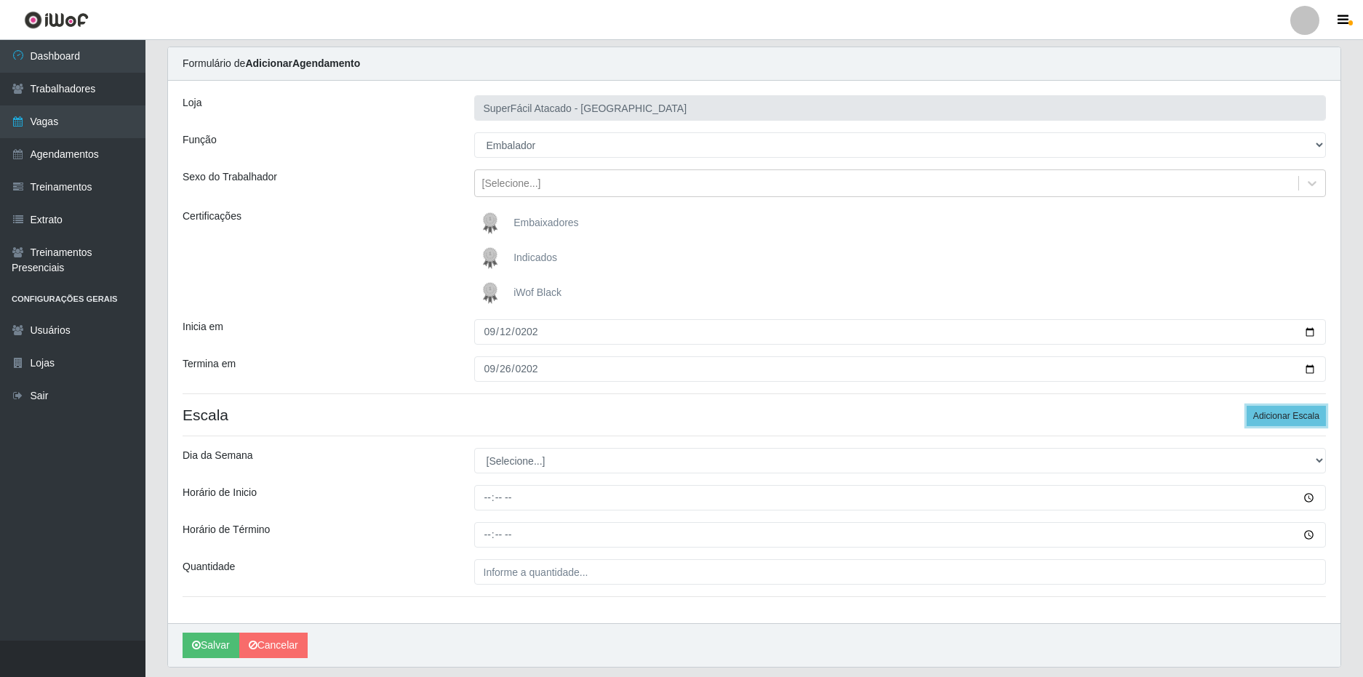
scroll to position [89, 0]
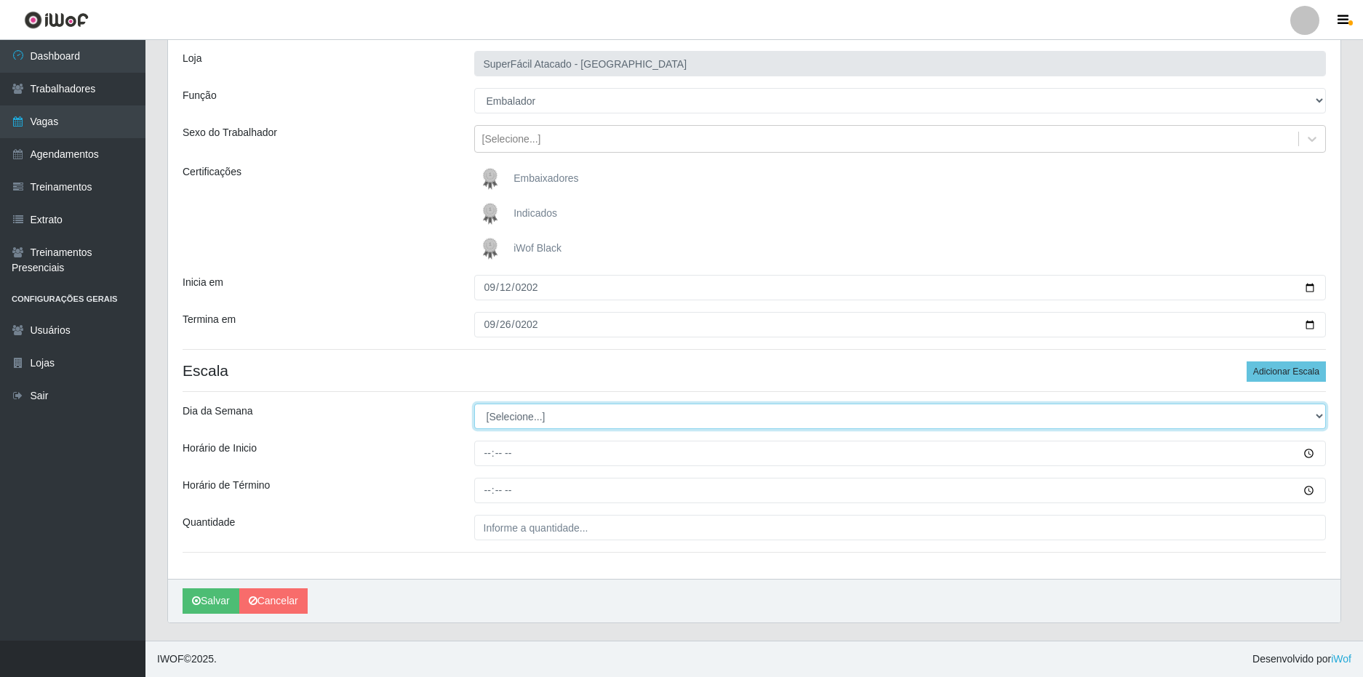
click at [553, 418] on select "[Selecione...] Segunda Terça Quarta Quinta Sexta Sábado Domingo" at bounding box center [900, 416] width 852 height 25
select select "5"
click at [474, 404] on select "[Selecione...] Segunda Terça Quarta Quinta Sexta Sábado Domingo" at bounding box center [900, 416] width 852 height 25
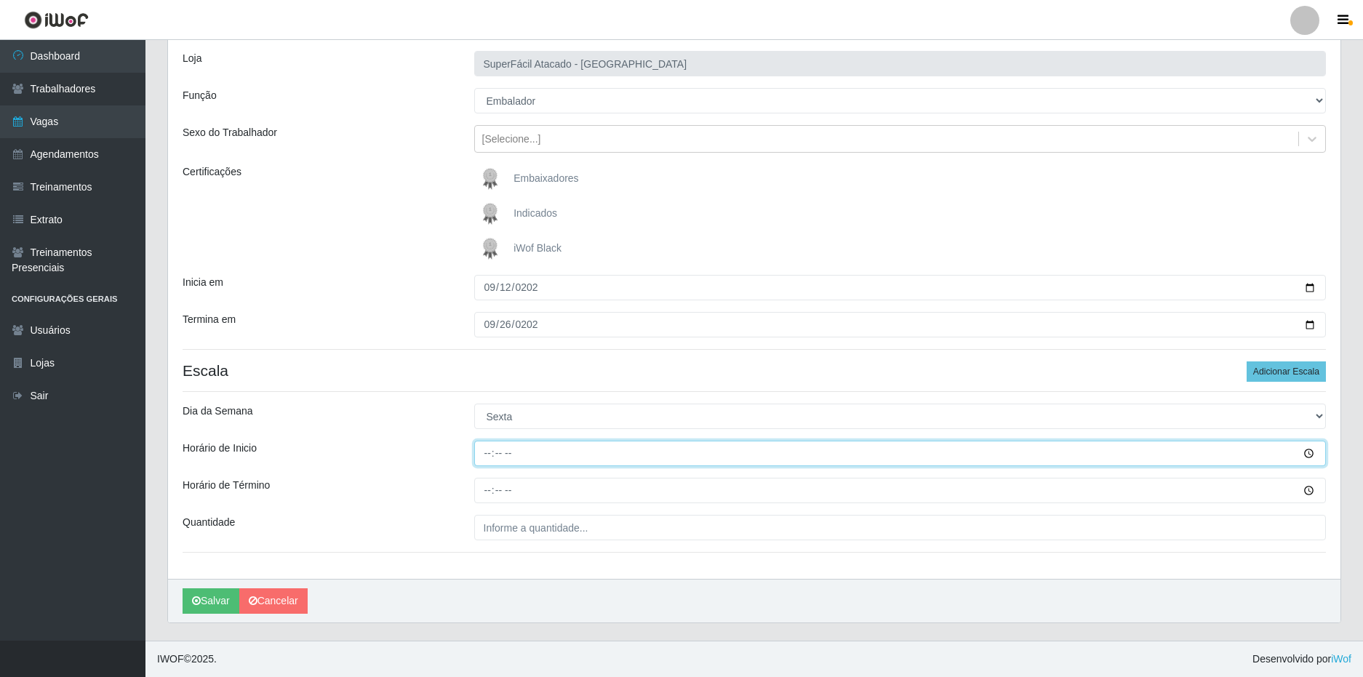
click at [488, 453] on input "Horário de Inicio" at bounding box center [900, 453] width 852 height 25
type input "16:00"
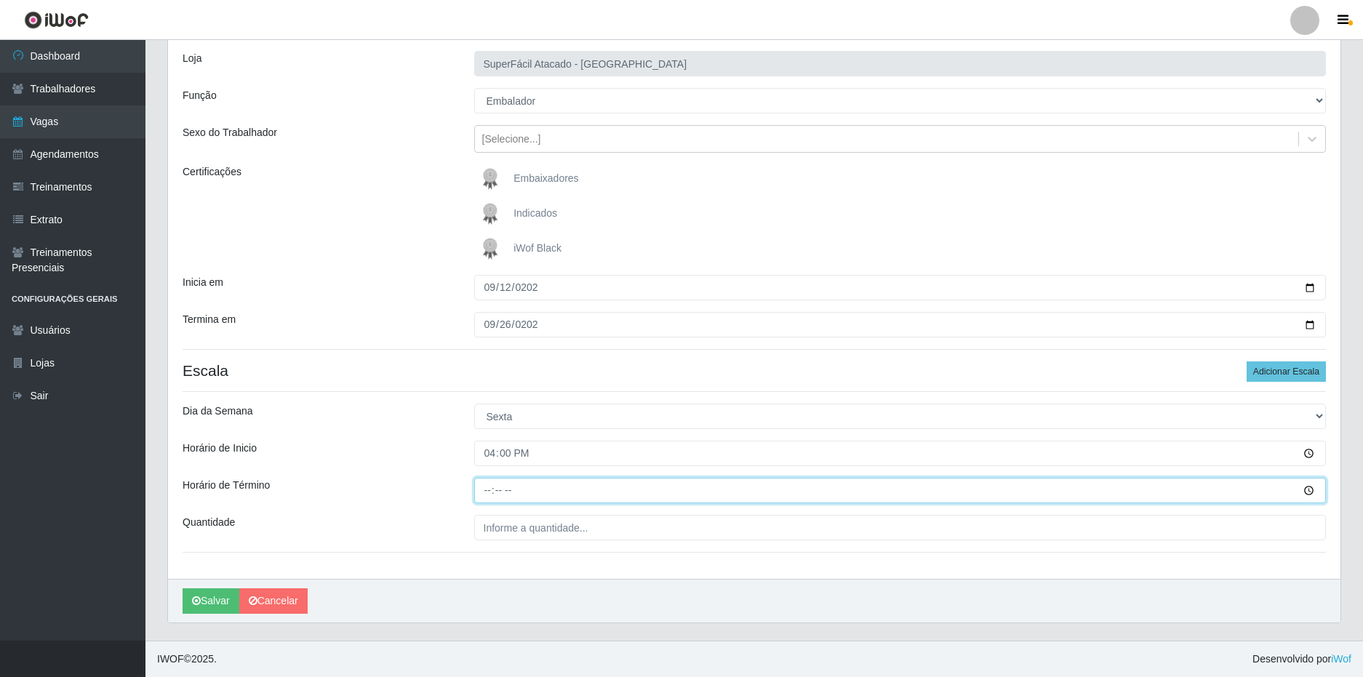
type input "22:00"
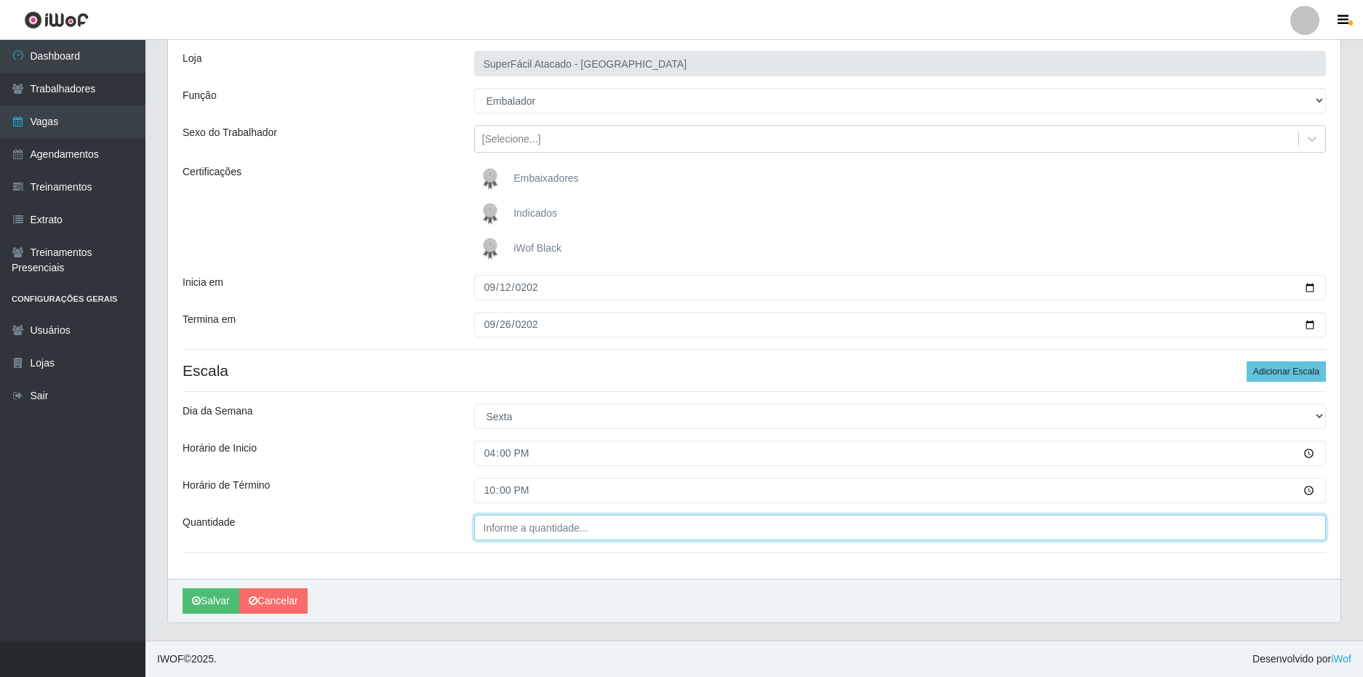
type input "___"
type input "2__"
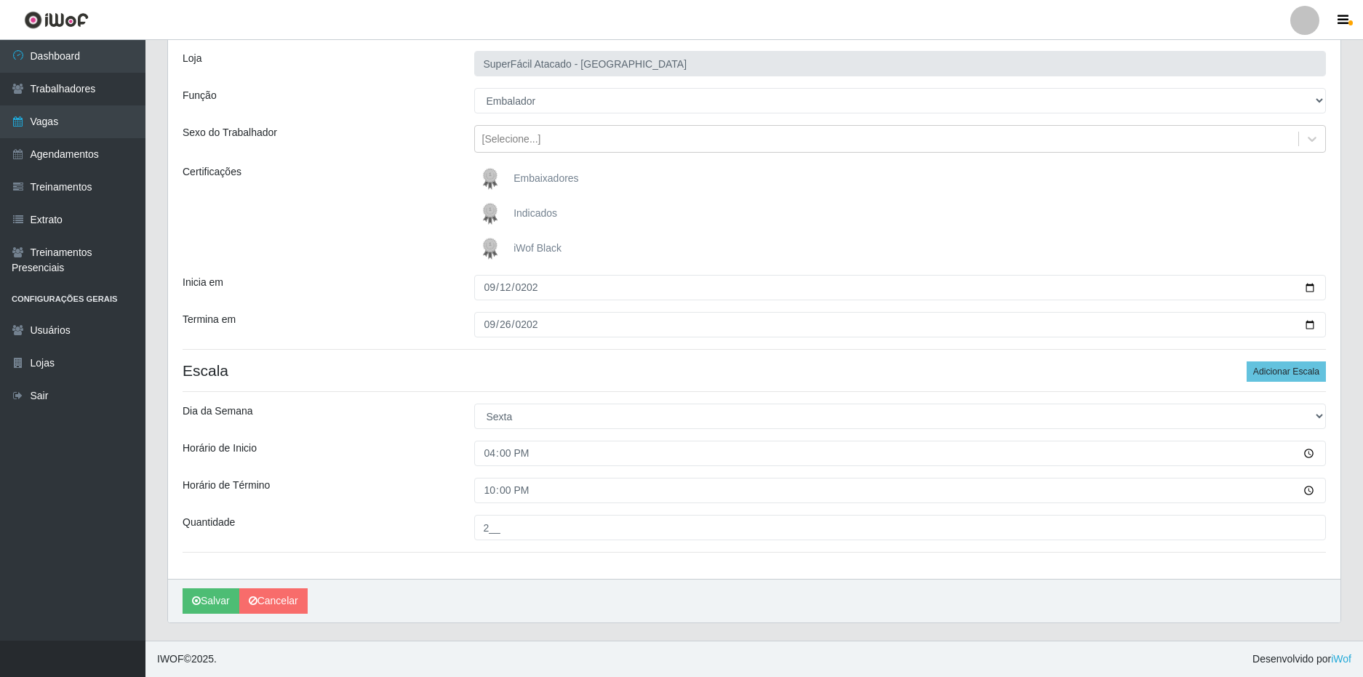
click at [367, 439] on div "Loja SuperFácil Atacado - Nova Betânia Função [Selecione...] Embalador Embalado…" at bounding box center [754, 307] width 1173 height 543
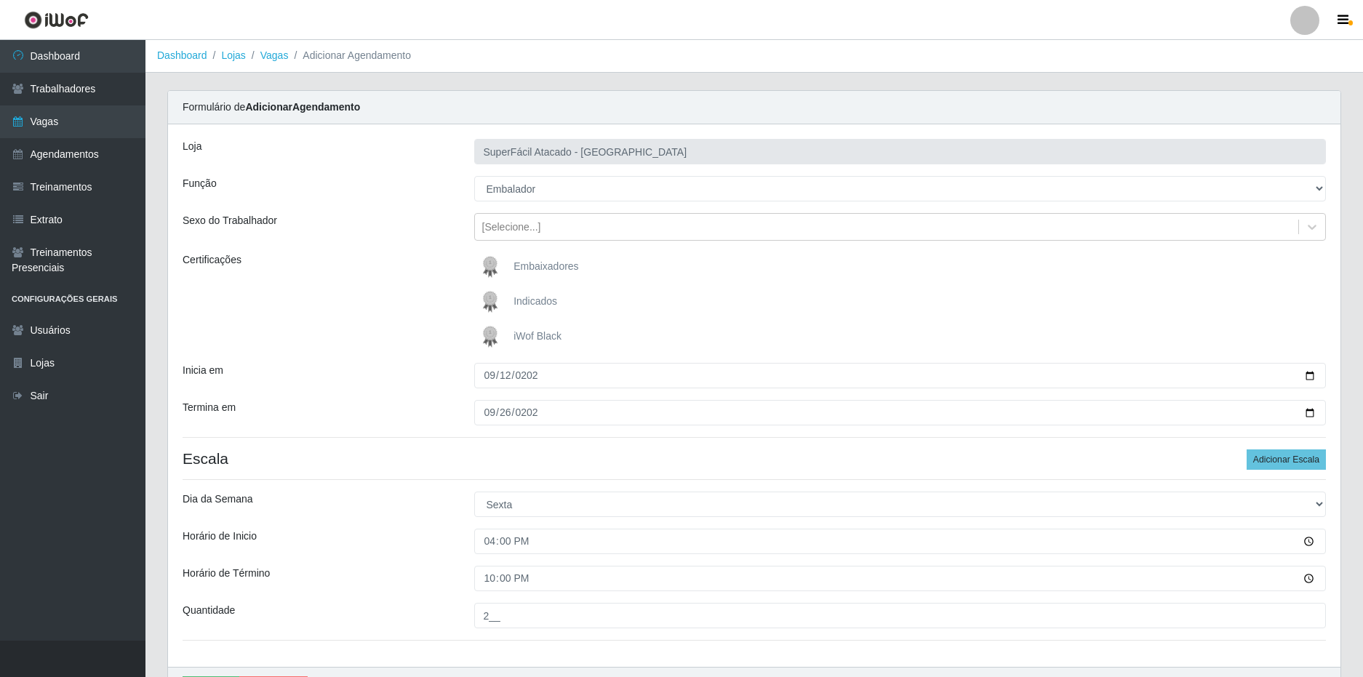
scroll to position [0, 0]
click at [468, 463] on h4 "Escala Adicionar Escala" at bounding box center [754, 459] width 1143 height 18
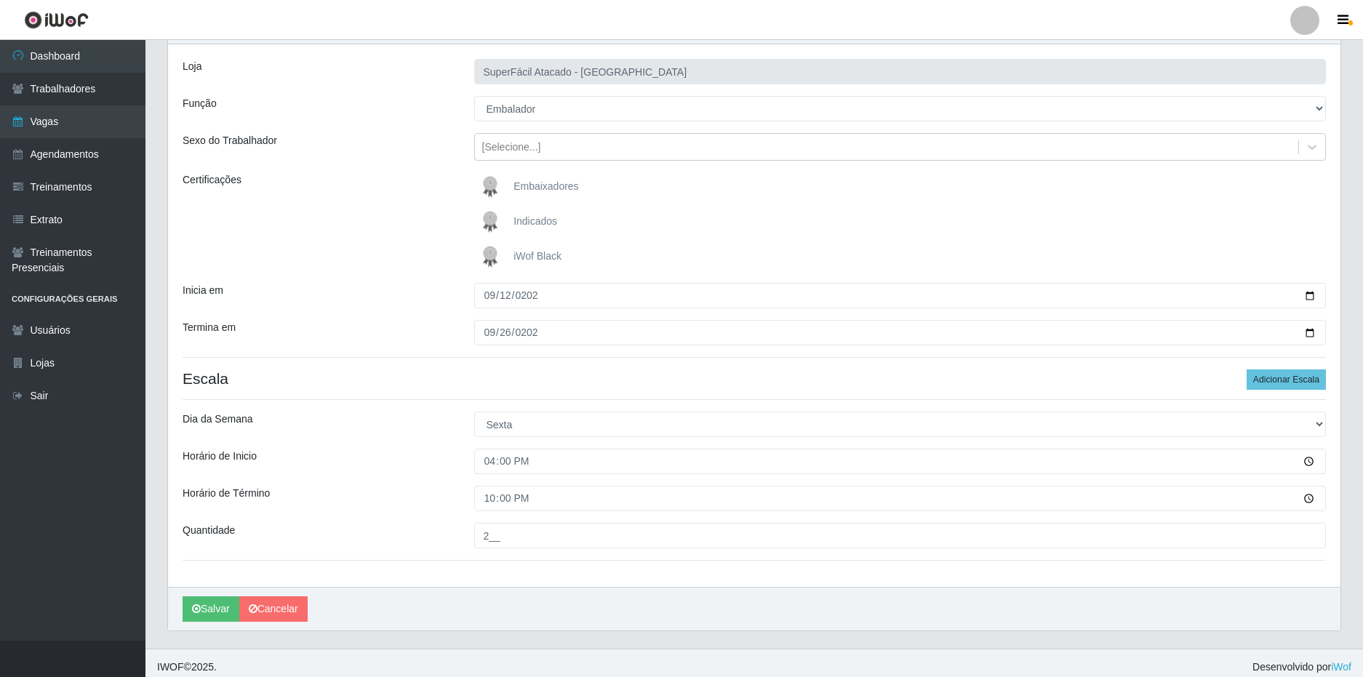
scroll to position [89, 0]
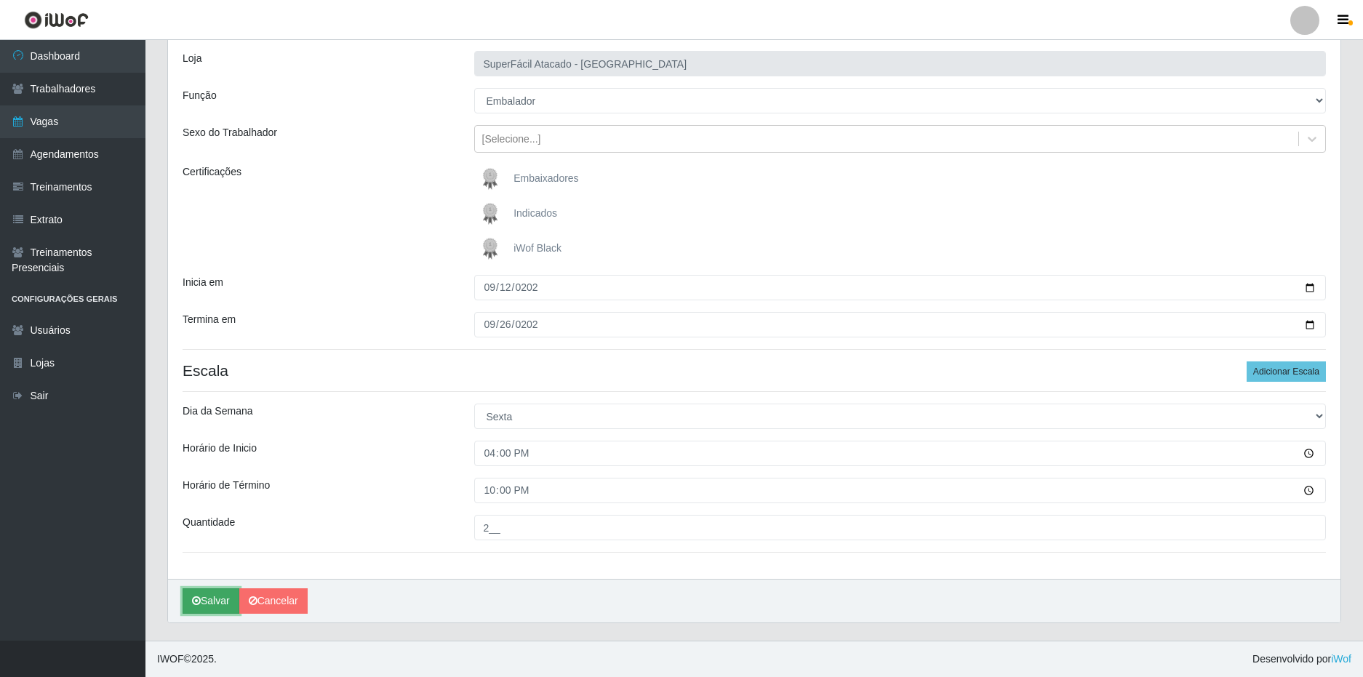
click at [213, 596] on button "Salvar" at bounding box center [211, 600] width 57 height 25
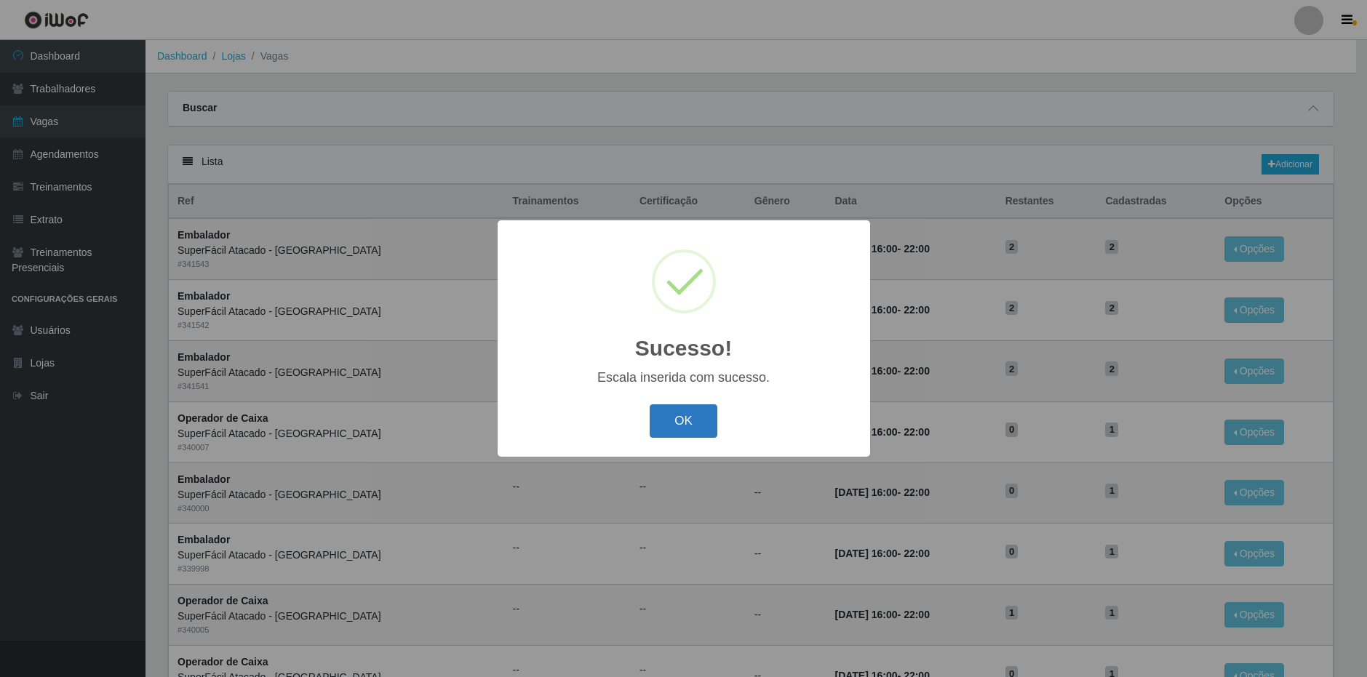
click at [688, 428] on button "OK" at bounding box center [684, 421] width 68 height 34
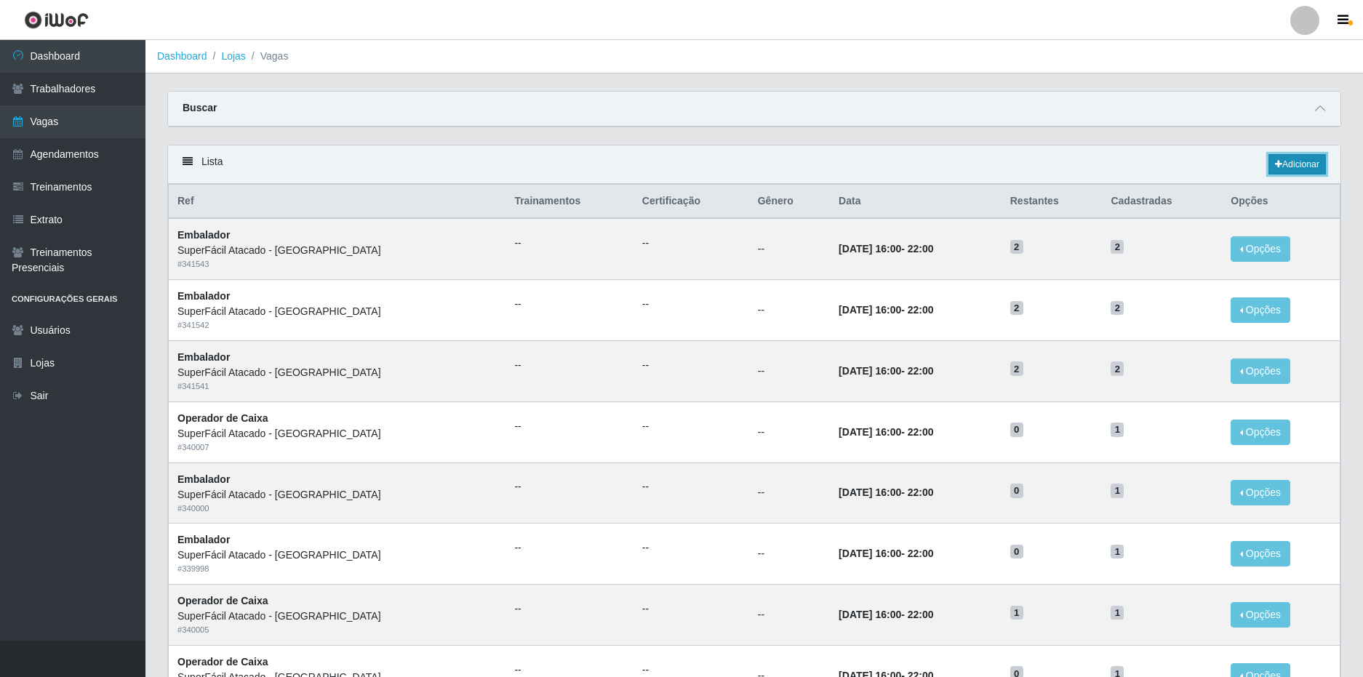
click at [1314, 161] on link "Adicionar" at bounding box center [1297, 164] width 57 height 20
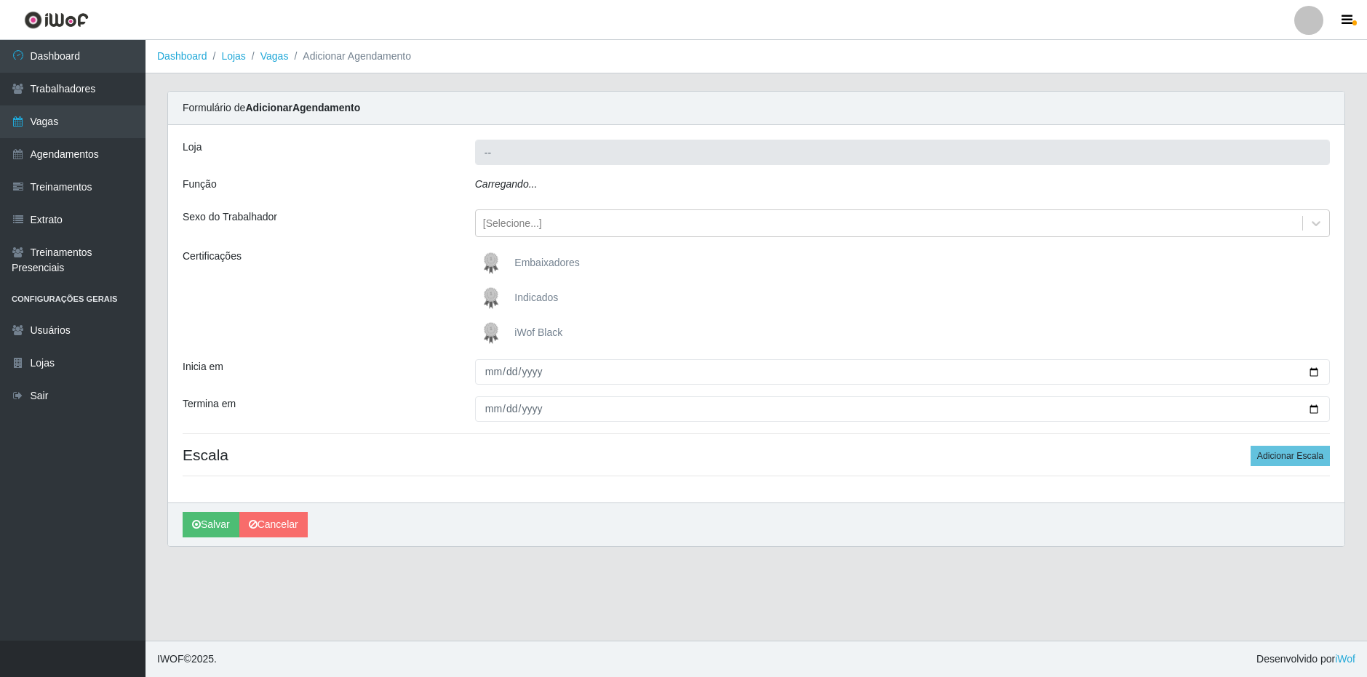
type input "SuperFácil Atacado - [GEOGRAPHIC_DATA]"
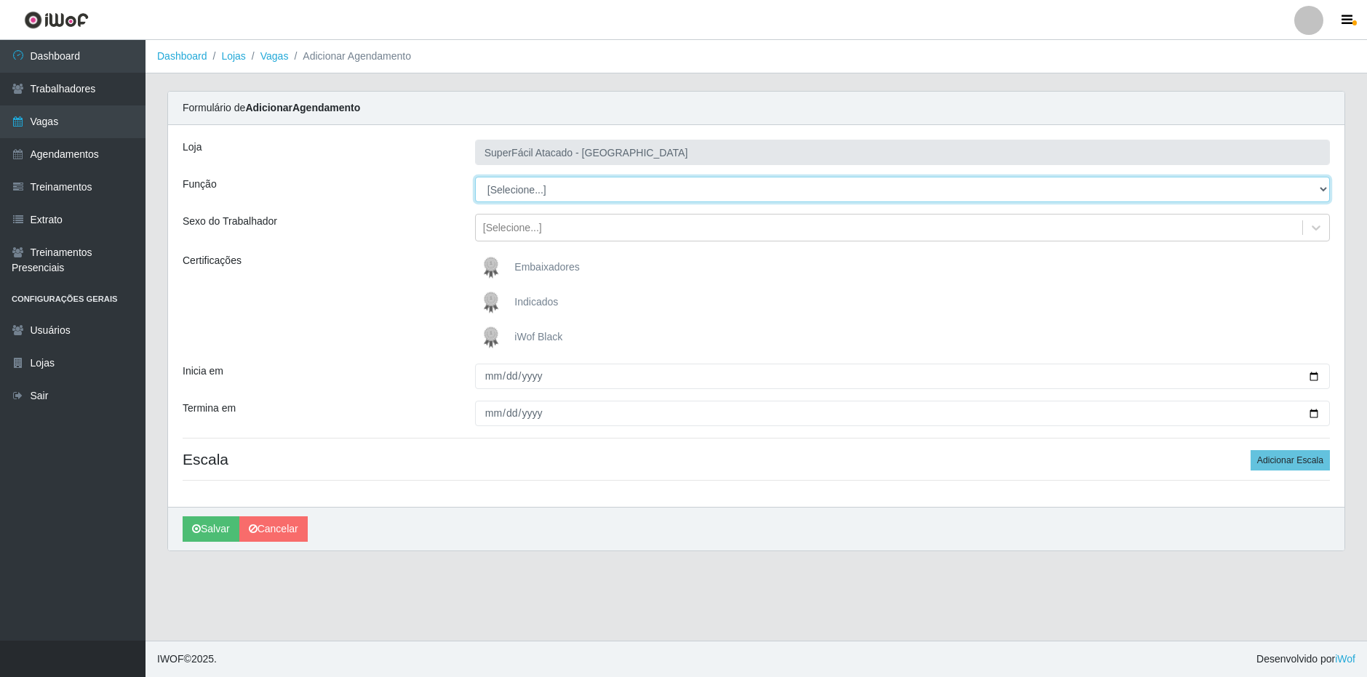
click at [577, 199] on select "[Selecione...] Embalador Embalador + Embalador ++ Operador de Caixa Operador de…" at bounding box center [902, 189] width 855 height 25
select select "22"
click at [475, 177] on select "[Selecione...] Embalador Embalador + Embalador ++ Operador de Caixa Operador de…" at bounding box center [902, 189] width 855 height 25
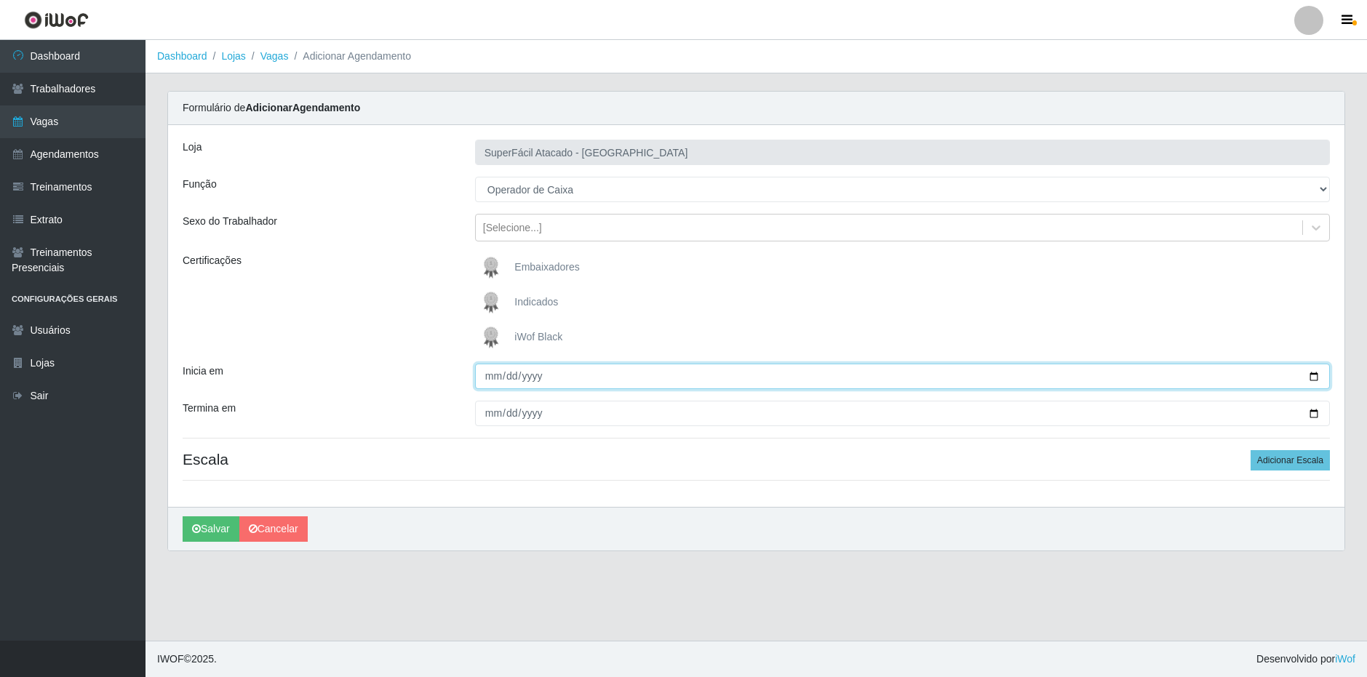
click at [490, 372] on input "Inicia em" at bounding box center [902, 376] width 855 height 25
type input "2025-09-12"
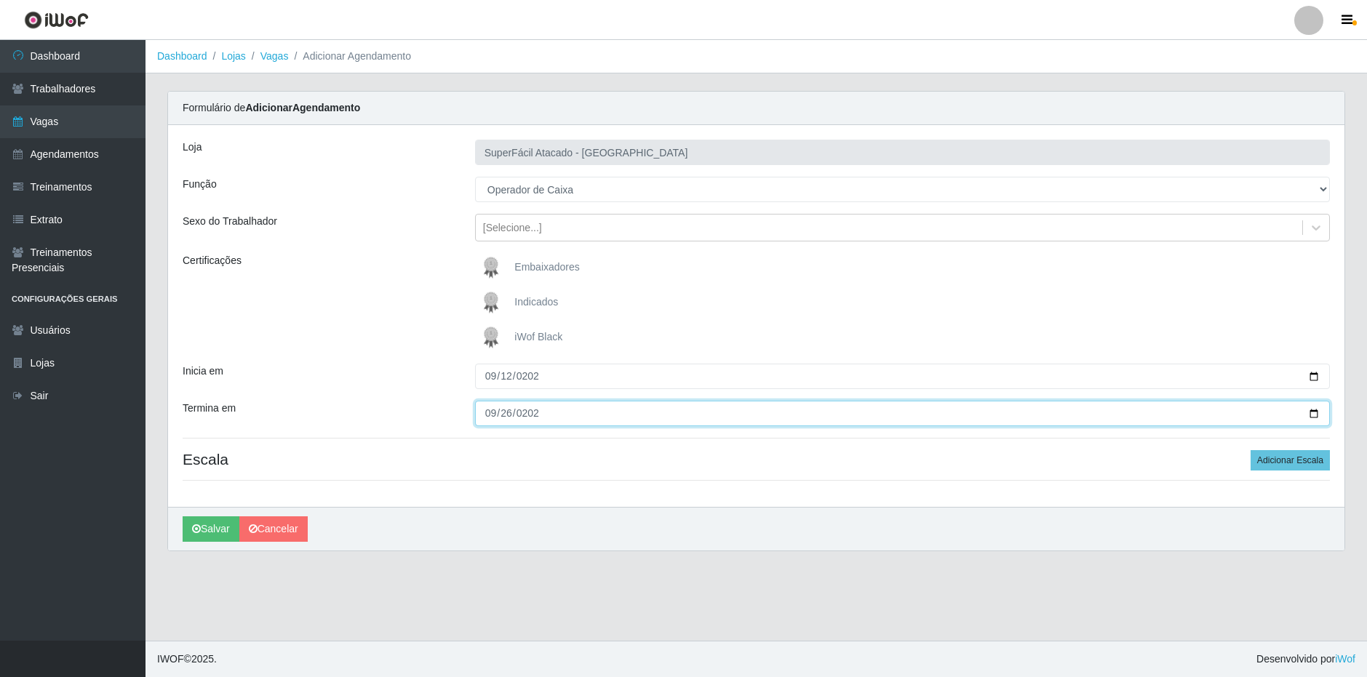
type input "2025-09-26"
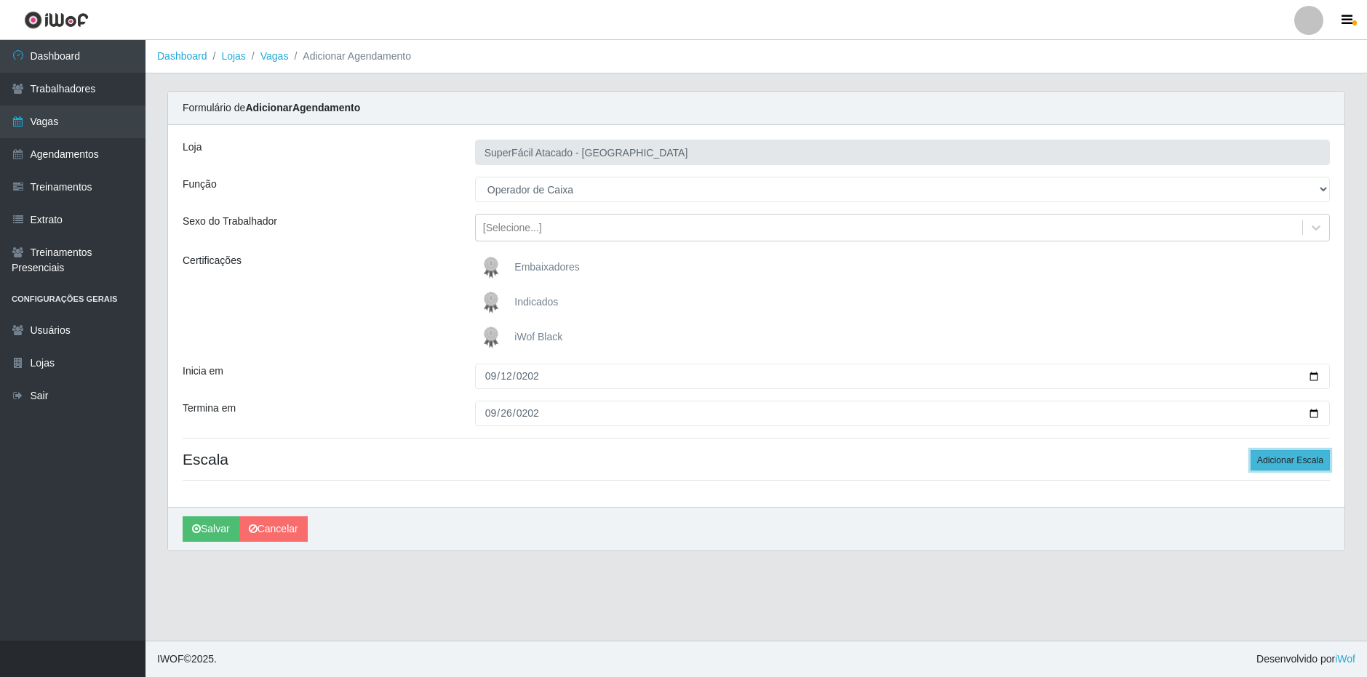
click at [1256, 461] on button "Adicionar Escala" at bounding box center [1289, 460] width 79 height 20
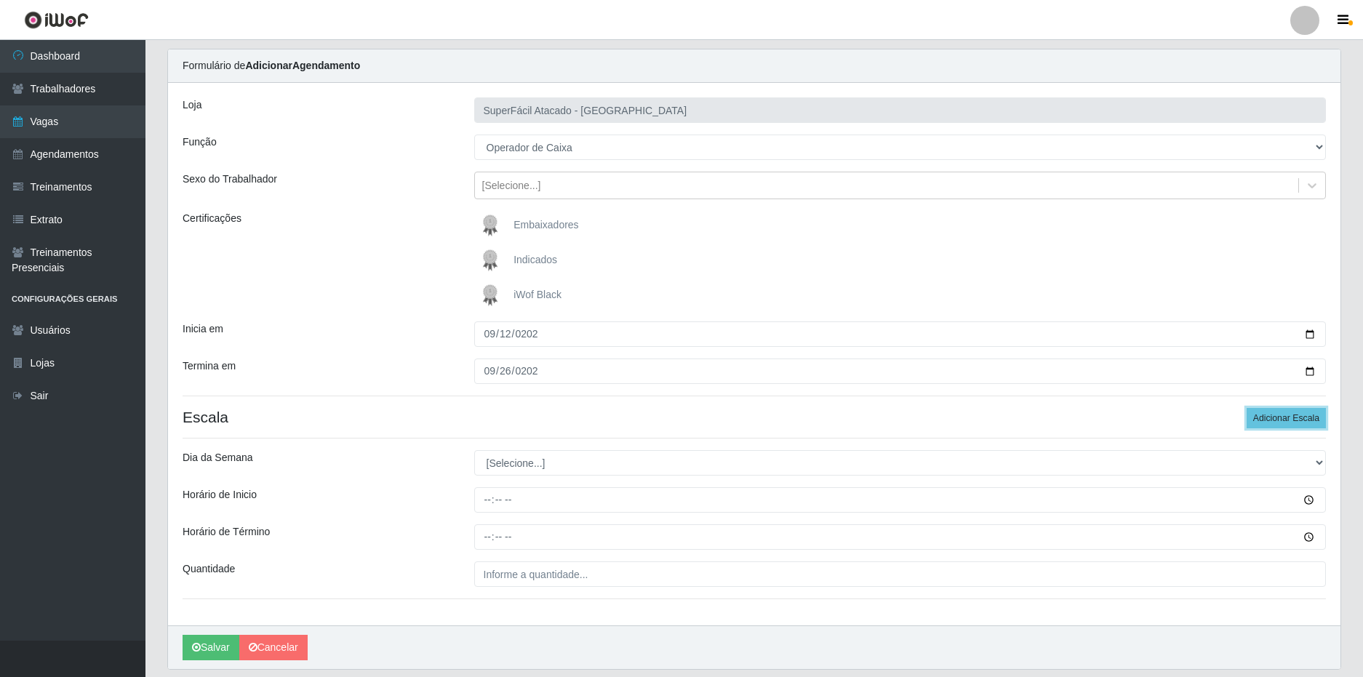
scroll to position [89, 0]
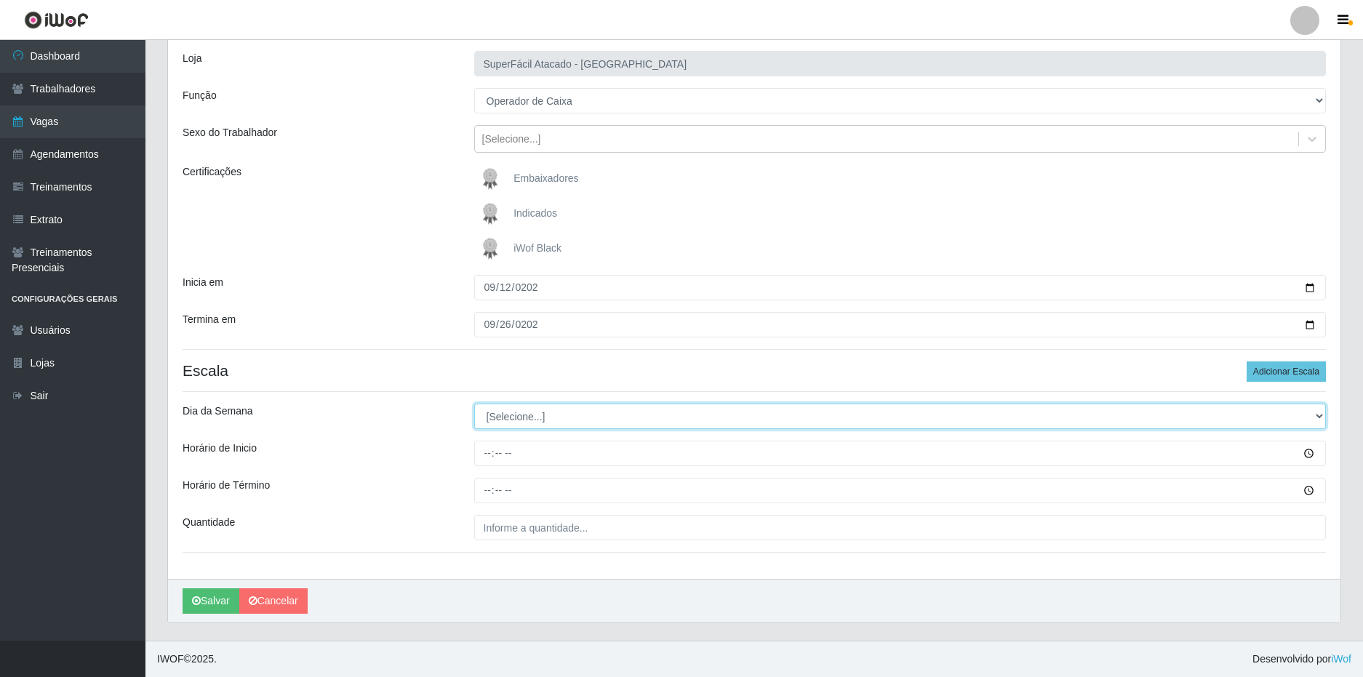
click at [578, 418] on select "[Selecione...] Segunda Terça Quarta Quinta Sexta Sábado Domingo" at bounding box center [900, 416] width 852 height 25
select select "5"
click at [474, 404] on select "[Selecione...] Segunda Terça Quarta Quinta Sexta Sábado Domingo" at bounding box center [900, 416] width 852 height 25
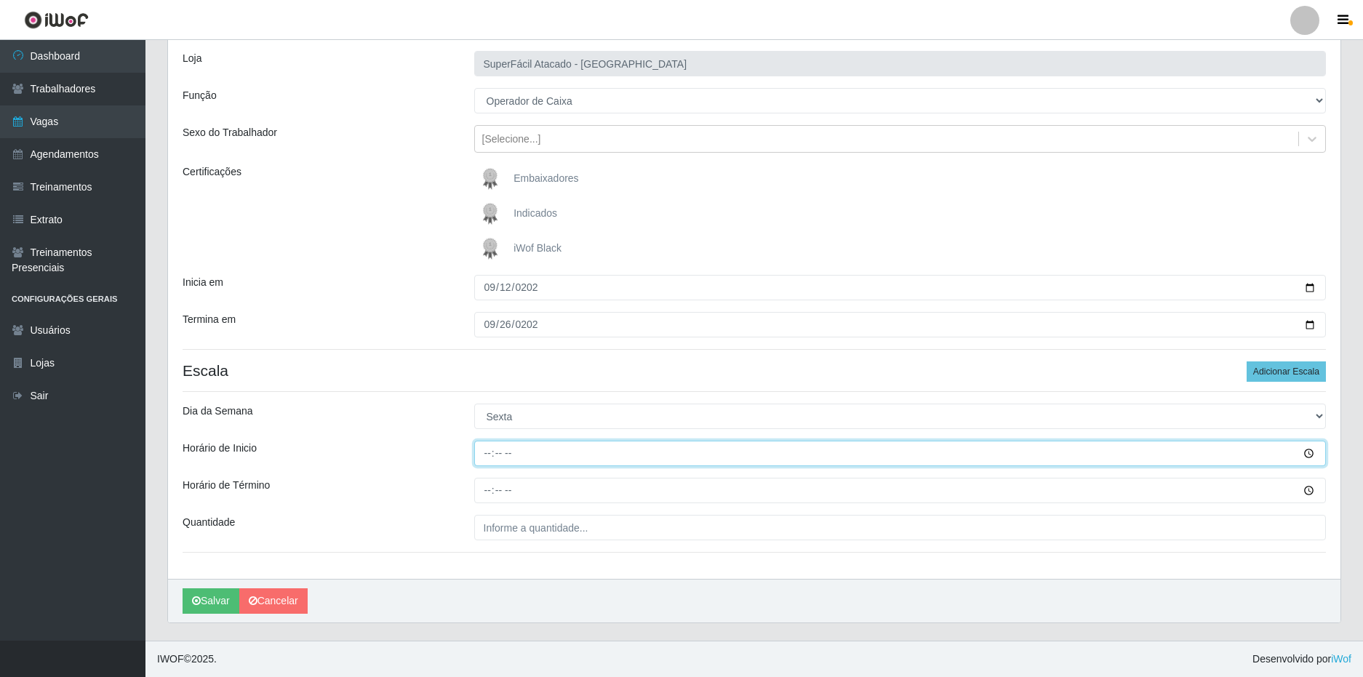
click at [486, 457] on input "Horário de Inicio" at bounding box center [900, 453] width 852 height 25
type input "16:00"
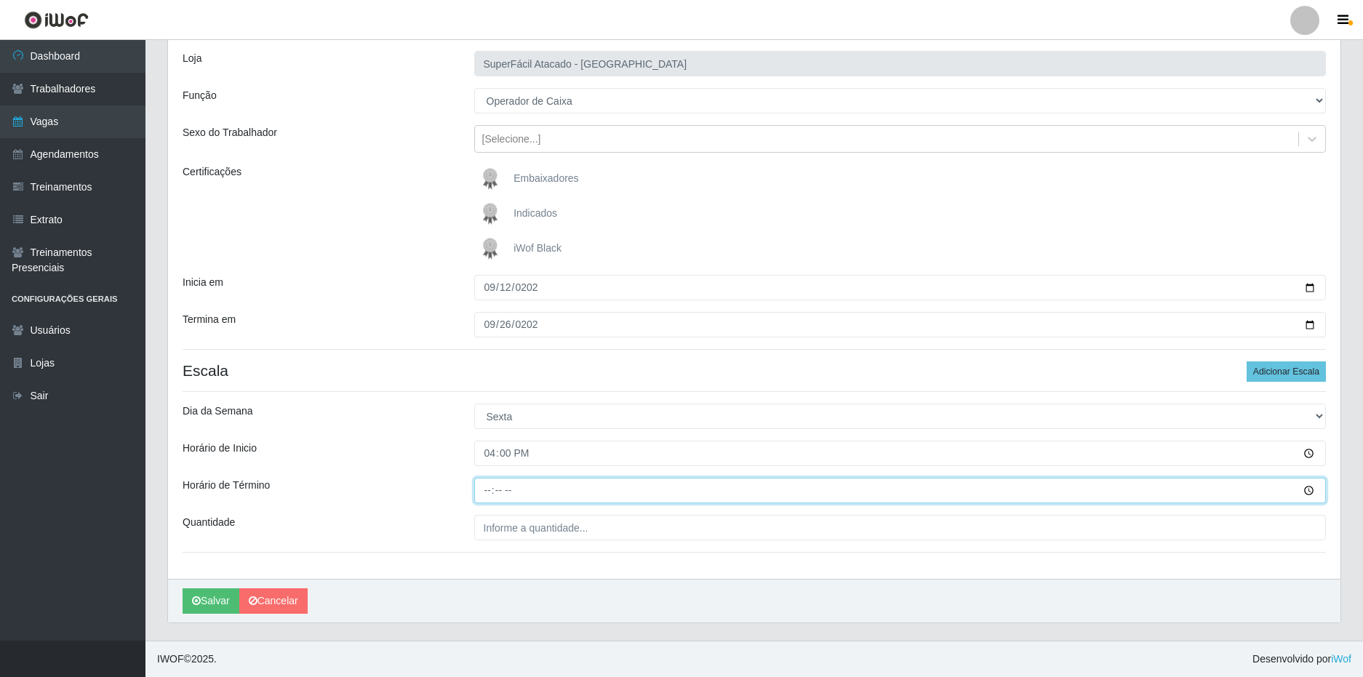
type input "22:00"
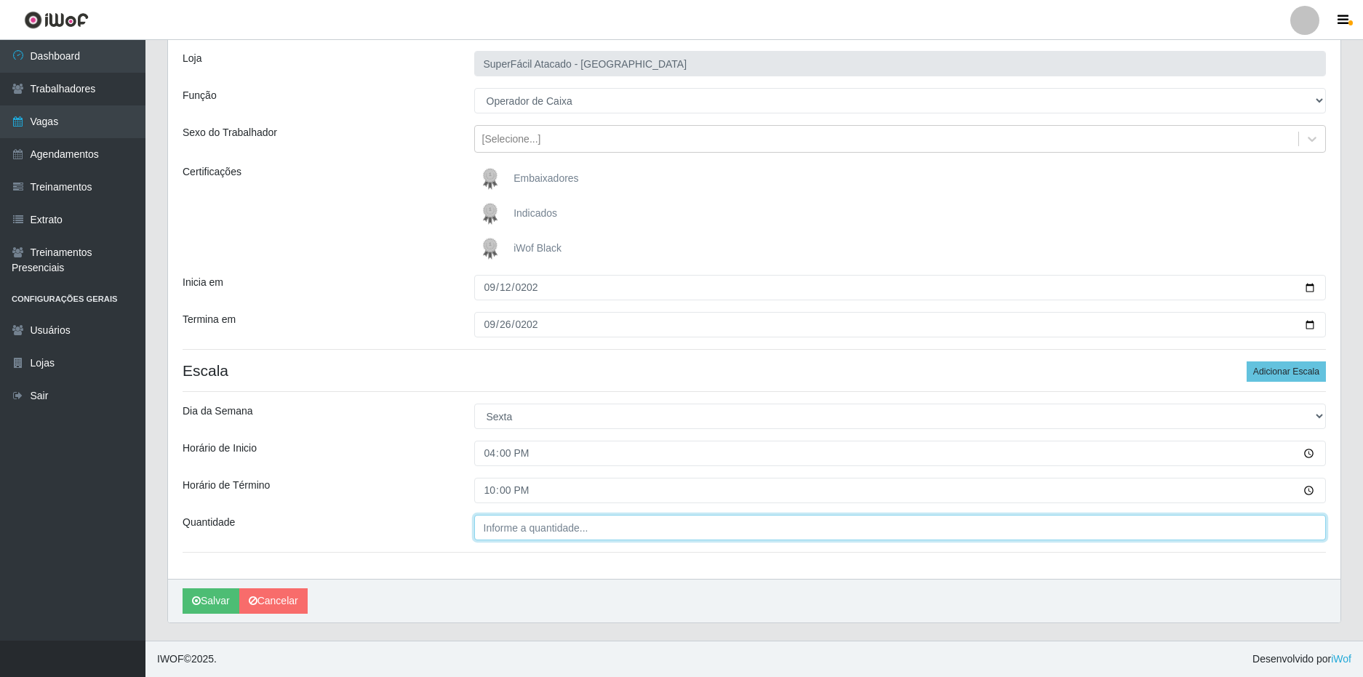
type input "___"
type input "2__"
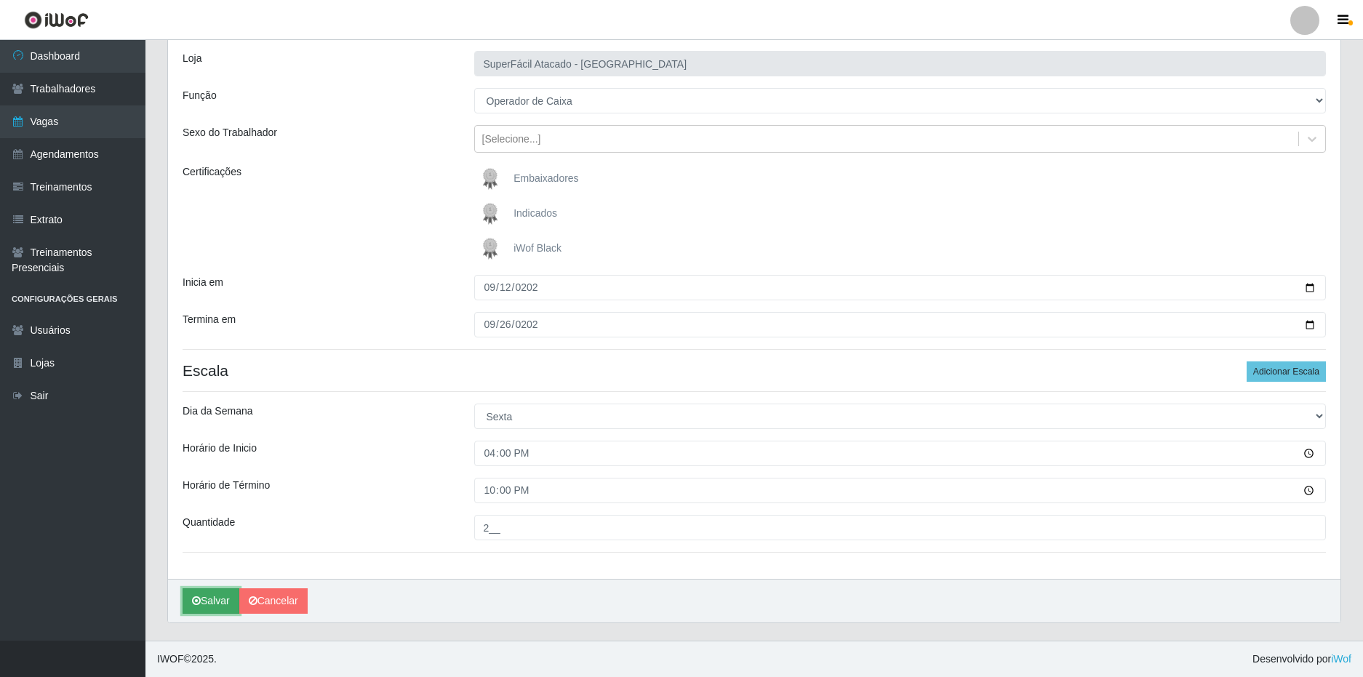
click at [209, 599] on button "Salvar" at bounding box center [211, 600] width 57 height 25
